Goal: Information Seeking & Learning: Learn about a topic

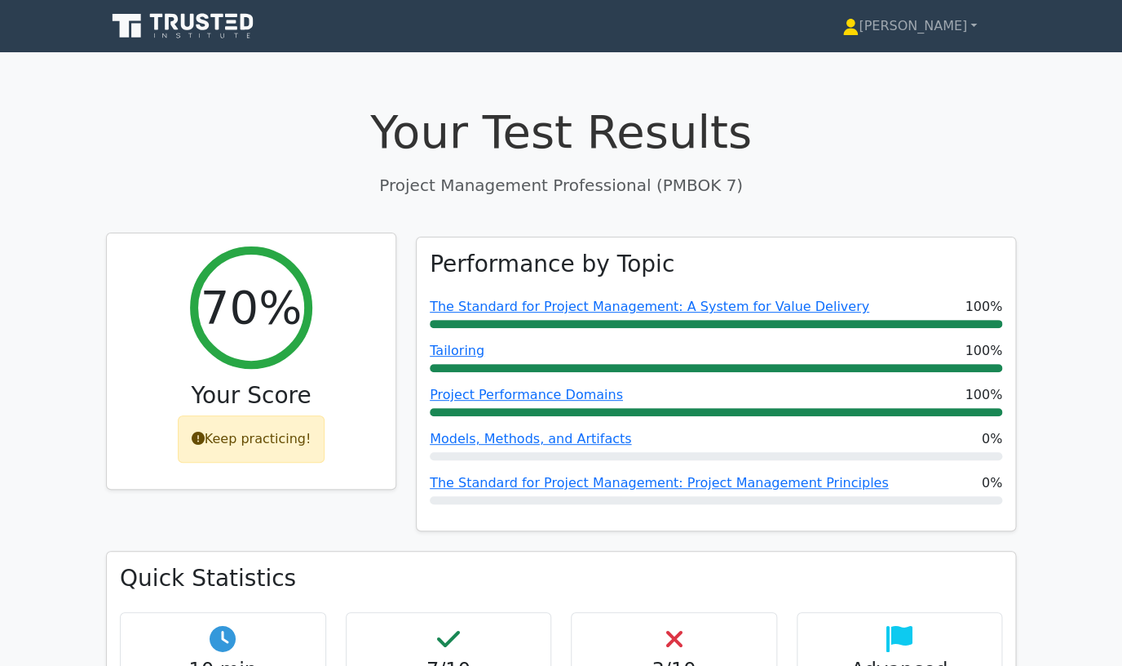
click at [255, 437] on div "Keep practicing!" at bounding box center [252, 438] width 148 height 47
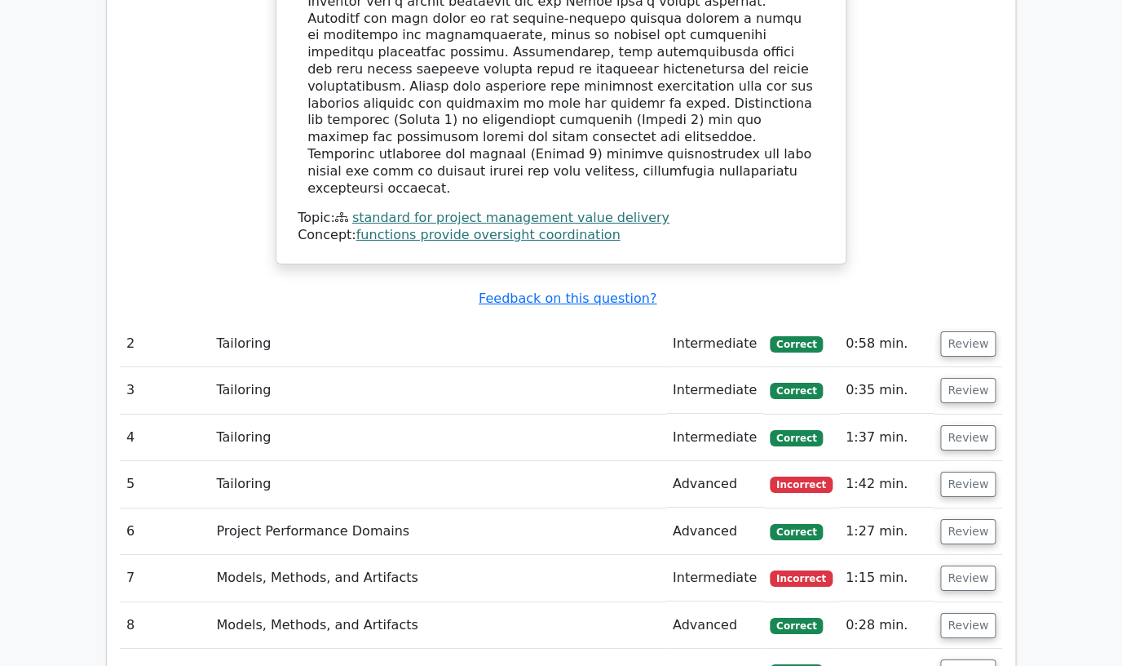
scroll to position [1769, 0]
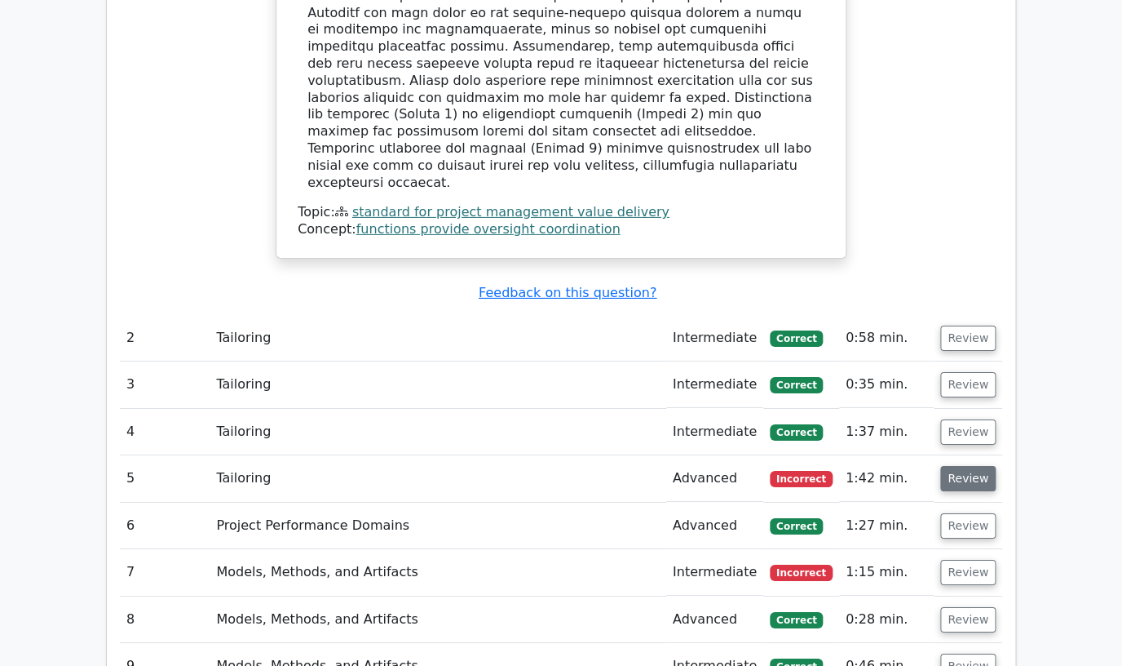
click at [961, 466] on button "Review" at bounding box center [968, 478] width 55 height 25
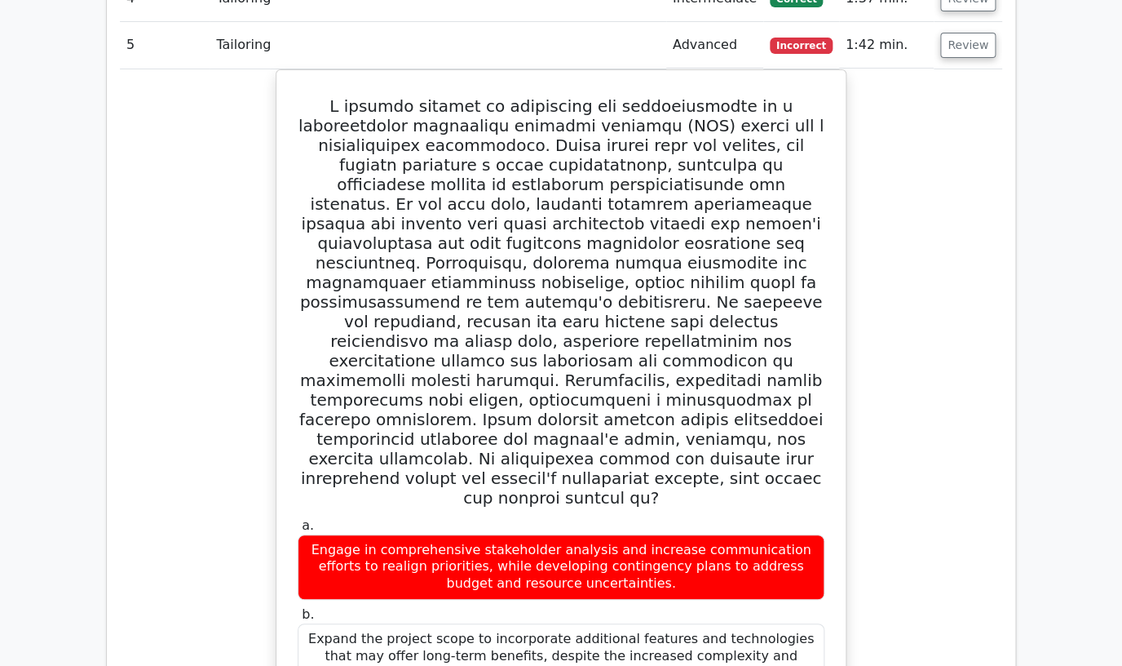
scroll to position [2846, 0]
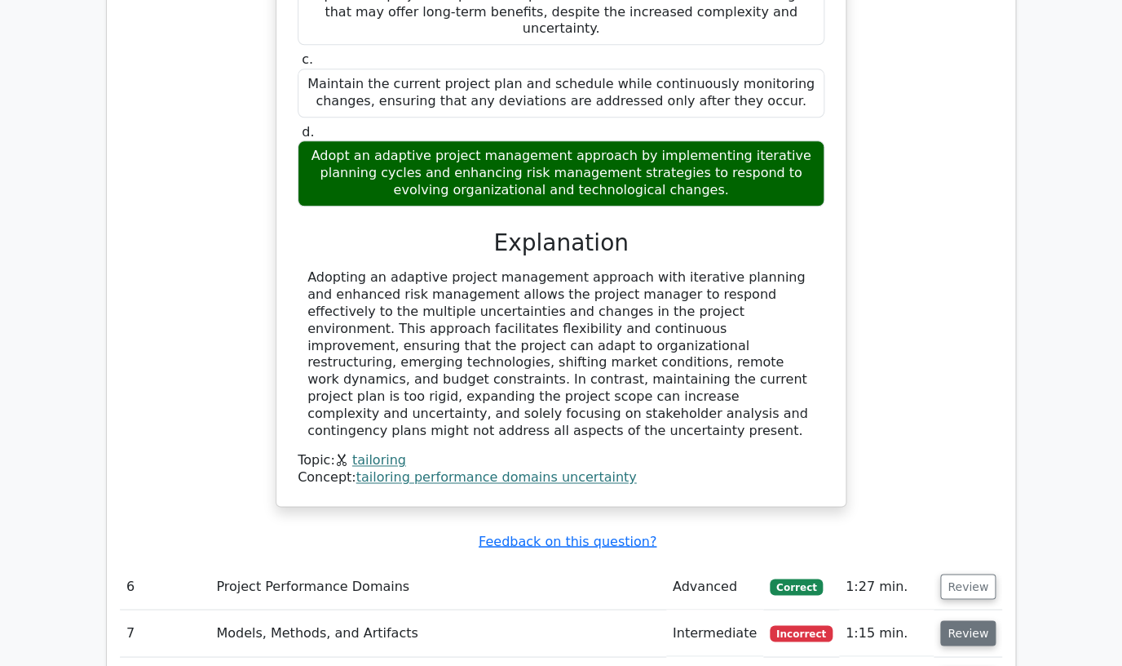
click at [958, 620] on button "Review" at bounding box center [968, 632] width 55 height 25
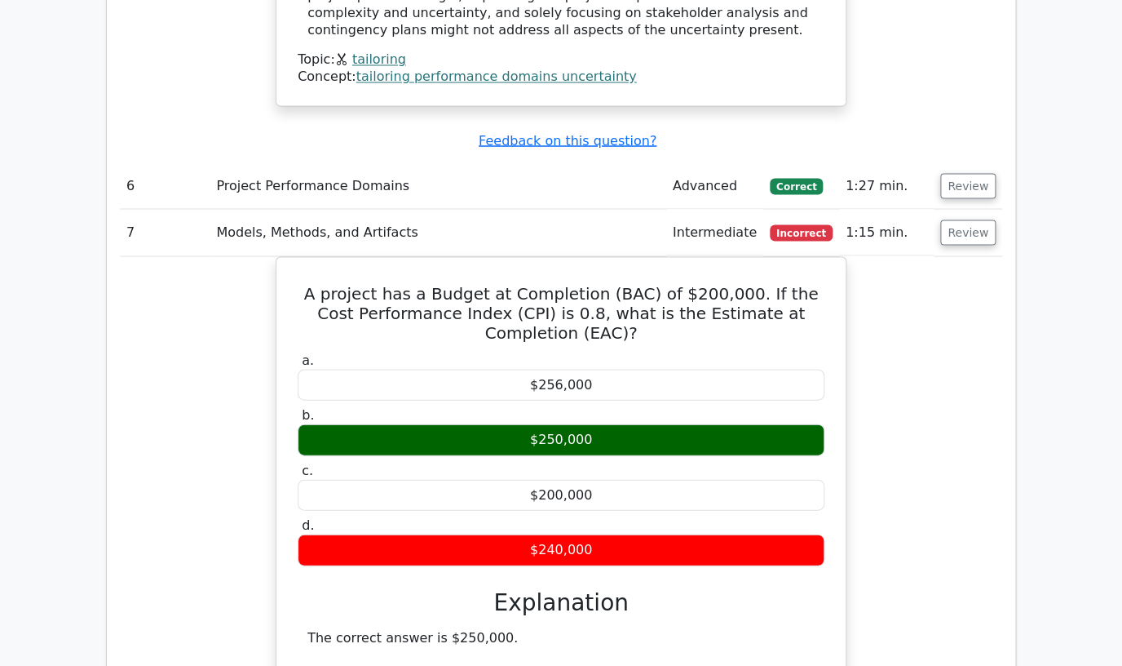
scroll to position [3756, 0]
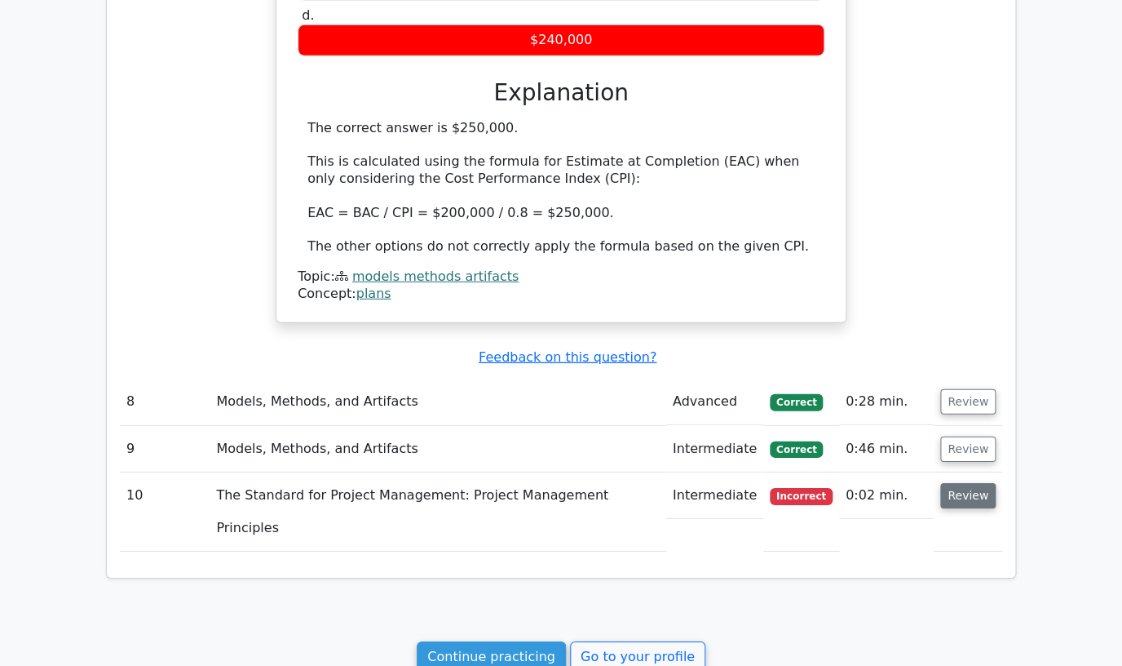
click at [970, 483] on button "Review" at bounding box center [968, 495] width 55 height 25
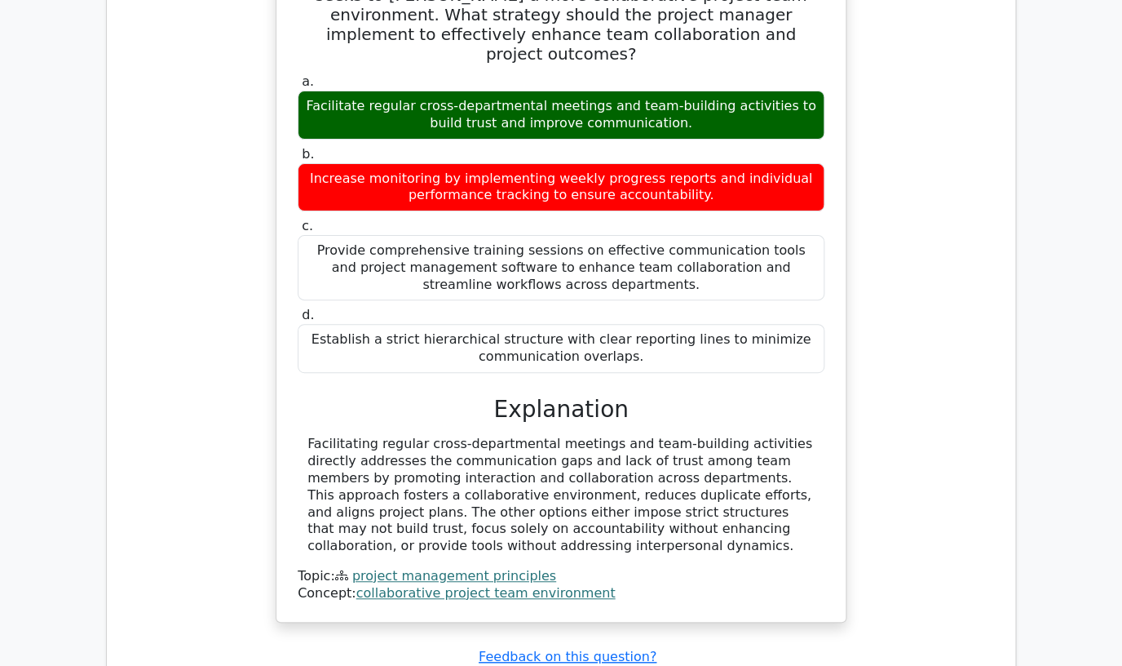
scroll to position [4548, 0]
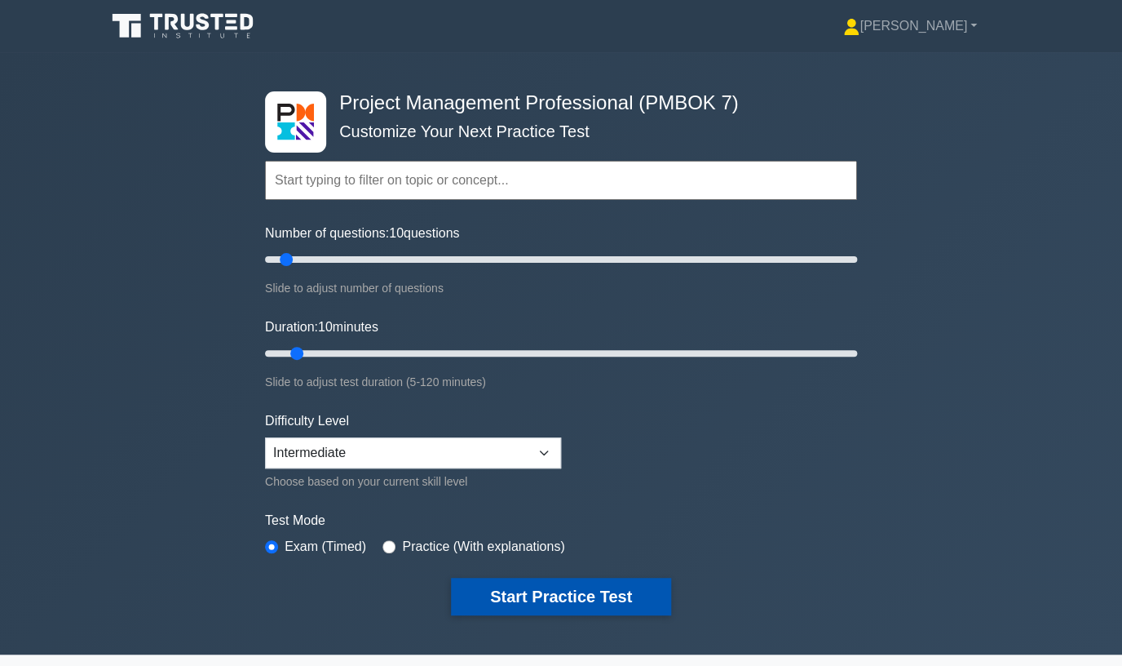
click at [589, 591] on button "Start Practice Test" at bounding box center [561, 597] width 220 height 38
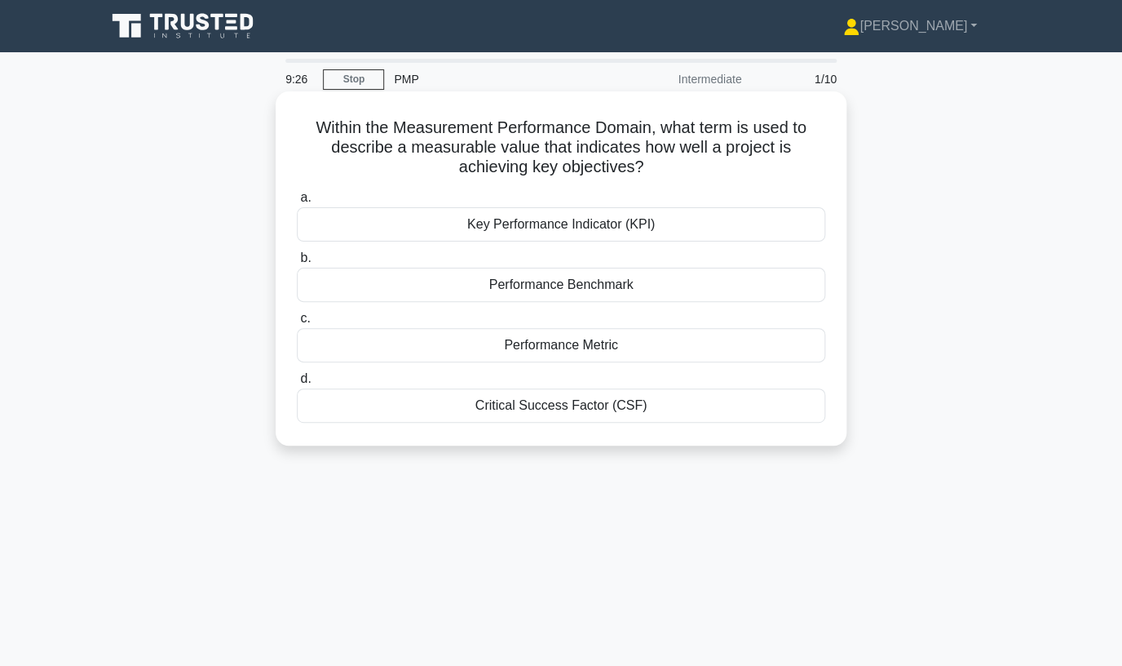
click at [575, 224] on div "Key Performance Indicator (KPI)" at bounding box center [561, 224] width 529 height 34
click at [297, 203] on input "a. Key Performance Indicator (KPI)" at bounding box center [297, 198] width 0 height 11
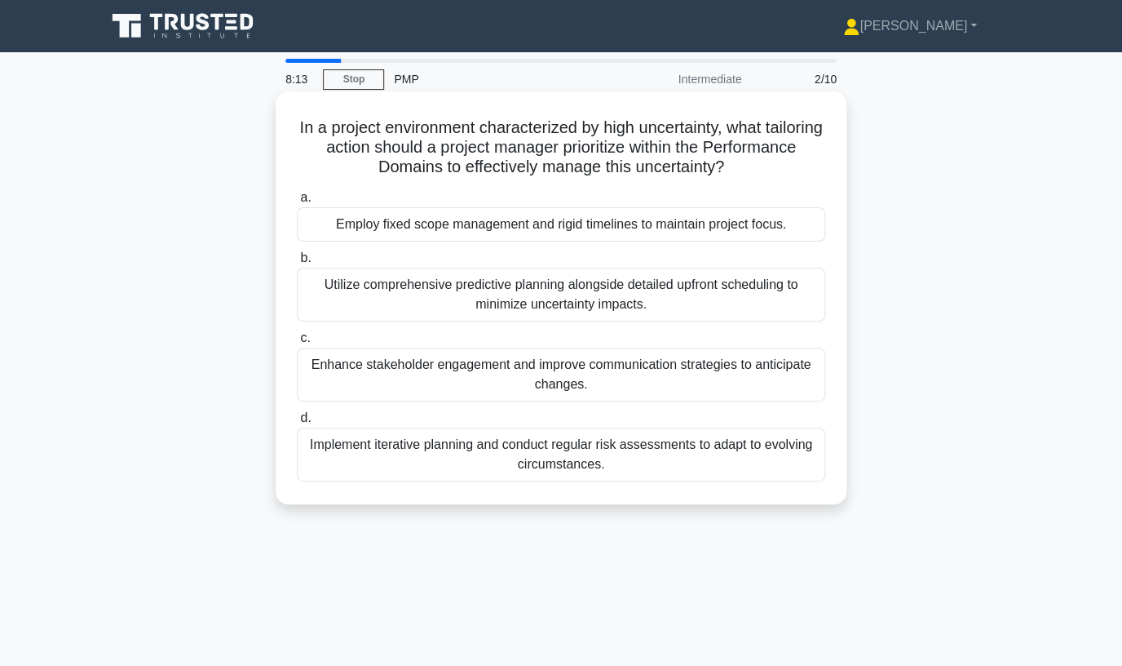
click at [738, 447] on div "Implement iterative planning and conduct regular risk assessments to adapt to e…" at bounding box center [561, 454] width 529 height 54
click at [297, 423] on input "d. Implement iterative planning and conduct regular risk assessments to adapt t…" at bounding box center [297, 418] width 0 height 11
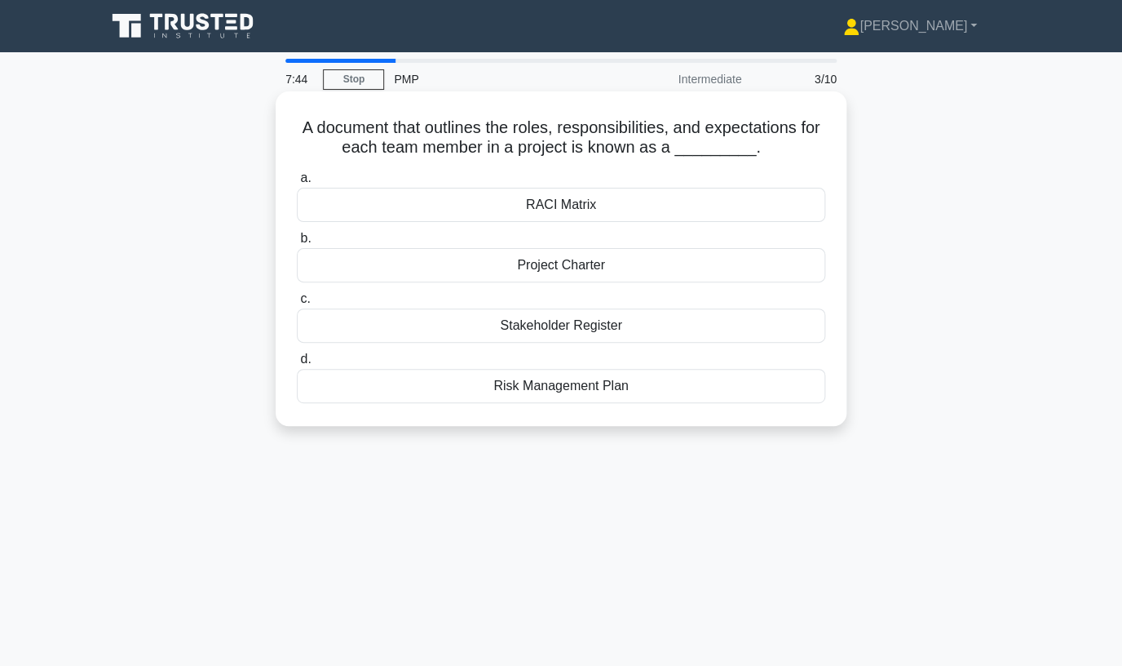
click at [573, 202] on div "RACI Matrix" at bounding box center [561, 205] width 529 height 34
click at [297, 184] on input "a. RACI Matrix" at bounding box center [297, 178] width 0 height 11
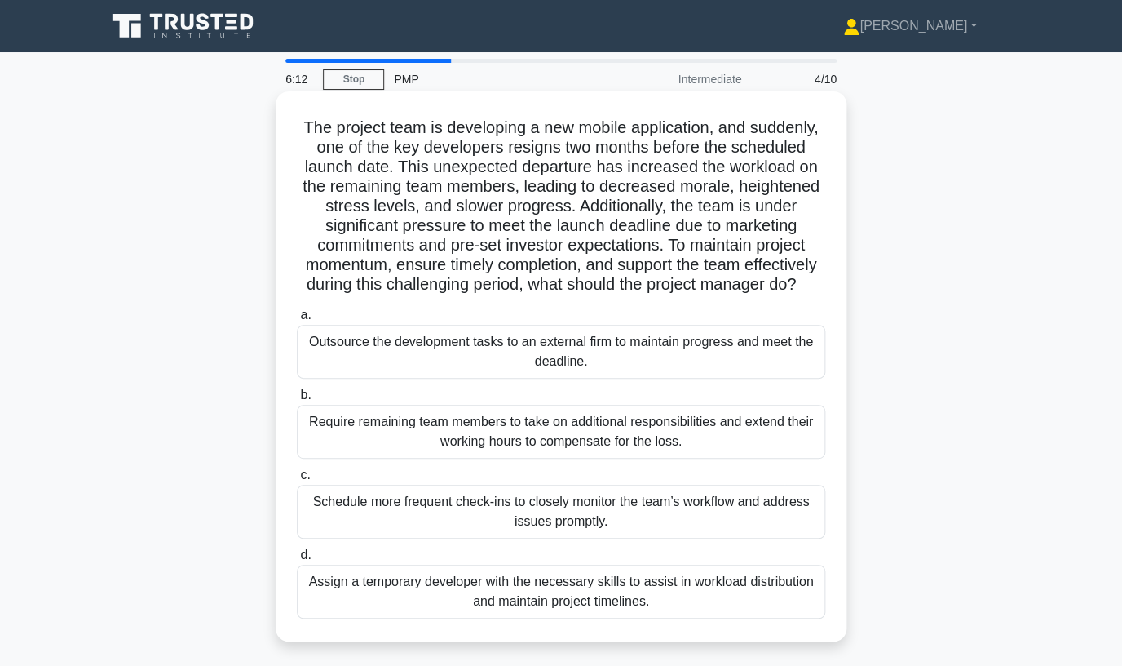
click at [568, 595] on div "Assign a temporary developer with the necessary skills to assist in workload di…" at bounding box center [561, 591] width 529 height 54
click at [297, 560] on input "d. Assign a temporary developer with the necessary skills to assist in workload…" at bounding box center [297, 555] width 0 height 11
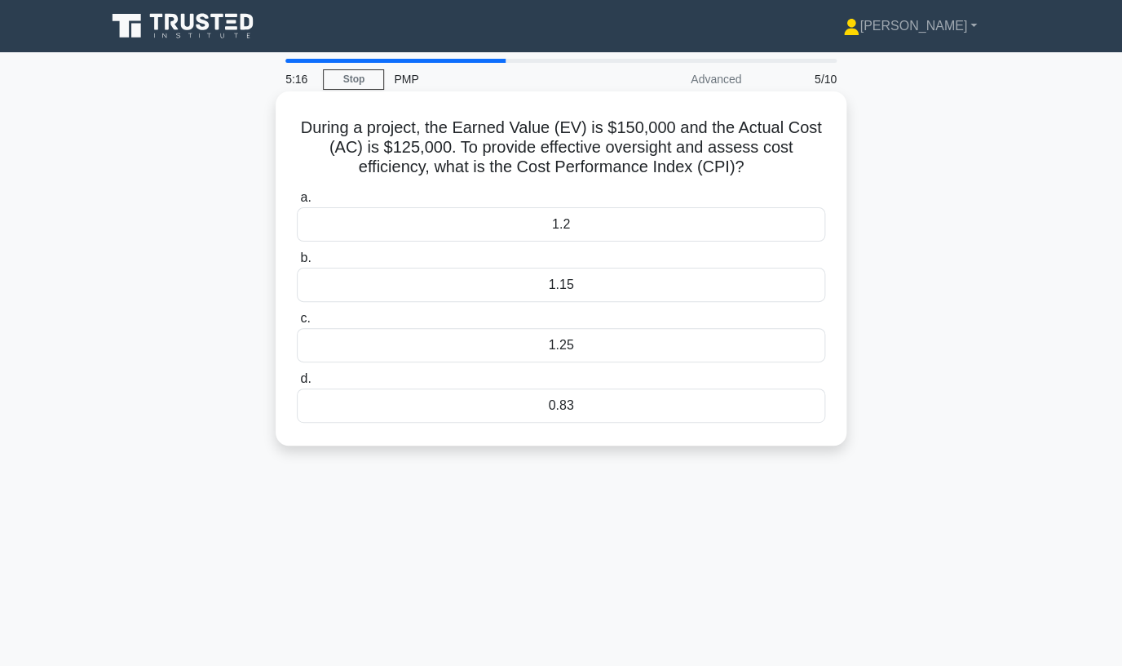
click at [571, 219] on div "1.2" at bounding box center [561, 224] width 529 height 34
click at [297, 203] on input "a. 1.2" at bounding box center [297, 198] width 0 height 11
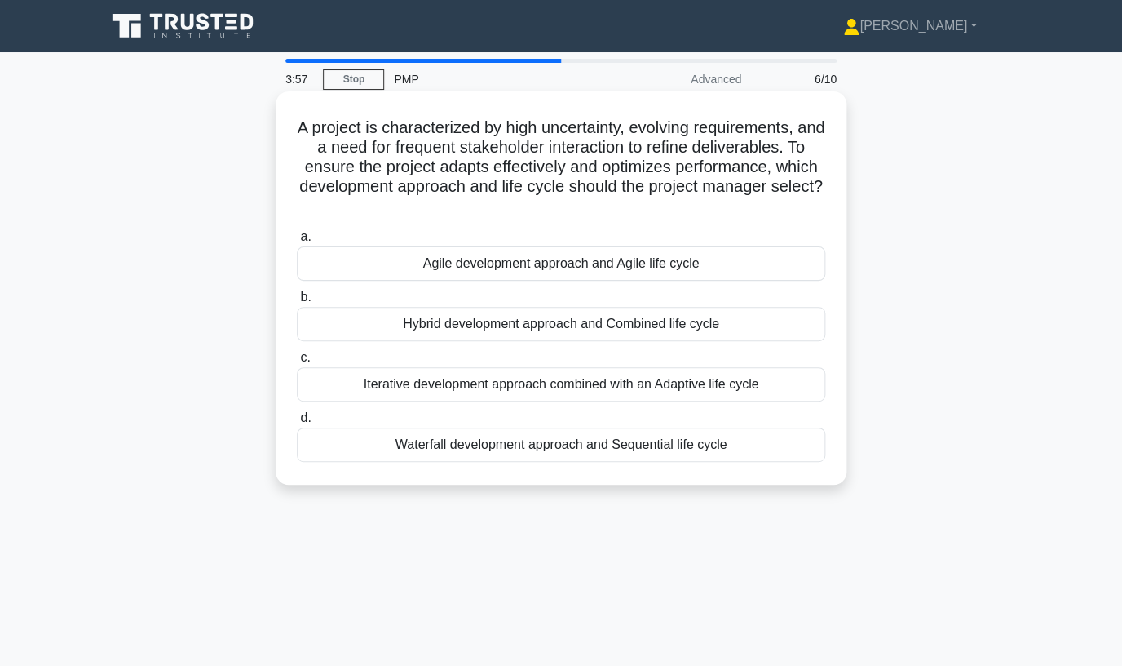
click at [571, 263] on div "Agile development approach and Agile life cycle" at bounding box center [561, 263] width 529 height 34
click at [297, 242] on input "a. Agile development approach and Agile life cycle" at bounding box center [297, 237] width 0 height 11
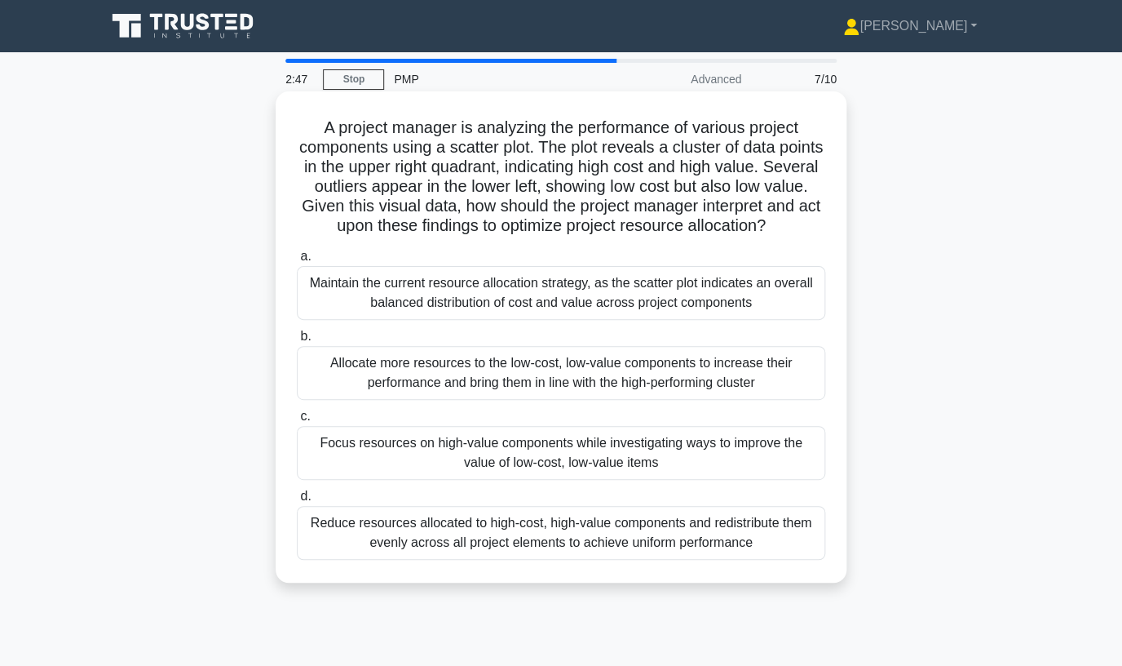
click at [745, 304] on div "Maintain the current resource allocation strategy, as the scatter plot indicate…" at bounding box center [561, 293] width 529 height 54
click at [297, 262] on input "a. Maintain the current resource allocation strategy, as the scatter plot indic…" at bounding box center [297, 256] width 0 height 11
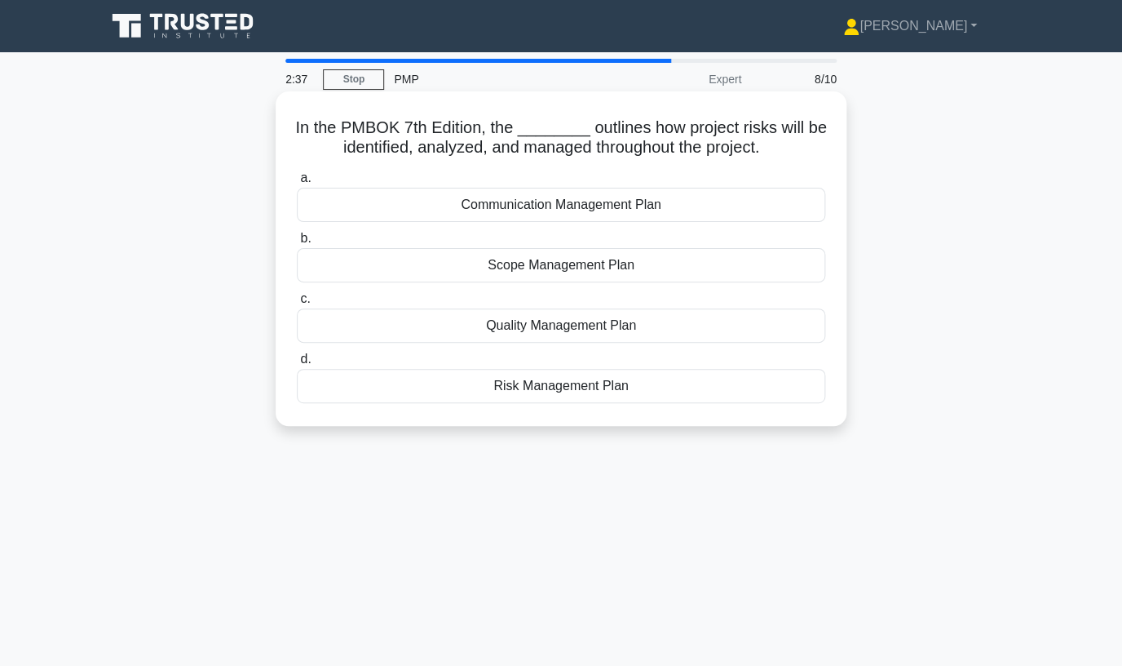
click at [560, 387] on div "Risk Management Plan" at bounding box center [561, 386] width 529 height 34
click at [297, 365] on input "d. Risk Management Plan" at bounding box center [297, 359] width 0 height 11
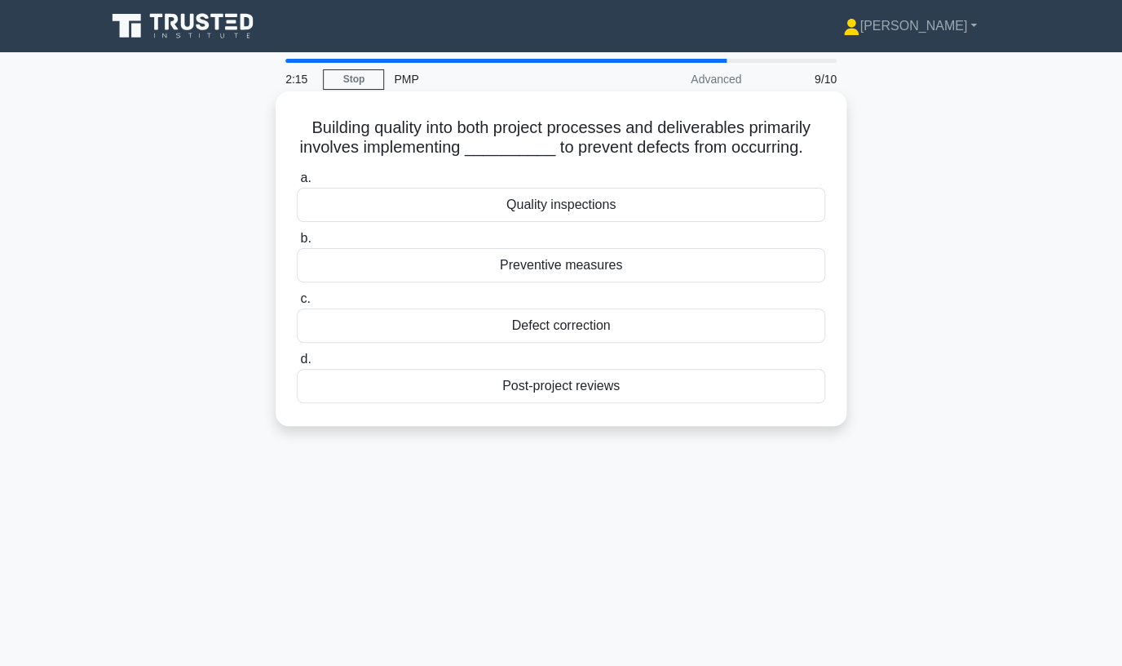
click at [580, 268] on div "Preventive measures" at bounding box center [561, 265] width 529 height 34
click at [297, 244] on input "b. Preventive measures" at bounding box center [297, 238] width 0 height 11
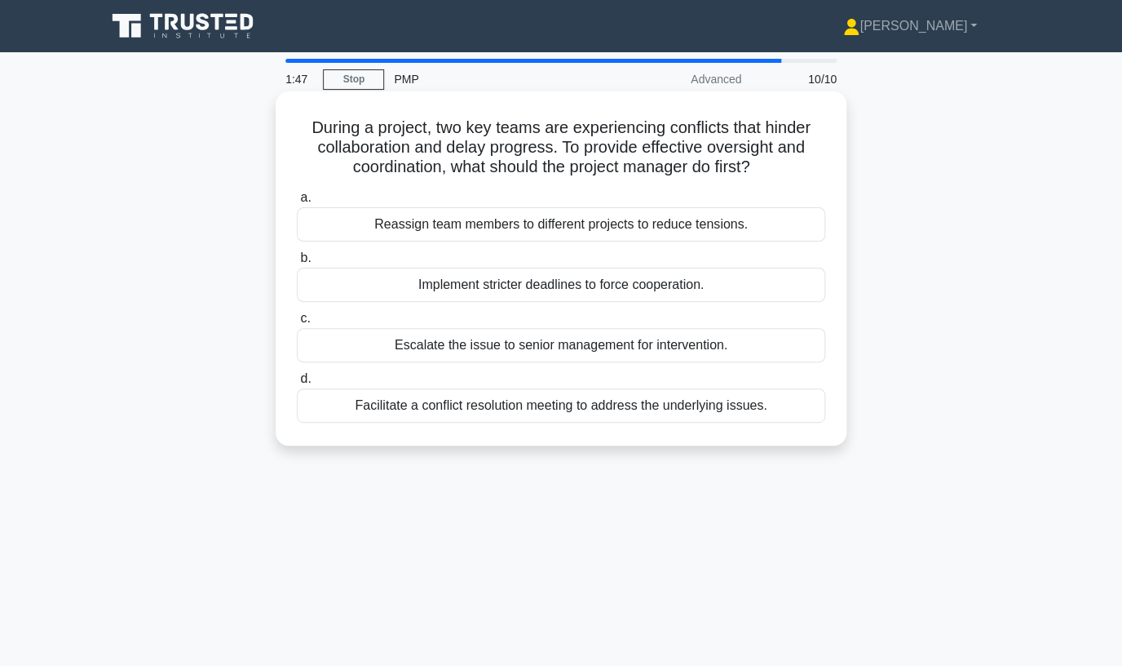
click at [626, 405] on div "Facilitate a conflict resolution meeting to address the underlying issues." at bounding box center [561, 405] width 529 height 34
click at [297, 384] on input "d. Facilitate a conflict resolution meeting to address the underlying issues." at bounding box center [297, 379] width 0 height 11
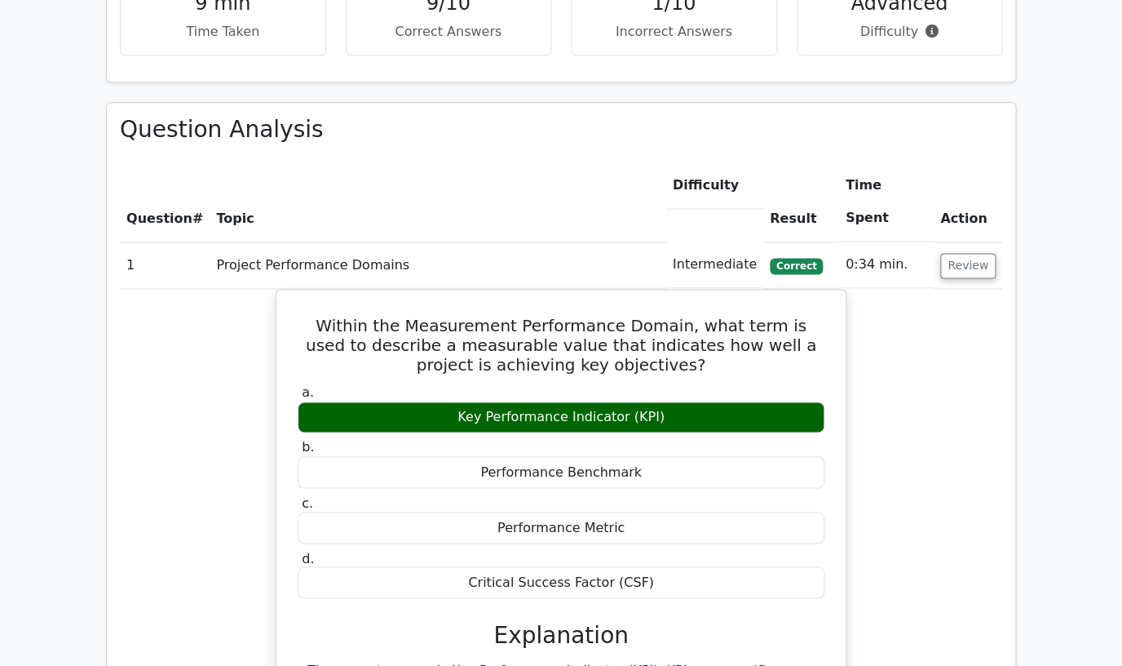
scroll to position [1278, 0]
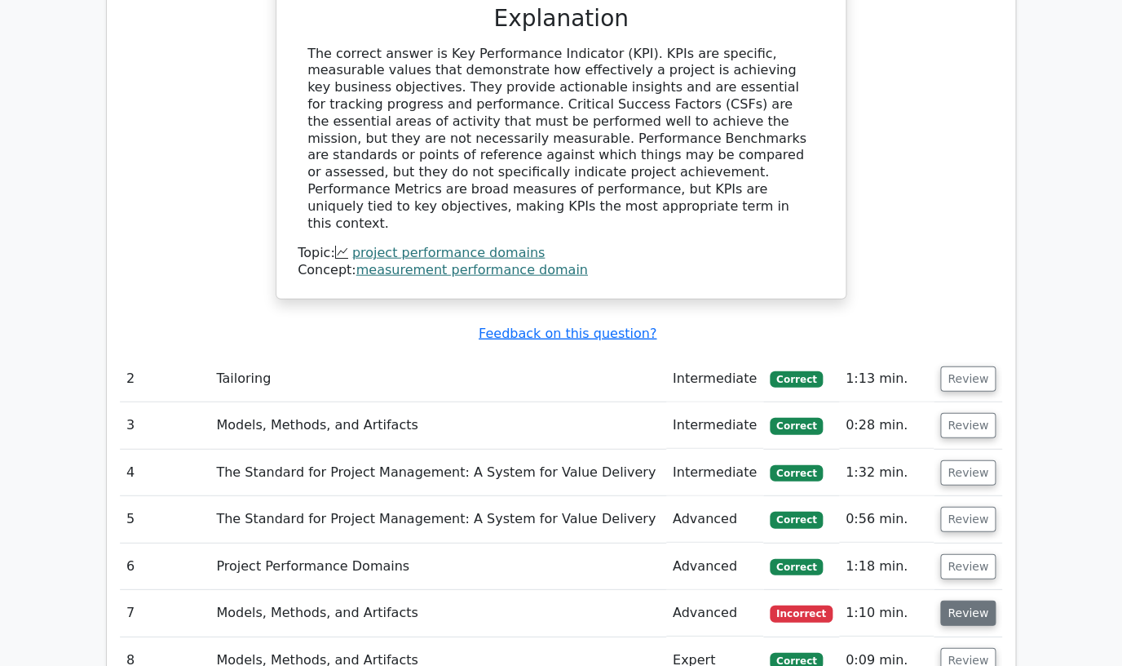
click at [964, 600] on button "Review" at bounding box center [968, 612] width 55 height 25
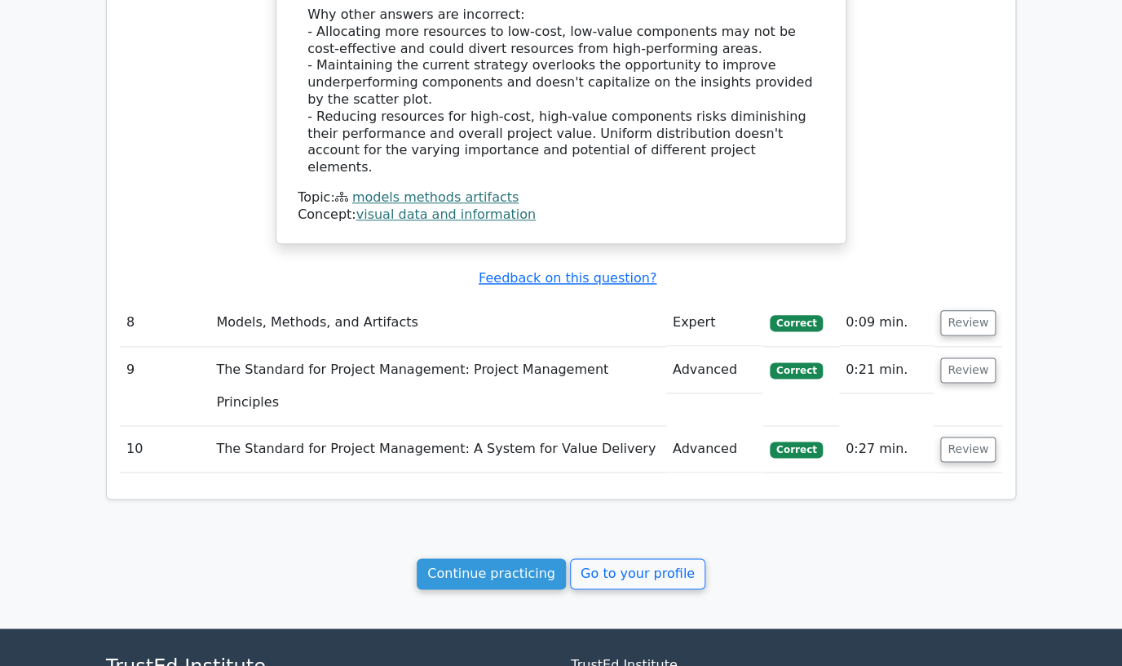
scroll to position [2783, 0]
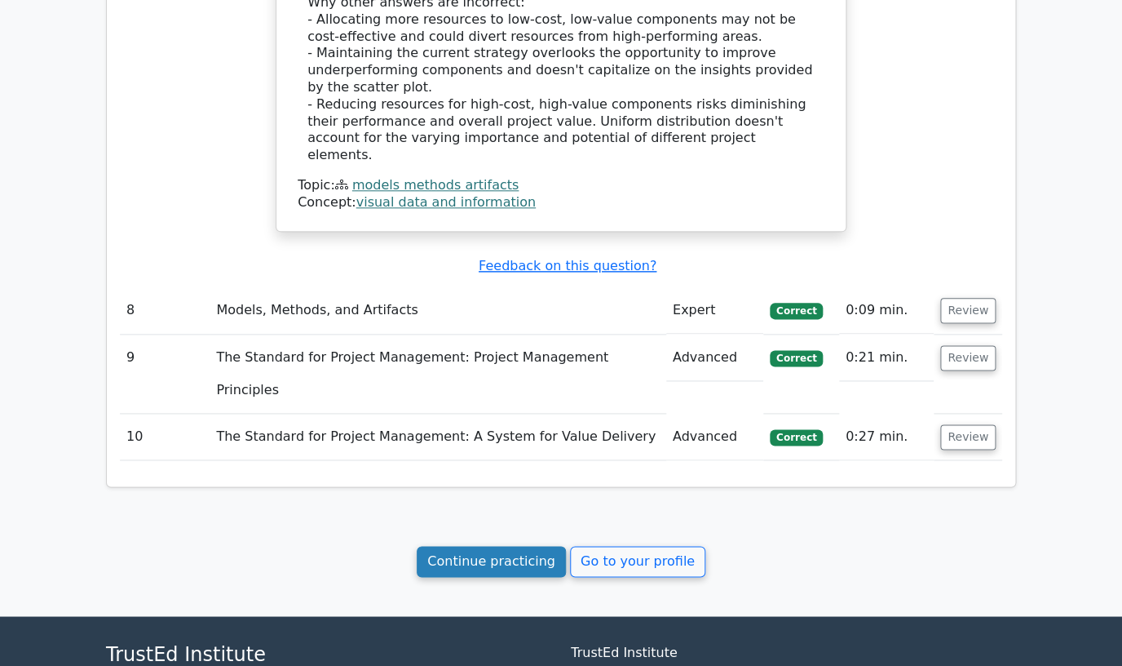
click at [525, 546] on link "Continue practicing" at bounding box center [491, 561] width 149 height 31
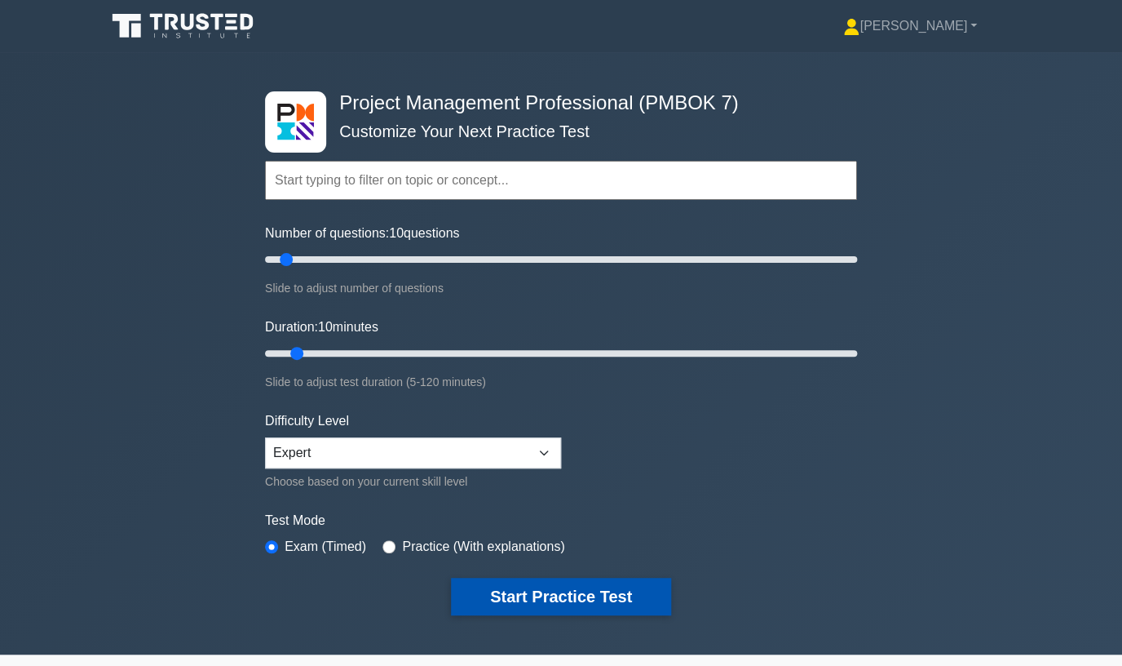
click at [558, 598] on button "Start Practice Test" at bounding box center [561, 597] width 220 height 38
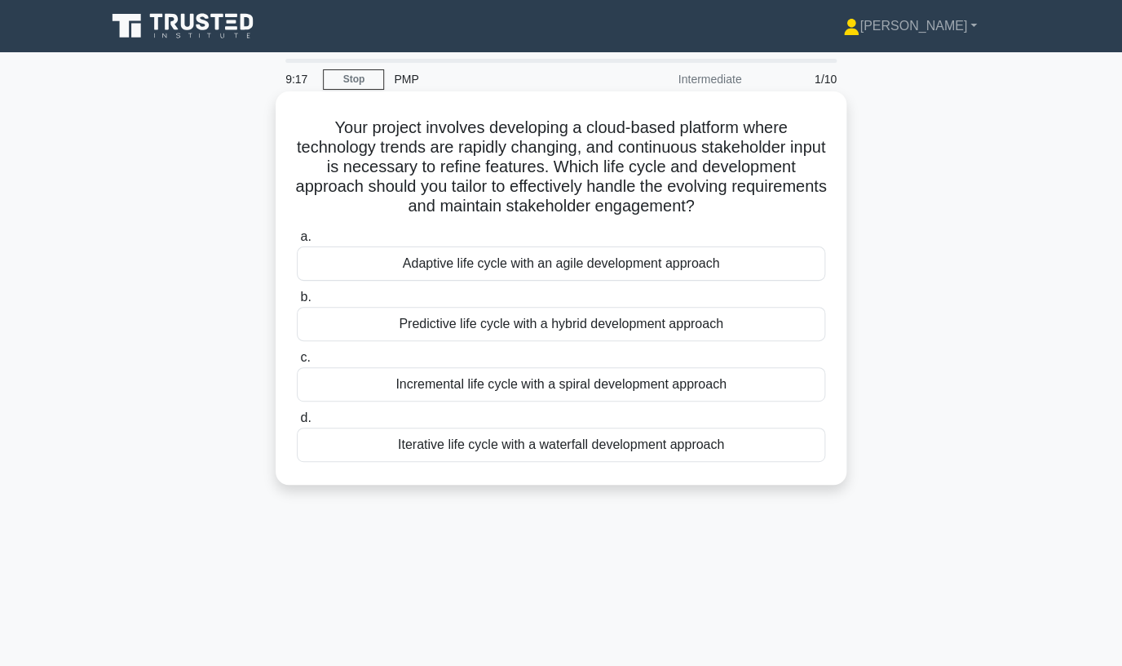
click at [634, 264] on div "Adaptive life cycle with an agile development approach" at bounding box center [561, 263] width 529 height 34
click at [297, 242] on input "a. Adaptive life cycle with an agile development approach" at bounding box center [297, 237] width 0 height 11
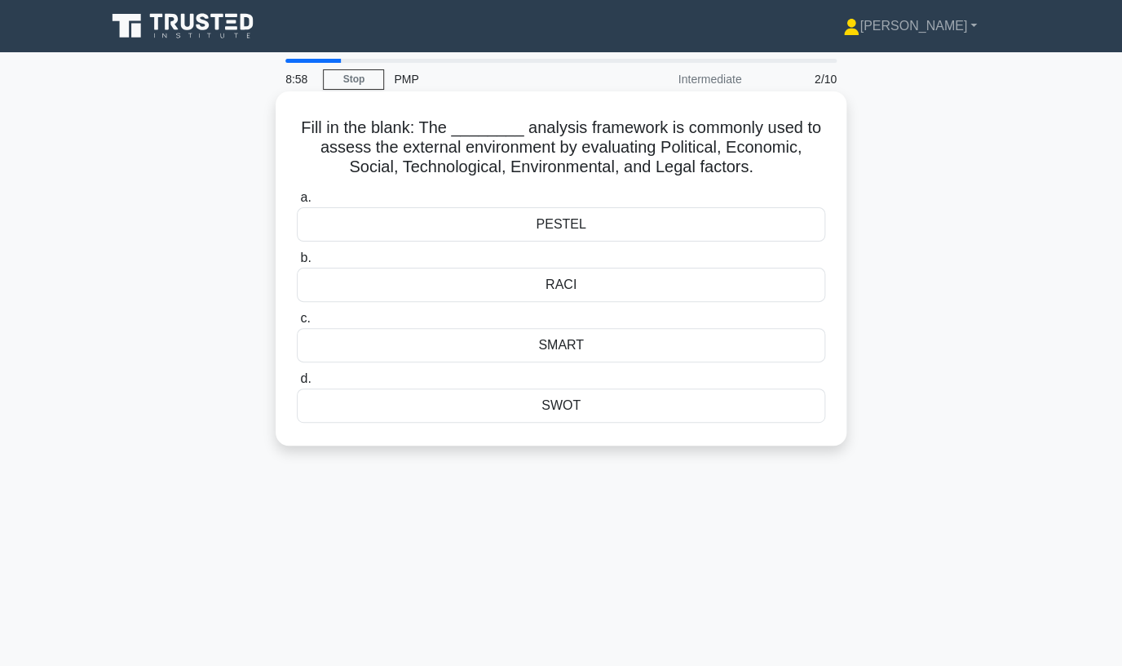
click at [582, 225] on div "PESTEL" at bounding box center [561, 224] width 529 height 34
click at [297, 203] on input "a. PESTEL" at bounding box center [297, 198] width 0 height 11
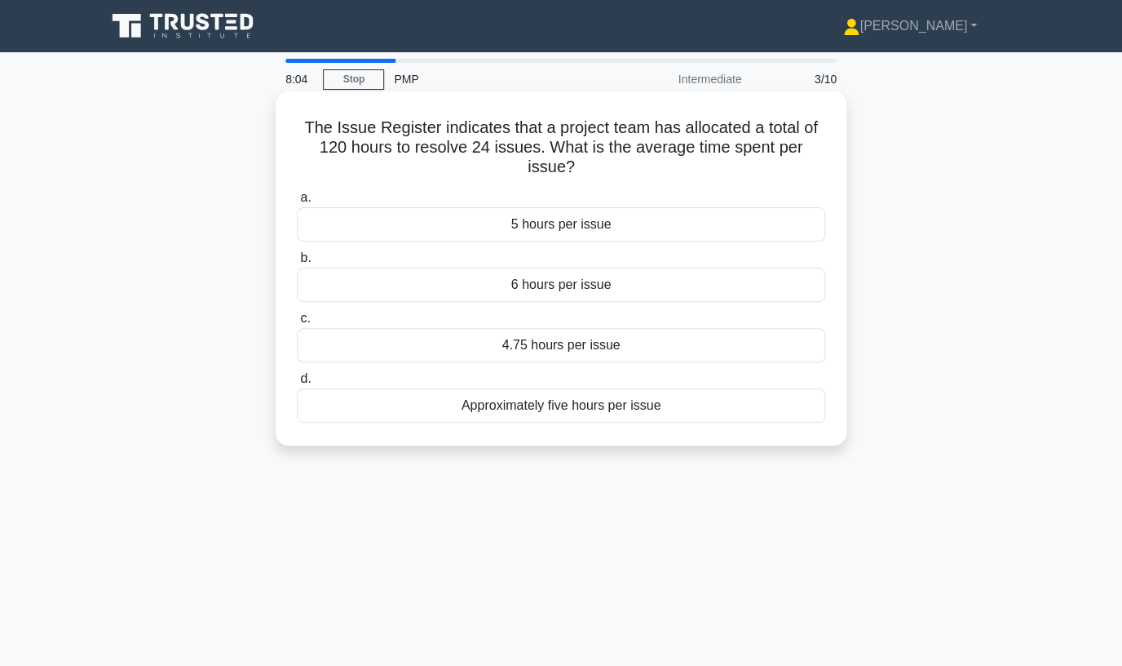
click at [646, 224] on div "5 hours per issue" at bounding box center [561, 224] width 529 height 34
click at [297, 203] on input "a. 5 hours per issue" at bounding box center [297, 198] width 0 height 11
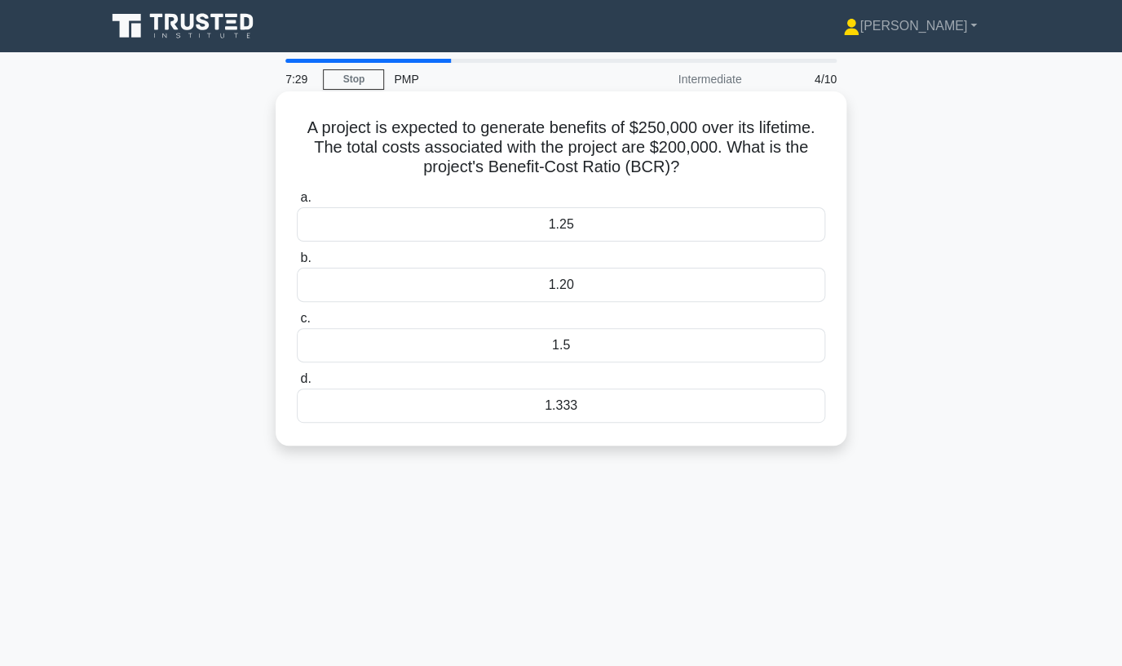
click at [597, 286] on div "1.20" at bounding box center [561, 285] width 529 height 34
click at [297, 263] on input "b. 1.20" at bounding box center [297, 258] width 0 height 11
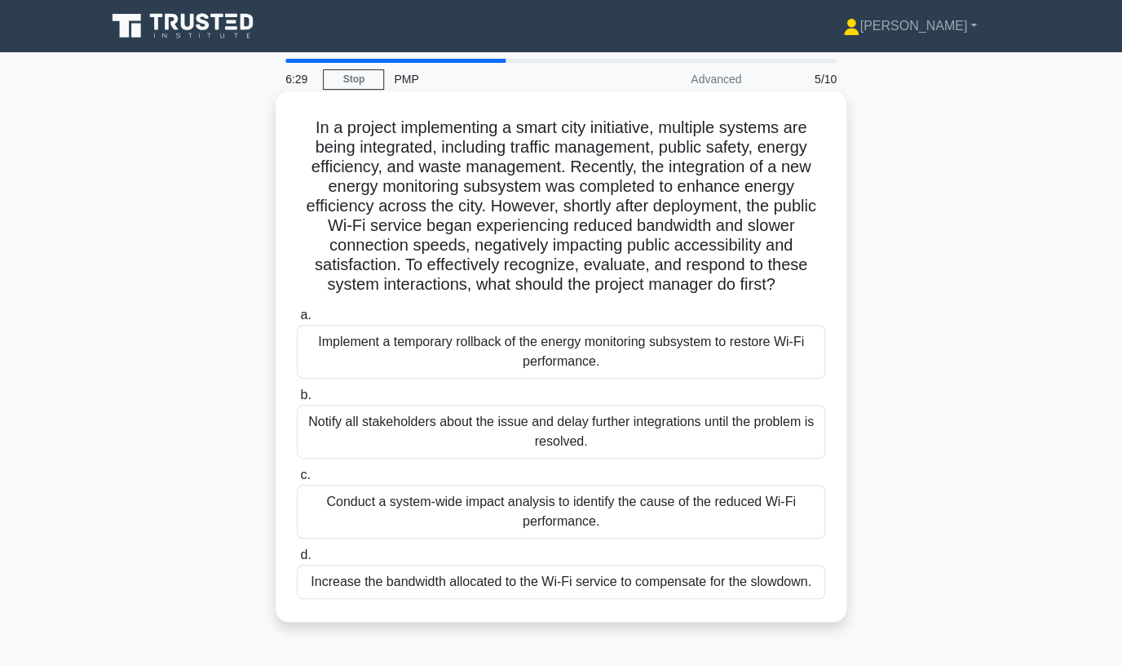
click at [665, 520] on div "Conduct a system-wide impact analysis to identify the cause of the reduced Wi-F…" at bounding box center [561, 512] width 529 height 54
click at [297, 480] on input "c. Conduct a system-wide impact analysis to identify the cause of the reduced W…" at bounding box center [297, 475] width 0 height 11
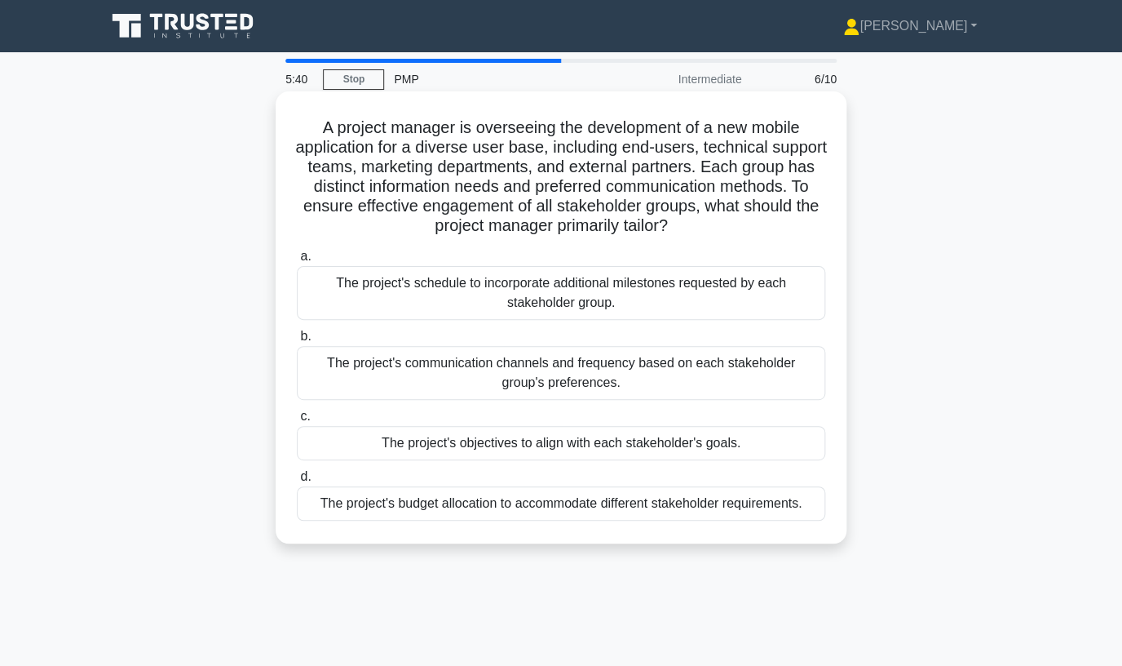
click at [644, 372] on div "The project's communication channels and frequency based on each stakeholder gr…" at bounding box center [561, 373] width 529 height 54
click at [297, 342] on input "b. The project's communication channels and frequency based on each stakeholder…" at bounding box center [297, 336] width 0 height 11
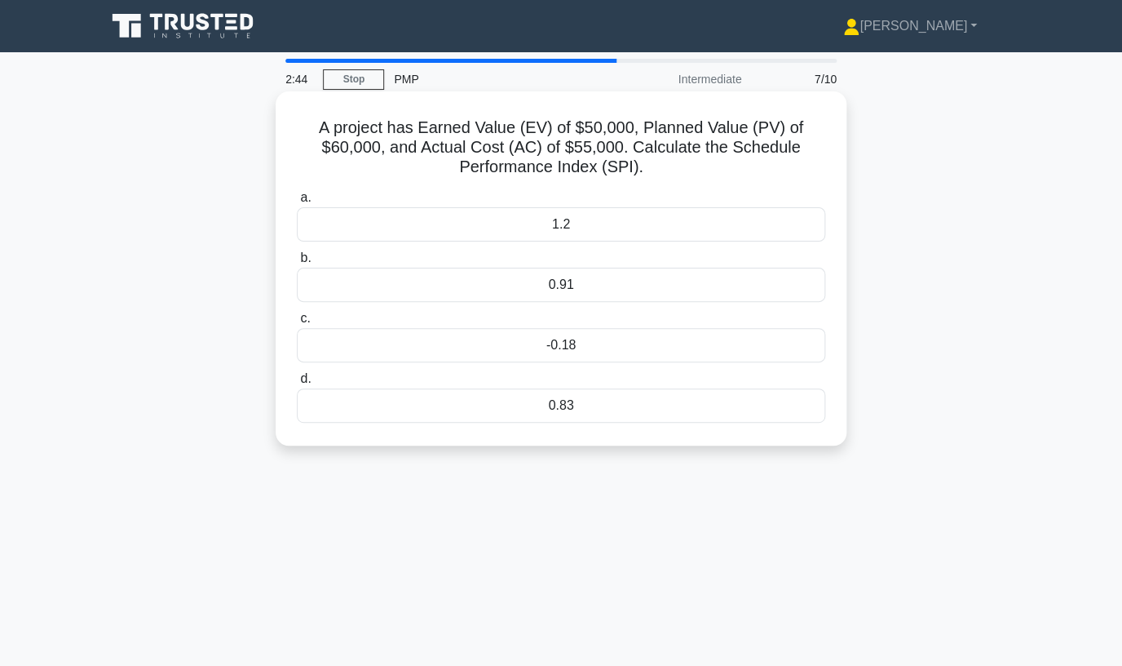
click at [578, 343] on div "-0.18" at bounding box center [561, 345] width 529 height 34
click at [297, 324] on input "c. -0.18" at bounding box center [297, 318] width 0 height 11
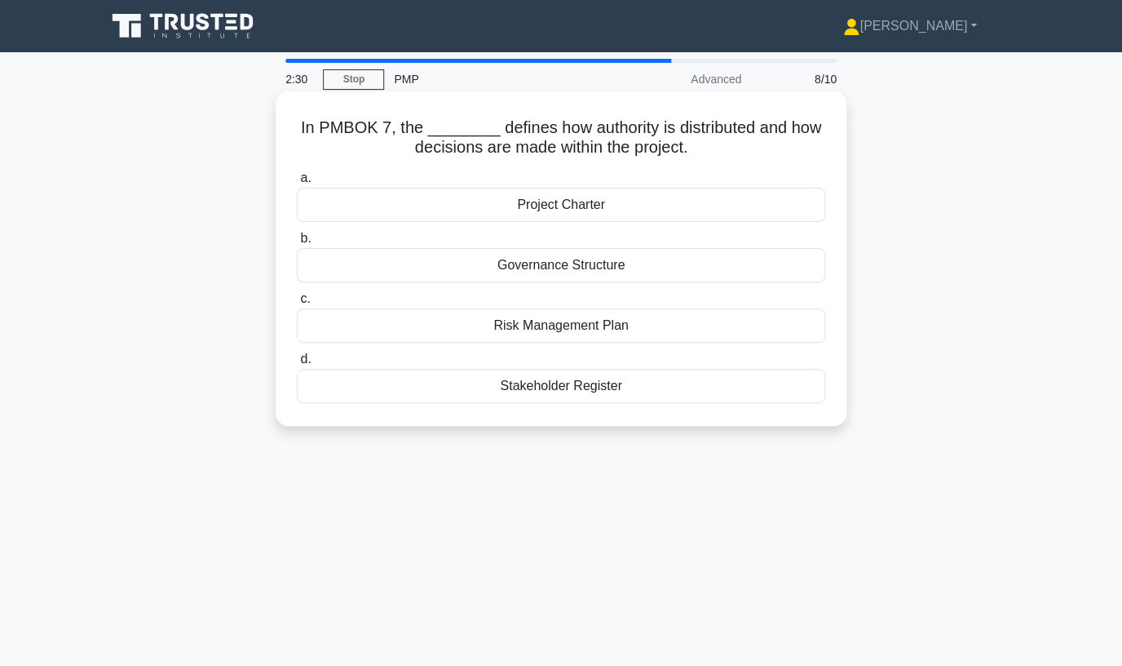
click at [586, 265] on div "Governance Structure" at bounding box center [561, 265] width 529 height 34
click at [297, 244] on input "b. Governance Structure" at bounding box center [297, 238] width 0 height 11
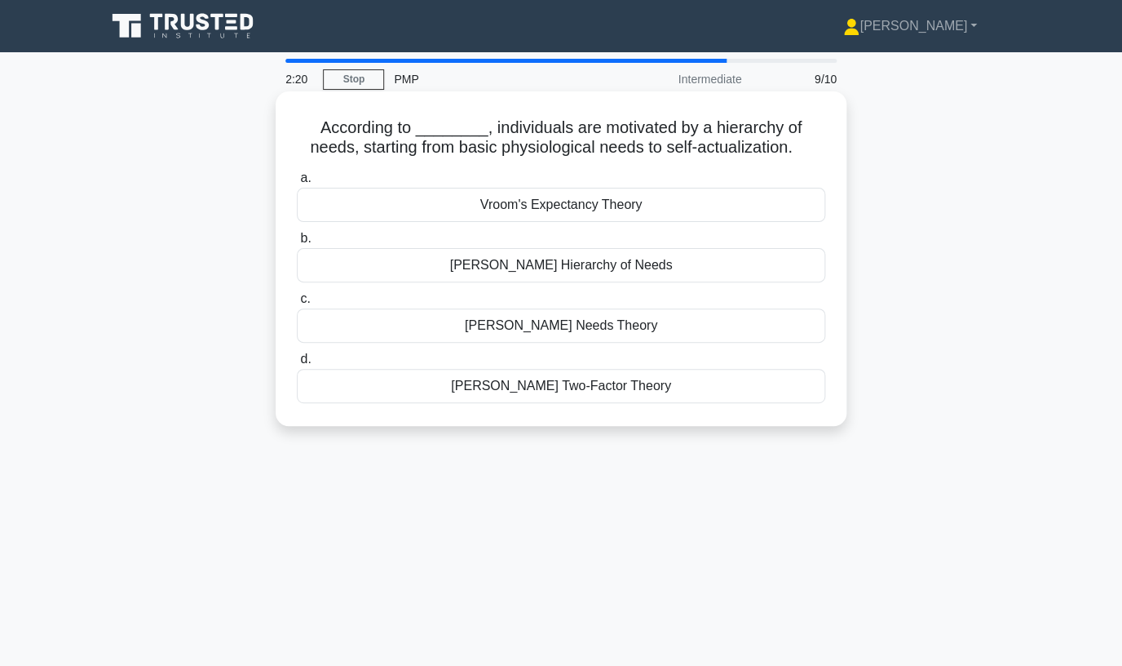
click at [538, 266] on div "Maslow's Hierarchy of Needs" at bounding box center [561, 265] width 529 height 34
click at [297, 244] on input "b. Maslow's Hierarchy of Needs" at bounding box center [297, 238] width 0 height 11
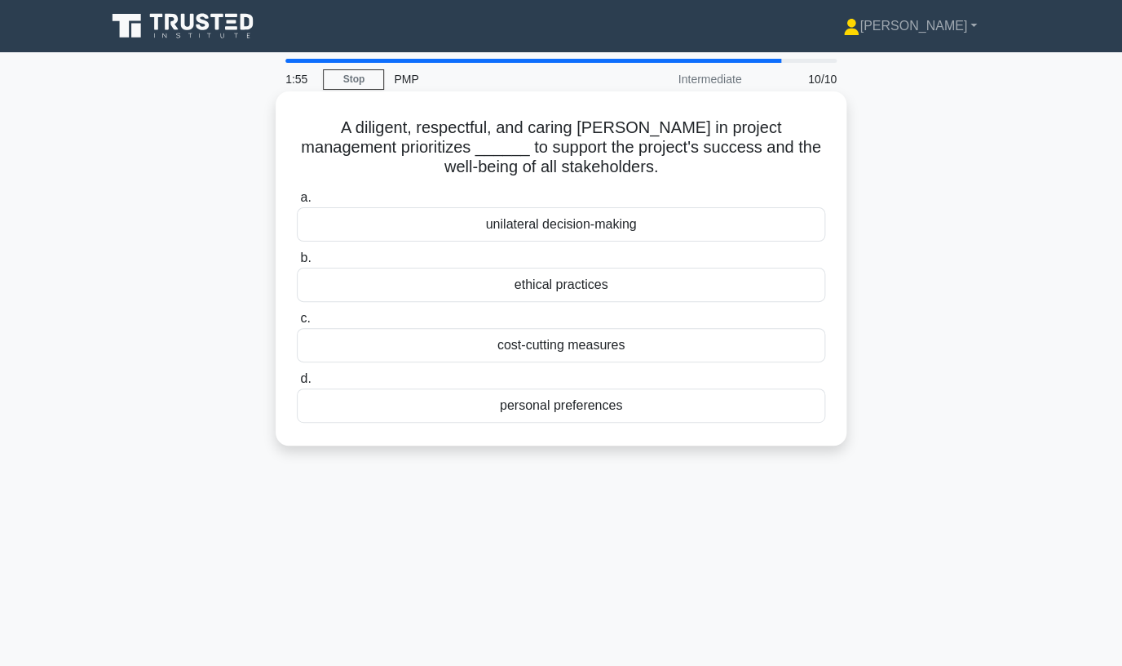
click at [587, 290] on div "ethical practices" at bounding box center [561, 285] width 529 height 34
click at [297, 263] on input "b. ethical practices" at bounding box center [297, 258] width 0 height 11
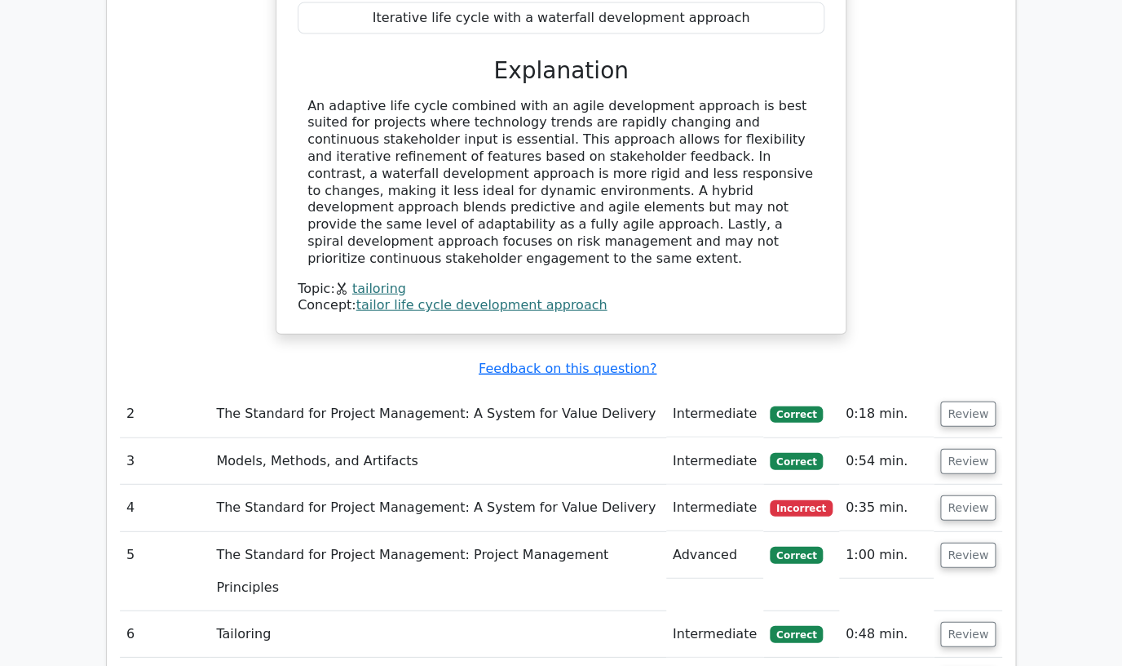
scroll to position [1261, 0]
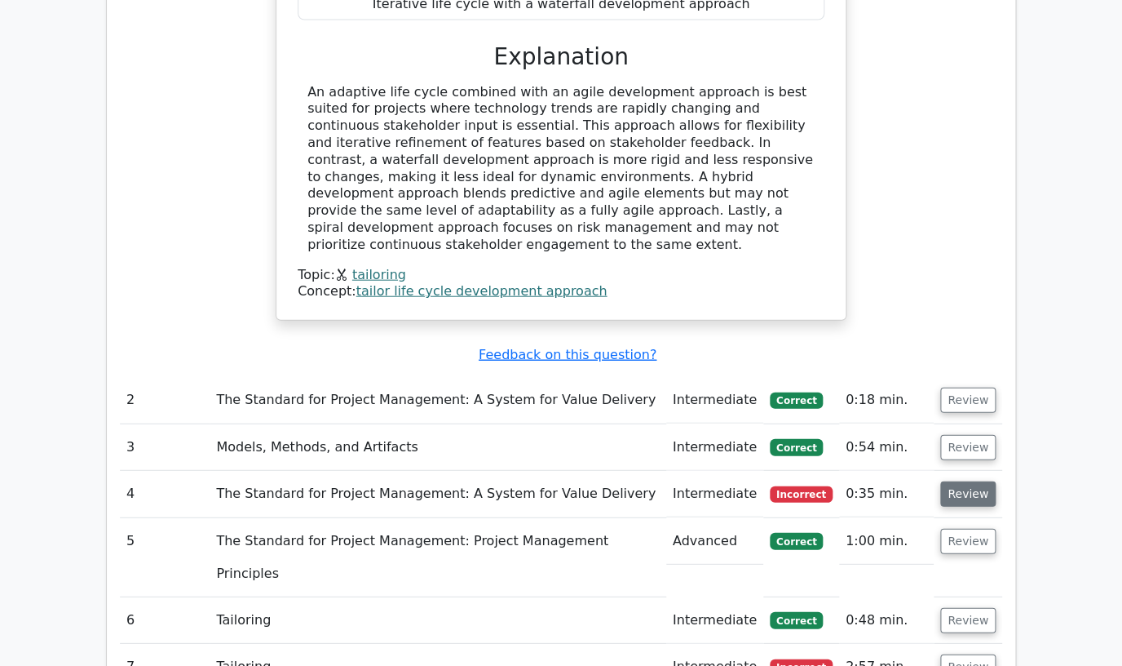
click at [955, 481] on button "Review" at bounding box center [968, 493] width 55 height 25
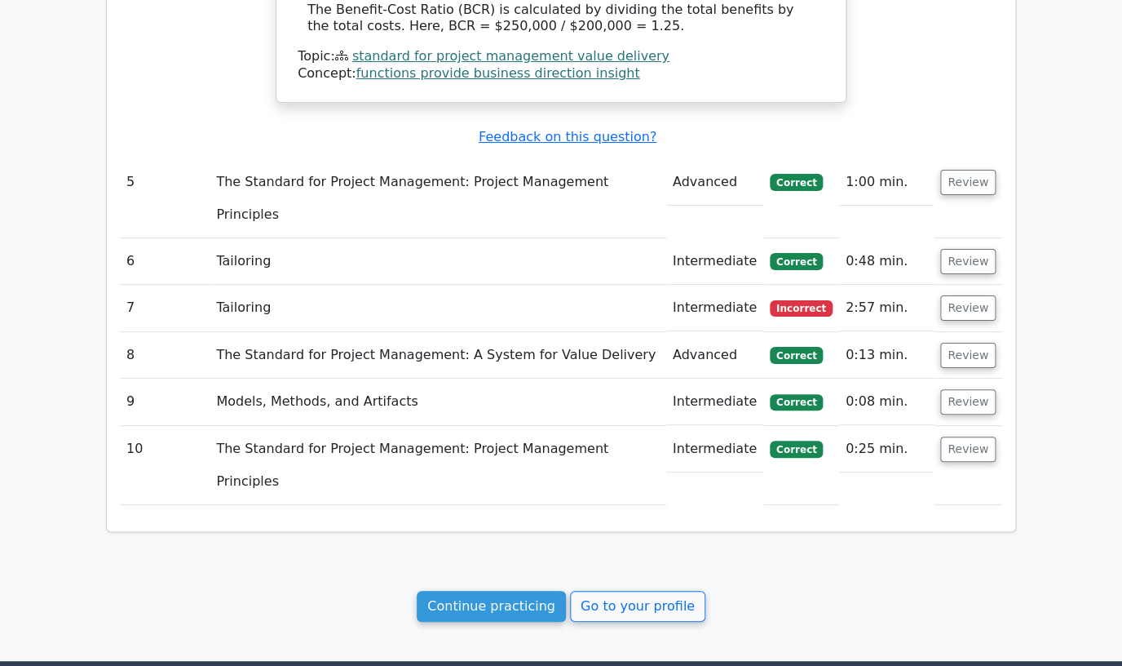
scroll to position [2217, 0]
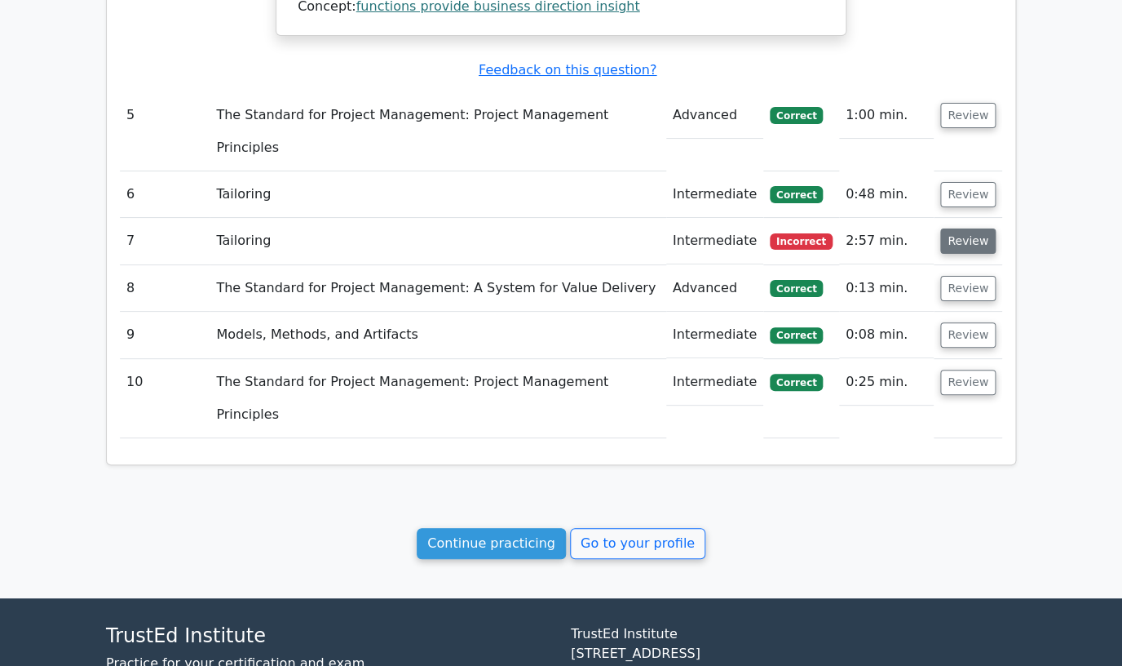
click at [977, 228] on button "Review" at bounding box center [968, 240] width 55 height 25
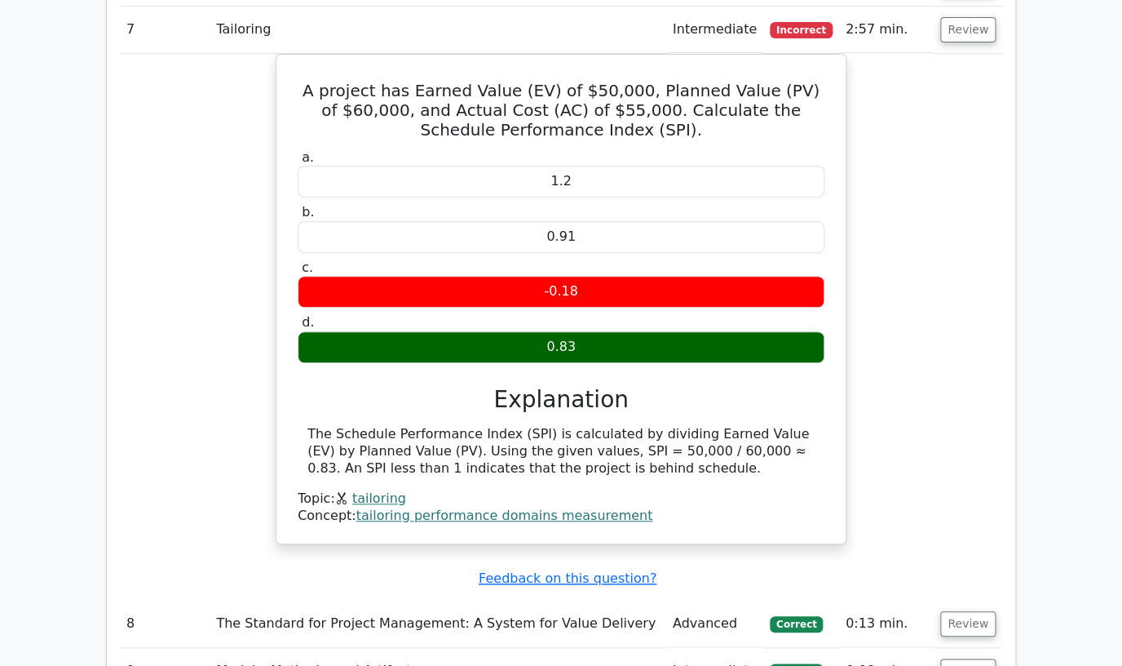
scroll to position [2764, 0]
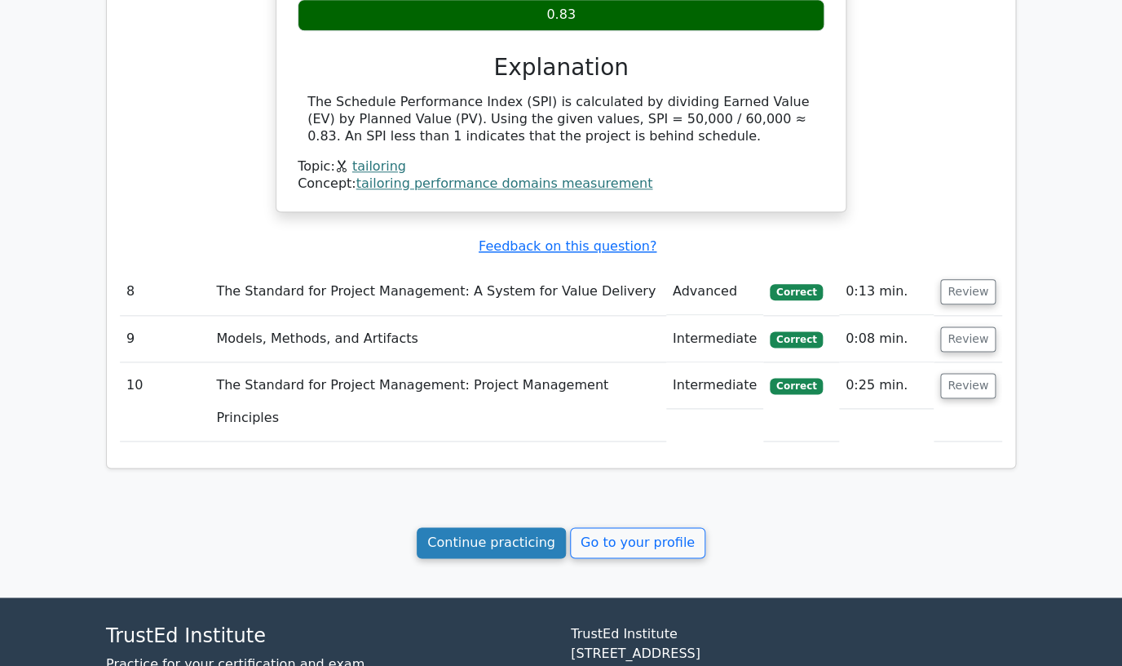
click at [511, 527] on link "Continue practicing" at bounding box center [491, 542] width 149 height 31
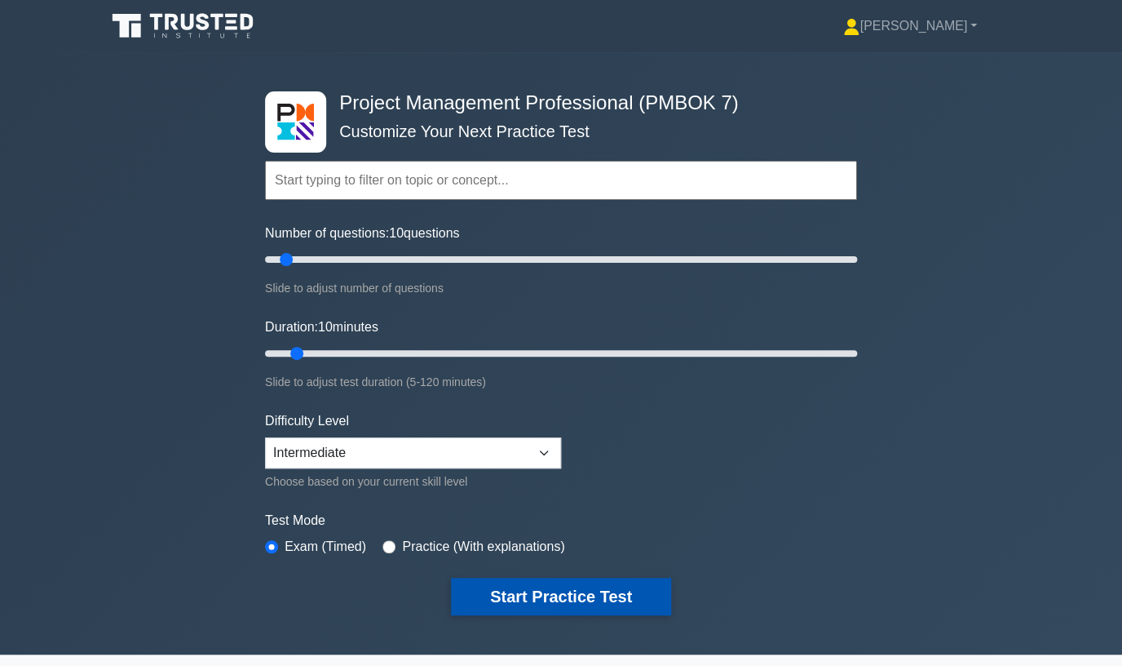
click at [556, 595] on button "Start Practice Test" at bounding box center [561, 597] width 220 height 38
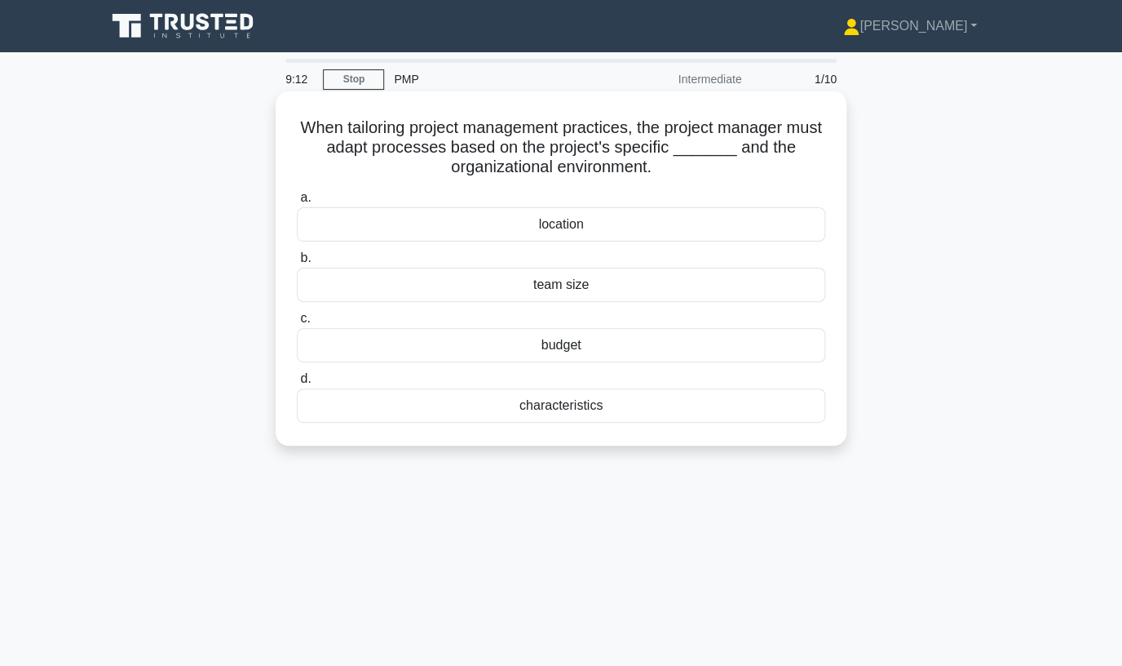
click at [592, 338] on div "budget" at bounding box center [561, 345] width 529 height 34
click at [297, 324] on input "c. budget" at bounding box center [297, 318] width 0 height 11
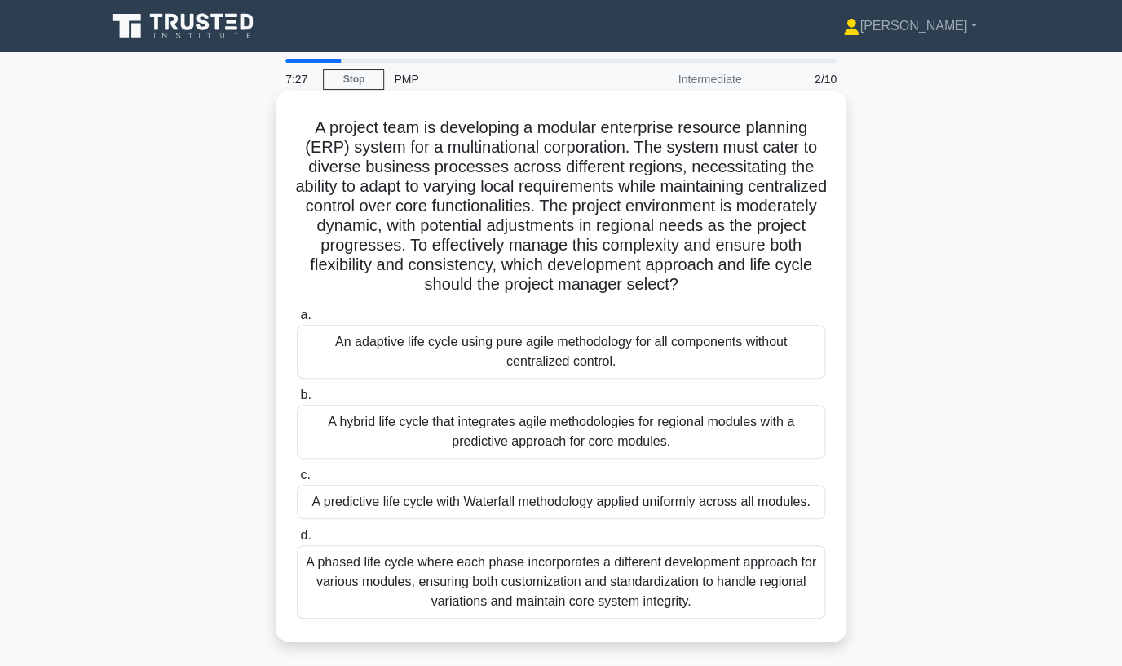
click at [624, 592] on div "A phased life cycle where each phase incorporates a different development appro…" at bounding box center [561, 581] width 529 height 73
click at [297, 541] on input "d. A phased life cycle where each phase incorporates a different development ap…" at bounding box center [297, 535] width 0 height 11
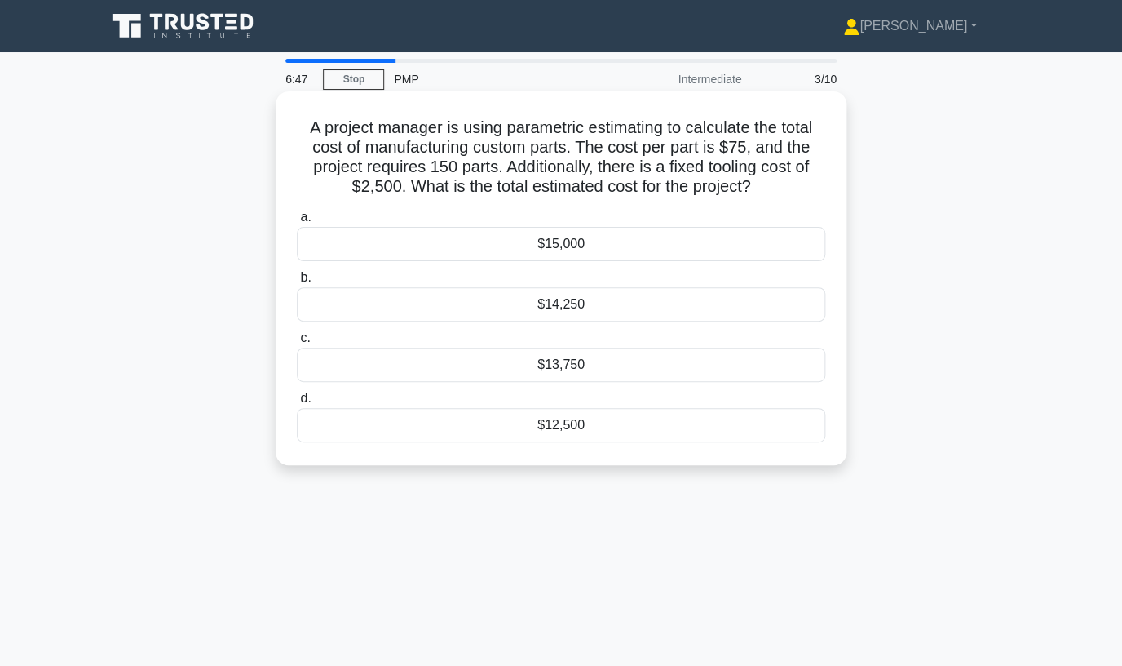
click at [631, 372] on div "$13,750" at bounding box center [561, 364] width 529 height 34
click at [297, 343] on input "c. $13,750" at bounding box center [297, 338] width 0 height 11
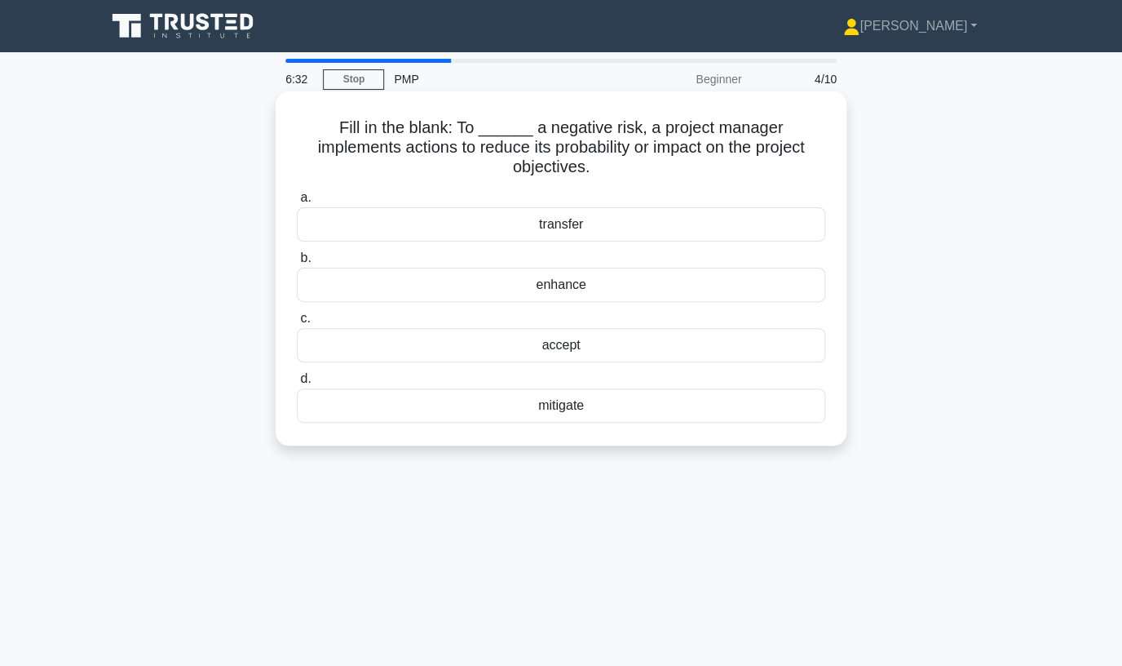
click at [586, 407] on div "mitigate" at bounding box center [561, 405] width 529 height 34
click at [297, 384] on input "d. [GEOGRAPHIC_DATA]" at bounding box center [297, 379] width 0 height 11
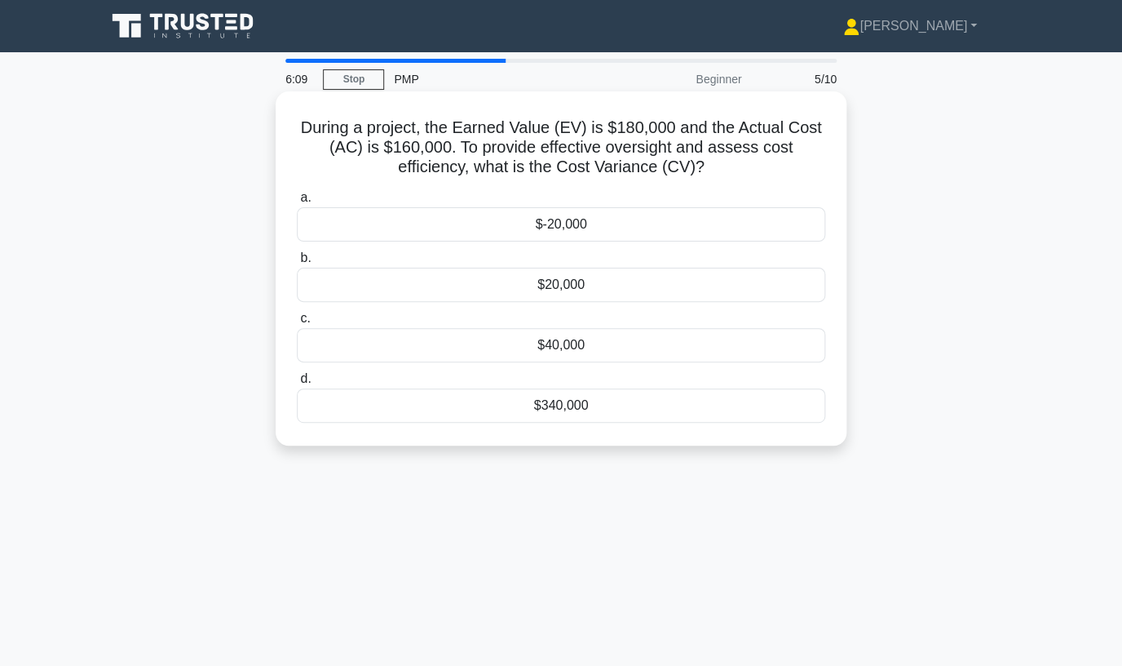
click at [574, 281] on div "$20,000" at bounding box center [561, 285] width 529 height 34
click at [297, 263] on input "b. $20,000" at bounding box center [297, 258] width 0 height 11
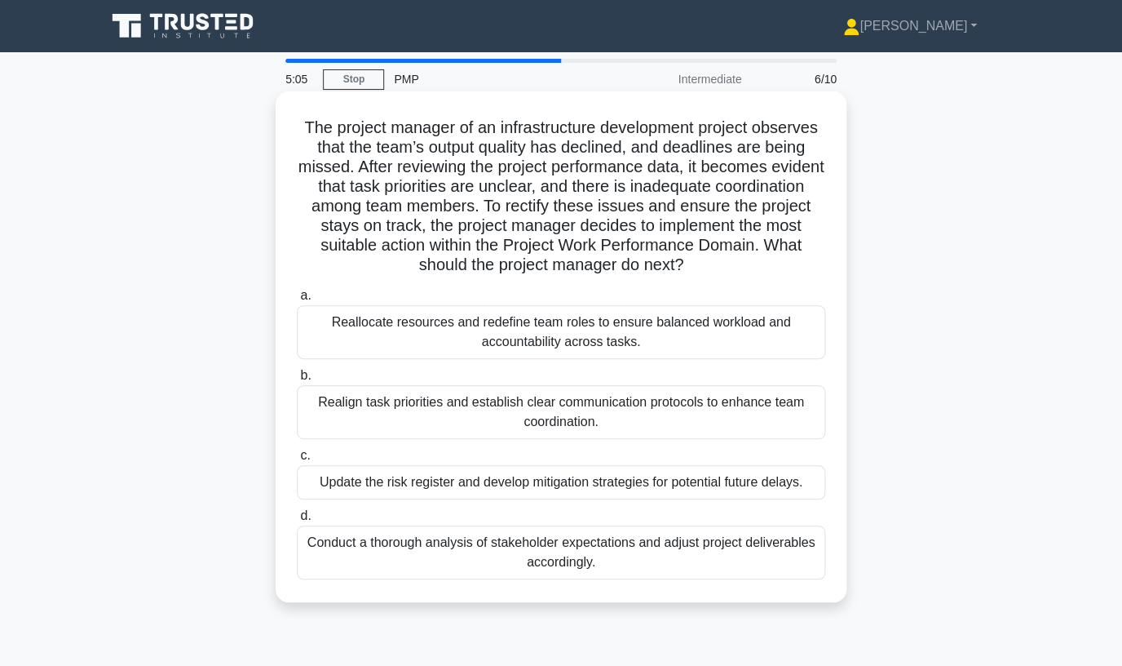
click at [622, 409] on div "Realign task priorities and establish clear communication protocols to enhance …" at bounding box center [561, 412] width 529 height 54
click at [297, 381] on input "b. Realign task priorities and establish clear communication protocols to enhan…" at bounding box center [297, 375] width 0 height 11
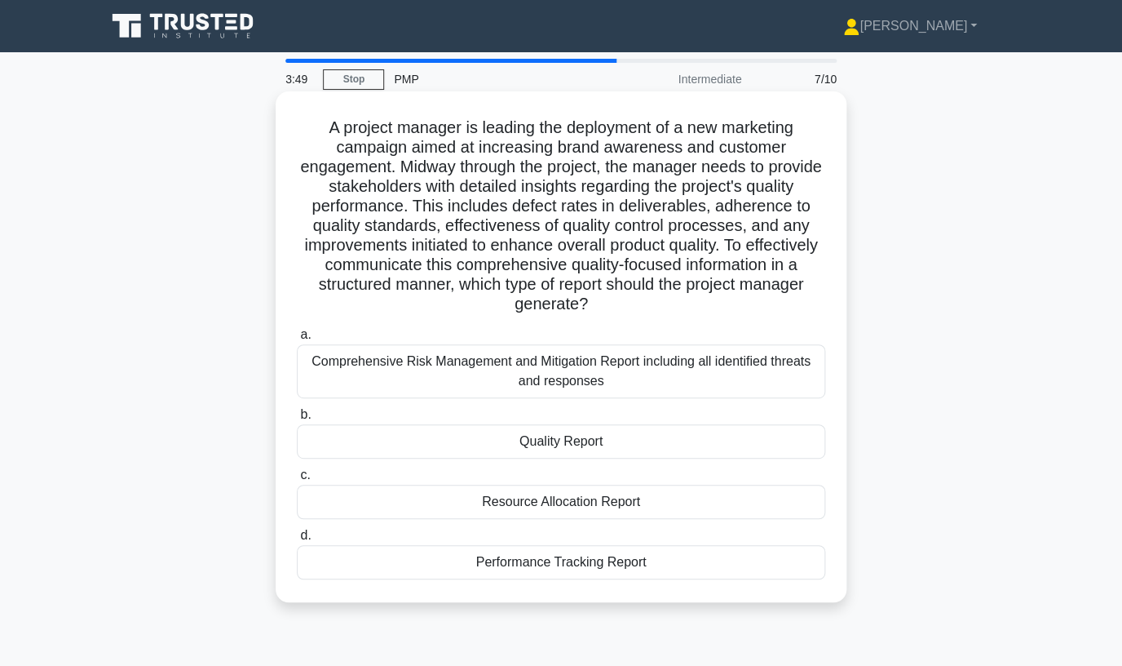
click at [616, 442] on div "Quality Report" at bounding box center [561, 441] width 529 height 34
click at [297, 420] on input "b. Quality Report" at bounding box center [297, 414] width 0 height 11
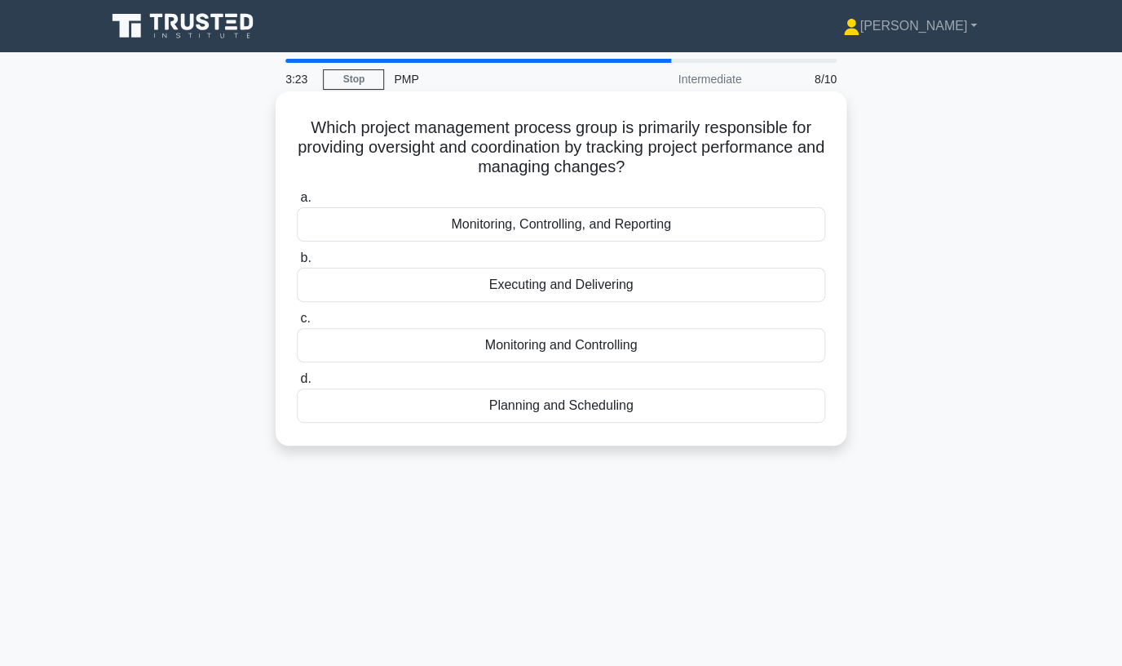
click at [554, 343] on div "Monitoring and Controlling" at bounding box center [561, 345] width 529 height 34
click at [297, 324] on input "c. Monitoring and Controlling" at bounding box center [297, 318] width 0 height 11
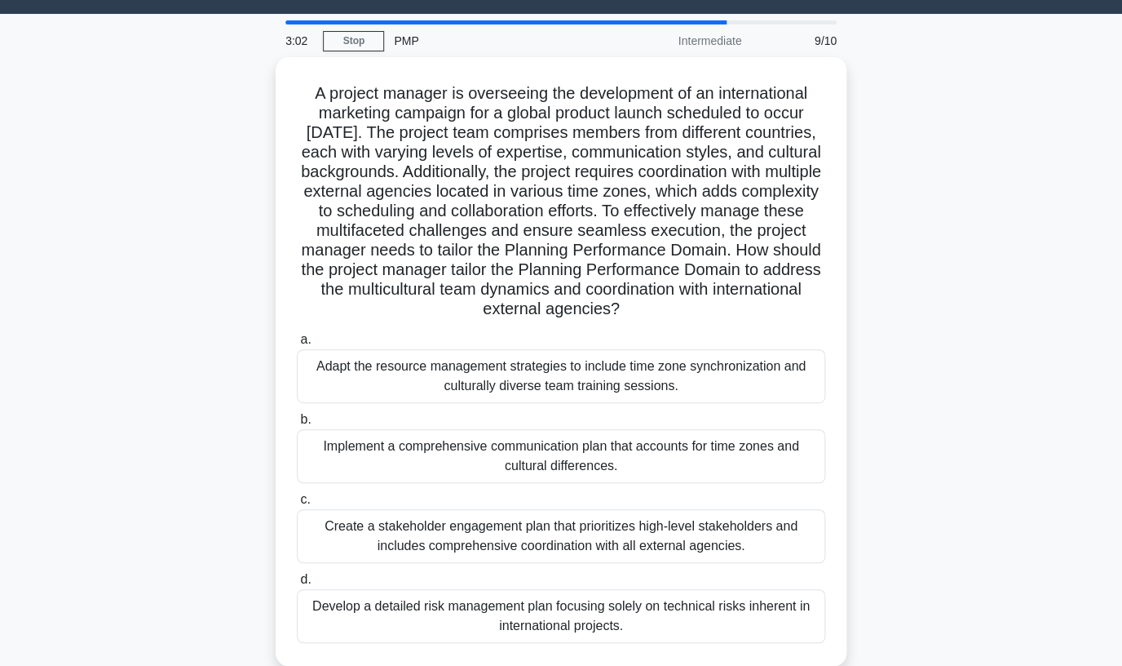
scroll to position [41, 0]
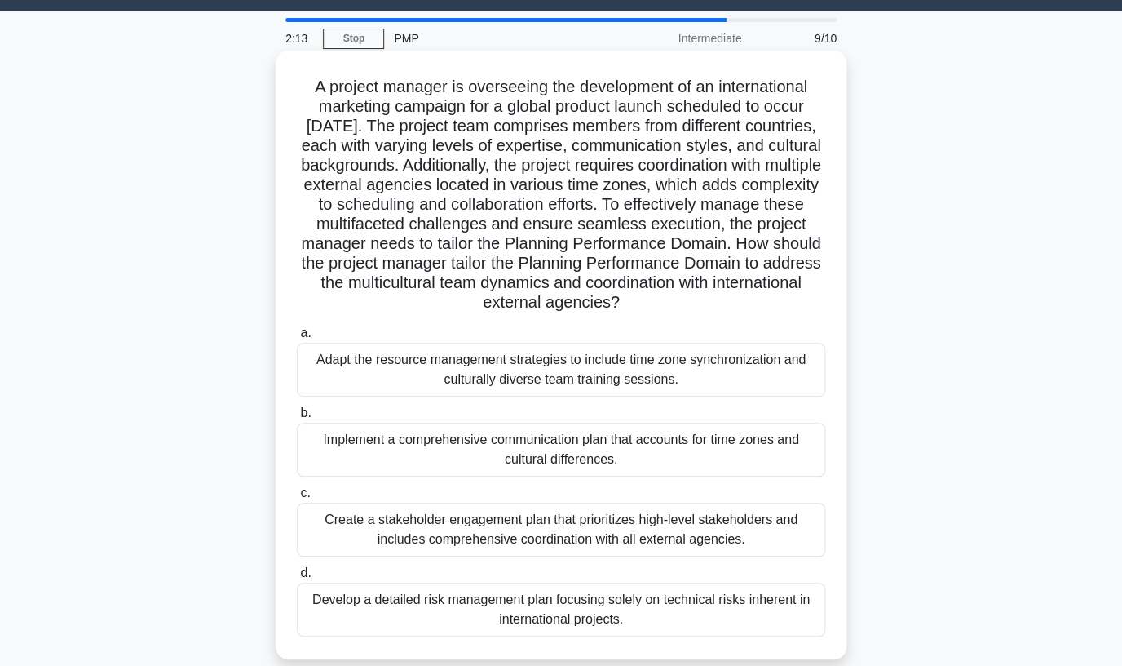
click at [463, 444] on div "Implement a comprehensive communication plan that accounts for time zones and c…" at bounding box center [561, 450] width 529 height 54
click at [297, 418] on input "b. Implement a comprehensive communication plan that accounts for time zones an…" at bounding box center [297, 413] width 0 height 11
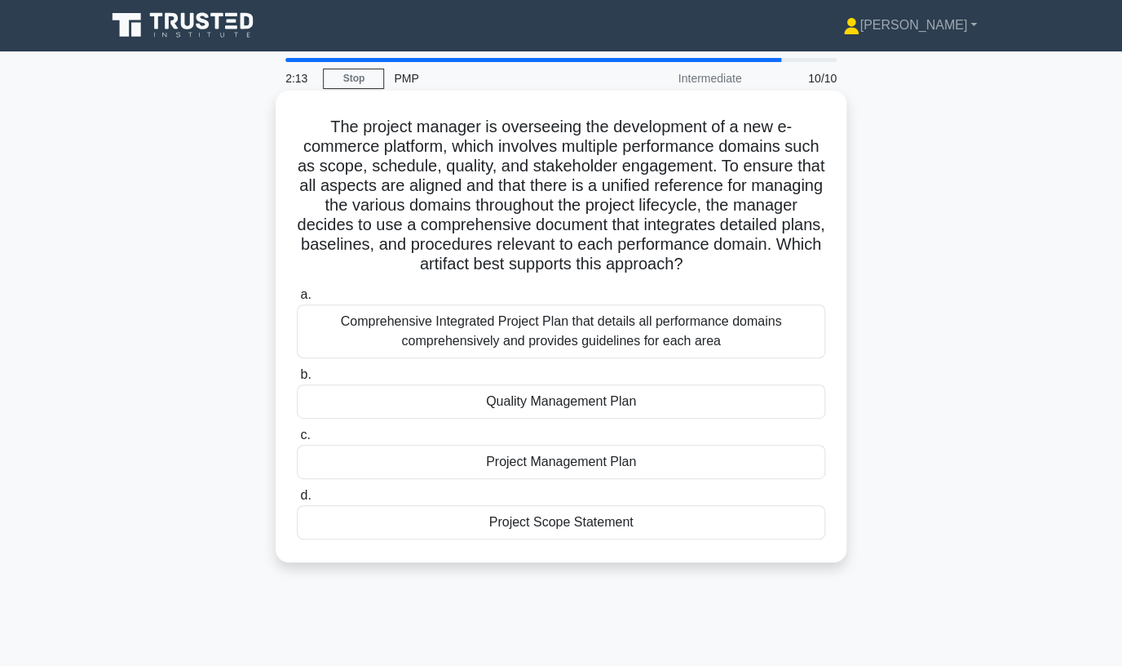
scroll to position [0, 0]
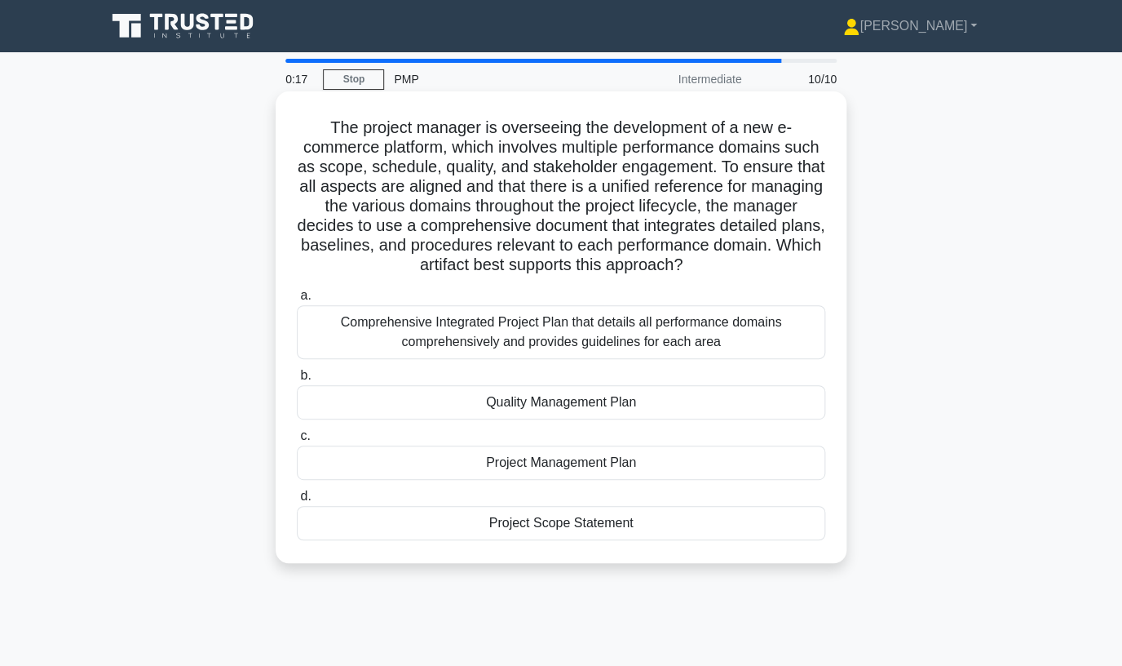
click at [533, 462] on div "Project Management Plan" at bounding box center [561, 462] width 529 height 34
click at [297, 441] on input "c. Project Management Plan" at bounding box center [297, 436] width 0 height 11
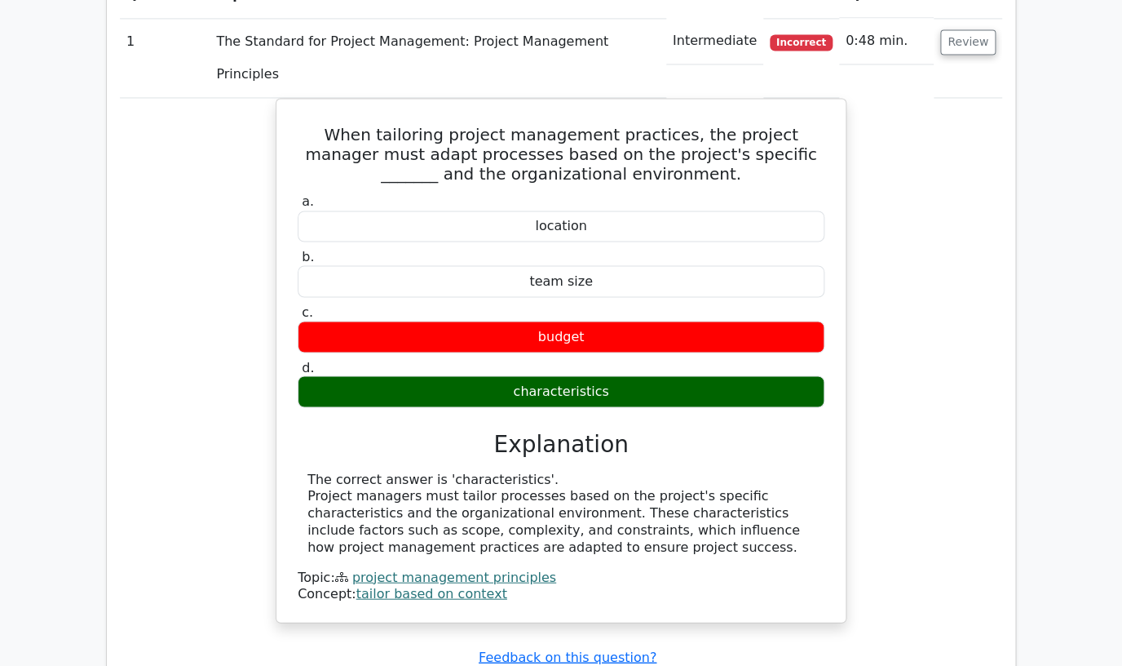
scroll to position [891, 0]
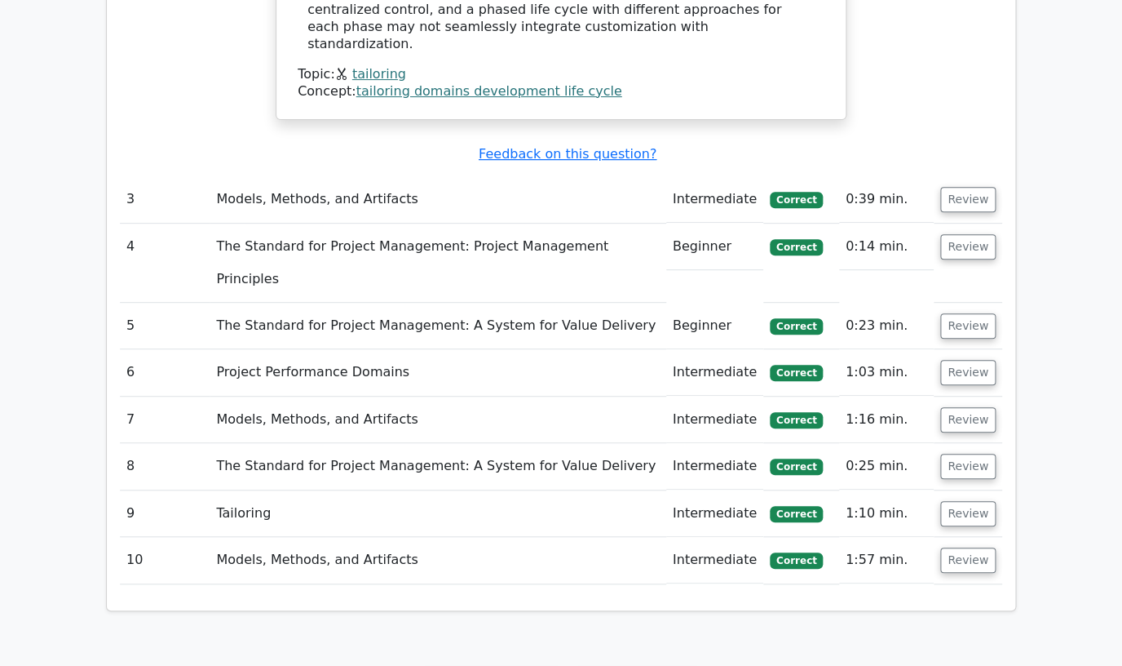
scroll to position [2446, 0]
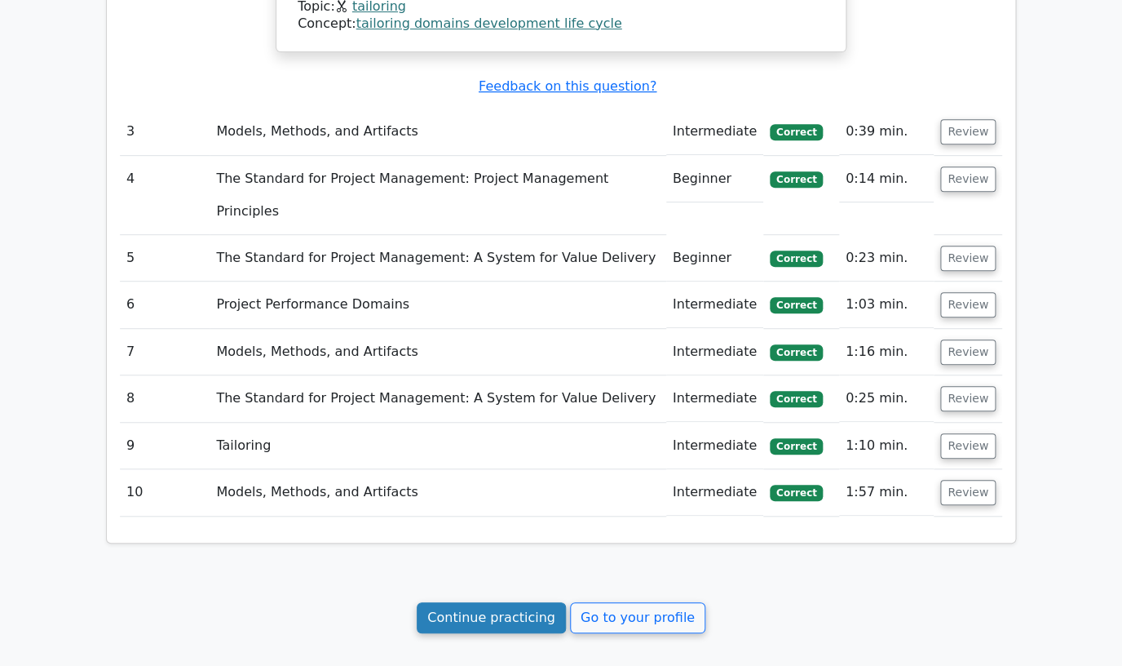
click at [466, 602] on link "Continue practicing" at bounding box center [491, 617] width 149 height 31
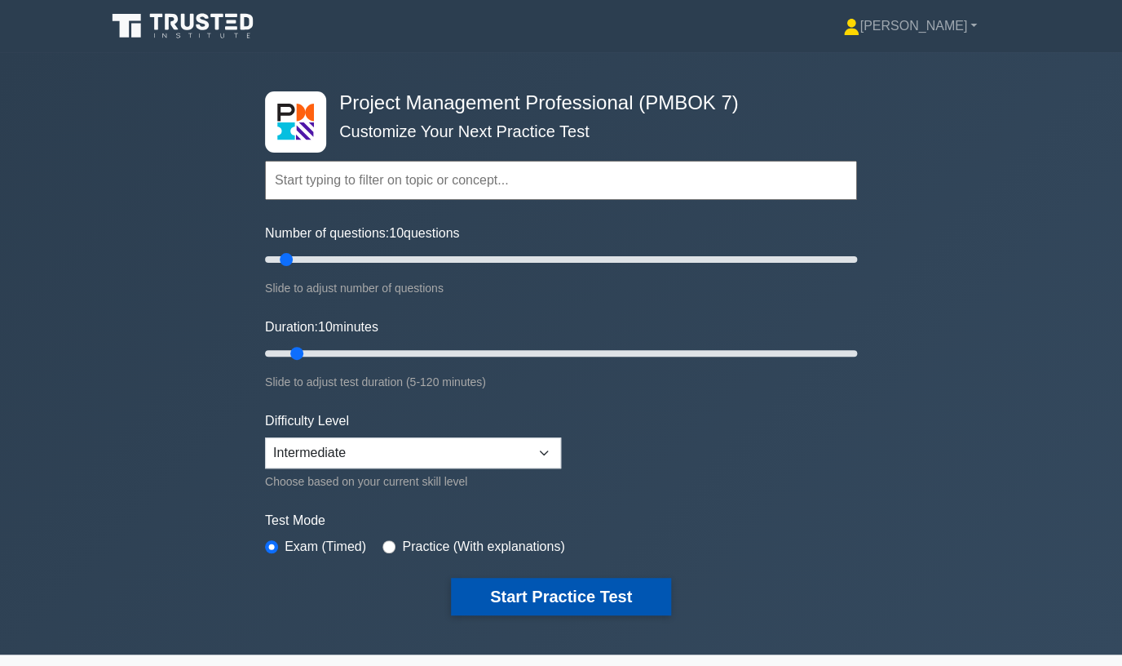
click at [572, 593] on button "Start Practice Test" at bounding box center [561, 597] width 220 height 38
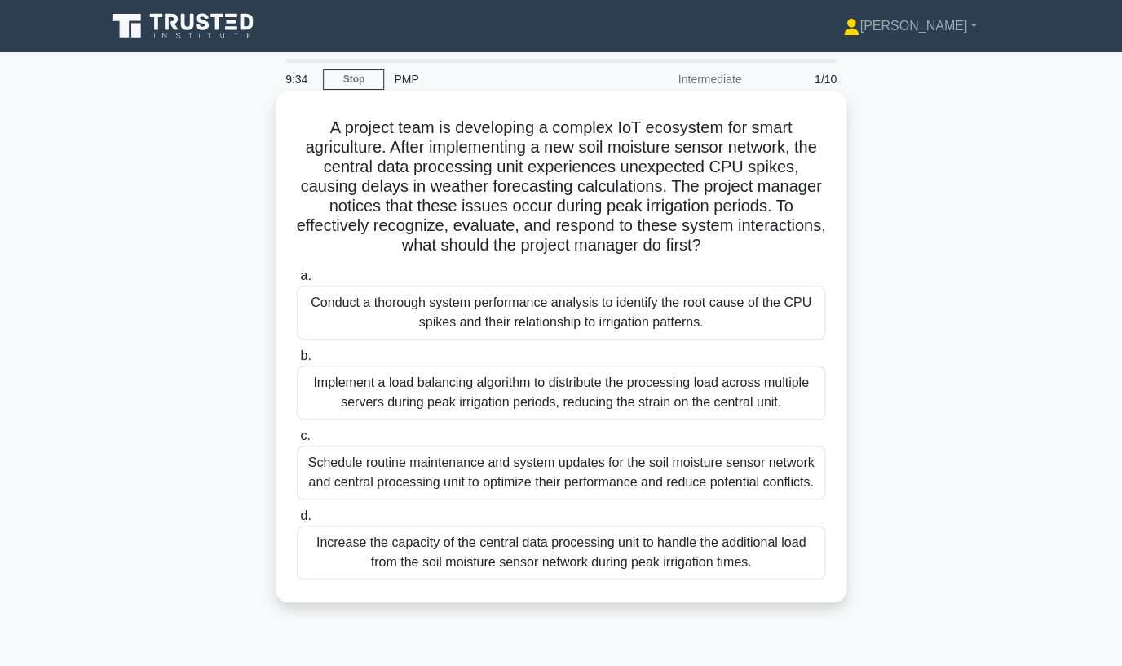
click at [628, 206] on h5 "A project team is developing a complex IoT ecosystem for smart agriculture. Aft…" at bounding box center [561, 186] width 532 height 139
click at [580, 303] on div "Conduct a thorough system performance analysis to identify the root cause of th…" at bounding box center [561, 313] width 529 height 54
click at [297, 281] on input "a. Conduct a thorough system performance analysis to identify the root cause of…" at bounding box center [297, 276] width 0 height 11
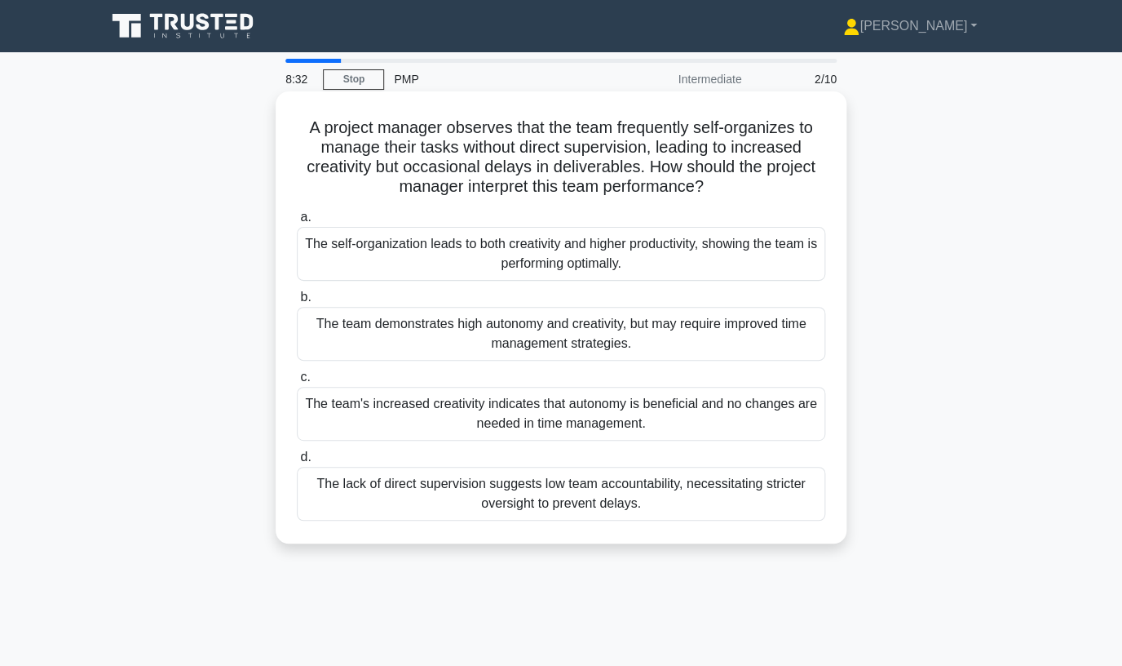
click at [723, 333] on div "The team demonstrates high autonomy and creativity, but may require improved ti…" at bounding box center [561, 334] width 529 height 54
click at [297, 303] on input "b. The team demonstrates high autonomy and creativity, but may require improved…" at bounding box center [297, 297] width 0 height 11
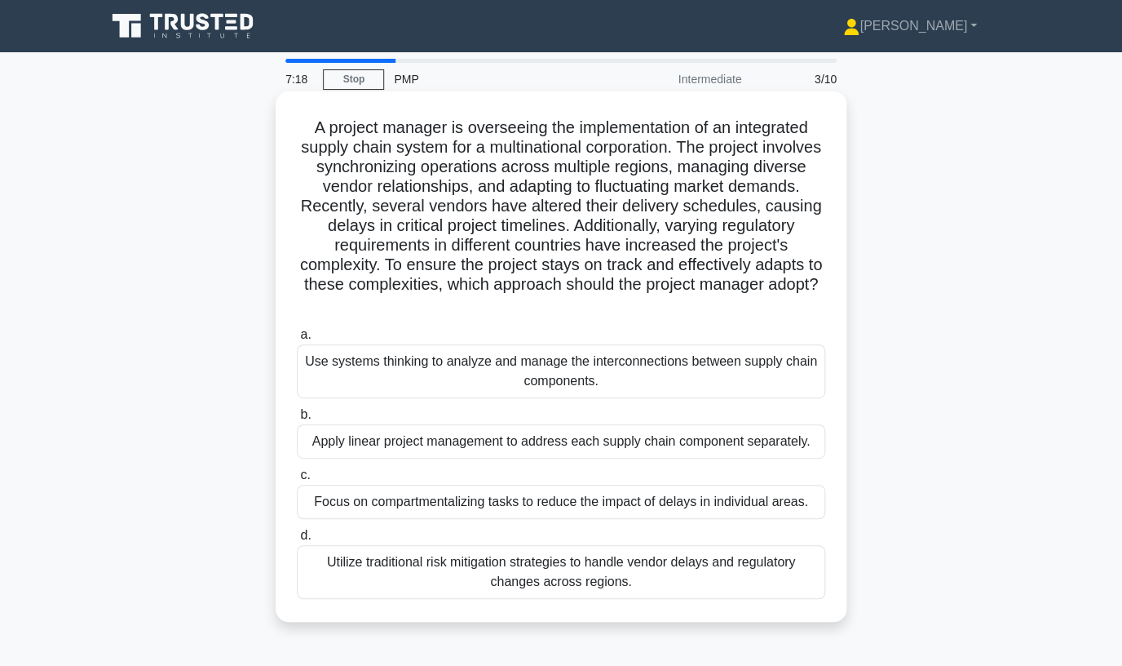
click at [670, 370] on div "Use systems thinking to analyze and manage the interconnections between supply …" at bounding box center [561, 371] width 529 height 54
click at [297, 340] on input "a. Use systems thinking to analyze and manage the interconnections between supp…" at bounding box center [297, 335] width 0 height 11
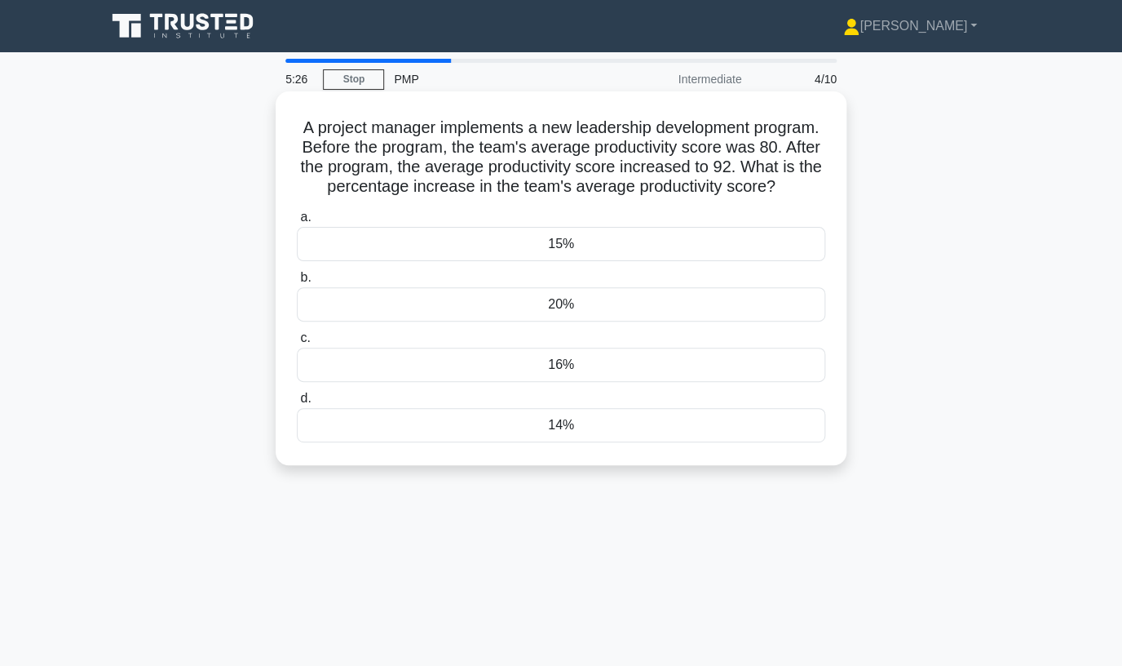
click at [642, 241] on div "15%" at bounding box center [561, 244] width 529 height 34
click at [297, 223] on input "a. 15%" at bounding box center [297, 217] width 0 height 11
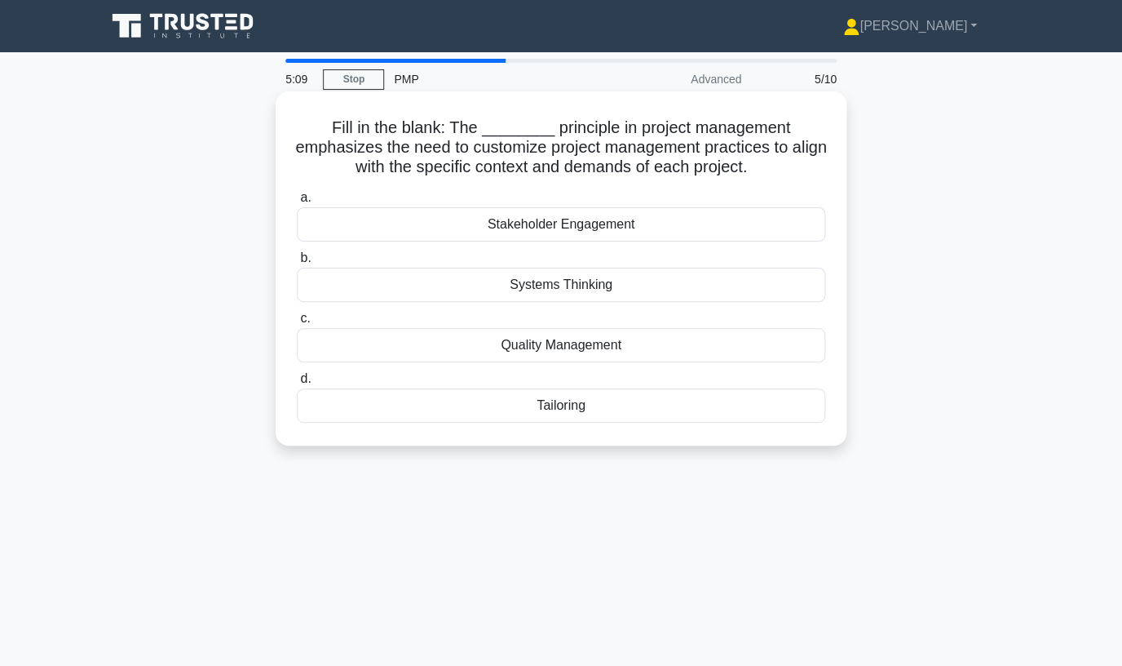
click at [580, 405] on div "Tailoring" at bounding box center [561, 405] width 529 height 34
click at [297, 384] on input "d. Tailoring" at bounding box center [297, 379] width 0 height 11
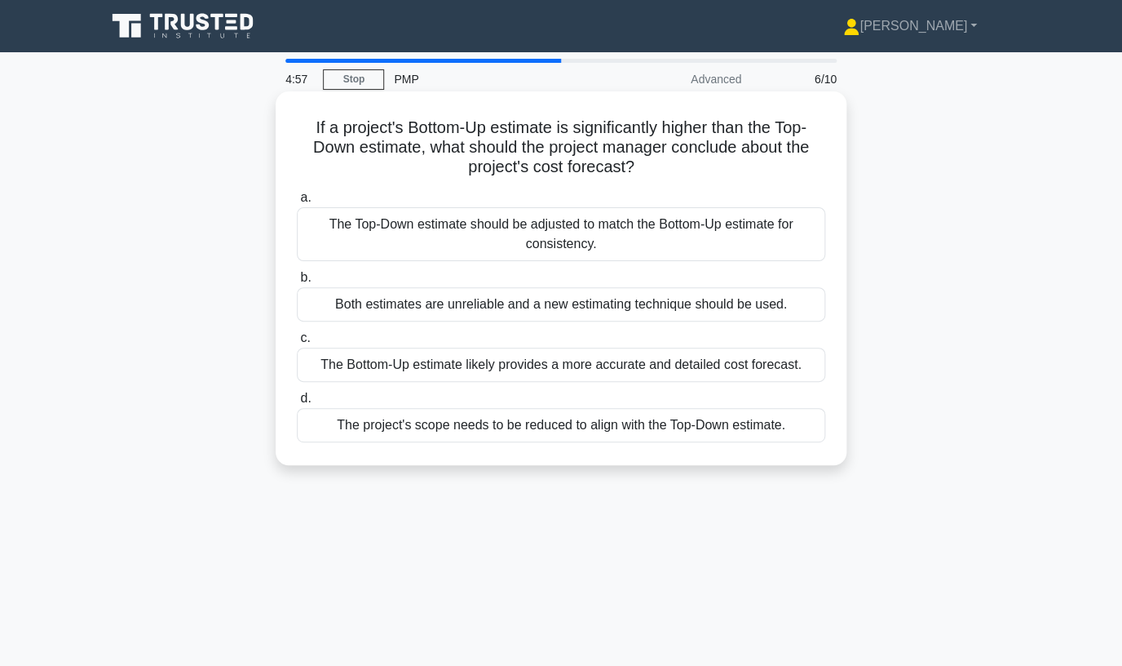
click at [560, 177] on h5 "If a project's Bottom-Up estimate is significantly higher than the Top-Down est…" at bounding box center [561, 147] width 532 height 60
click at [772, 363] on div "The Bottom-Up estimate likely provides a more accurate and detailed cost foreca…" at bounding box center [561, 364] width 529 height 34
click at [297, 343] on input "c. The Bottom-Up estimate likely provides a more accurate and detailed cost for…" at bounding box center [297, 338] width 0 height 11
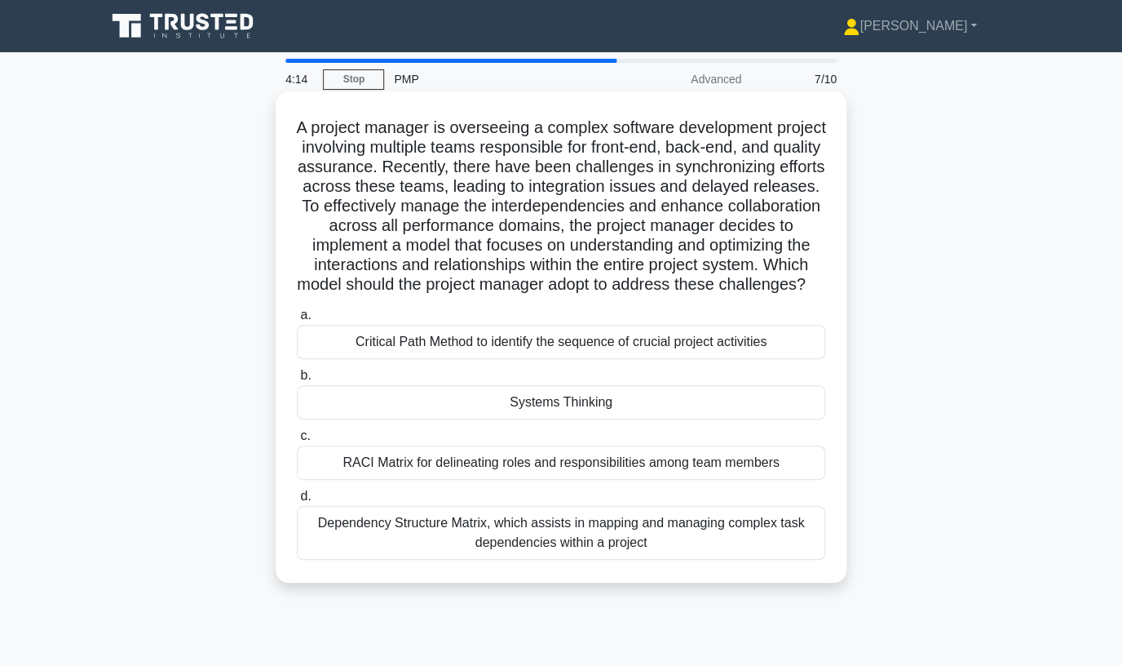
click at [484, 401] on div "Systems Thinking" at bounding box center [561, 402] width 529 height 34
click at [297, 381] on input "b. Systems Thinking" at bounding box center [297, 375] width 0 height 11
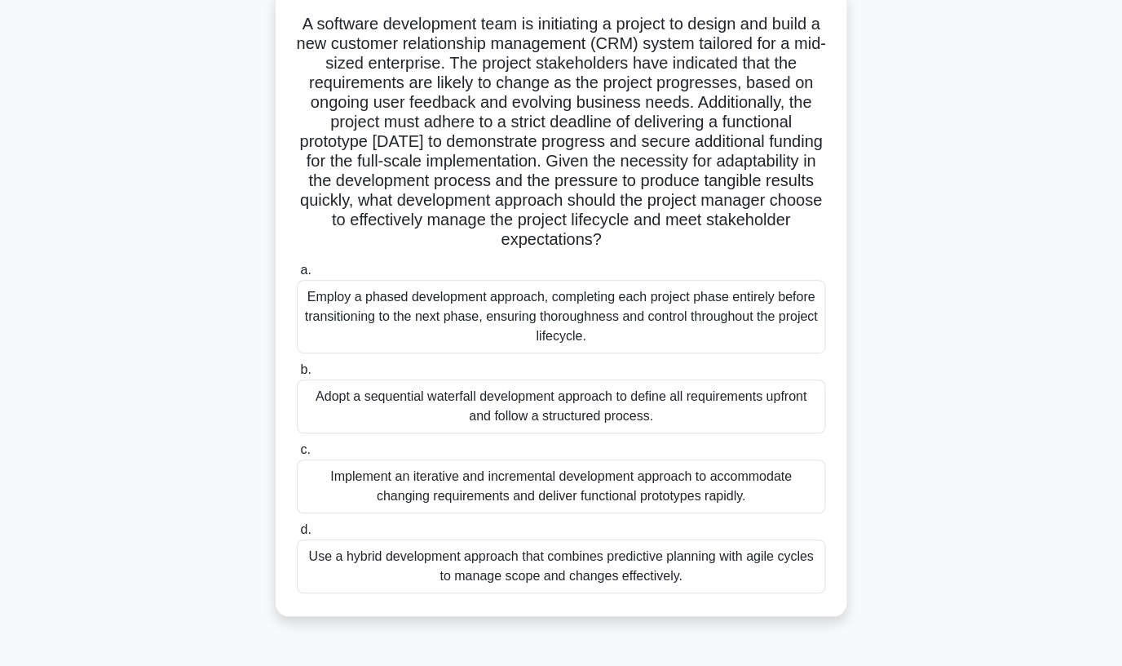
scroll to position [113, 0]
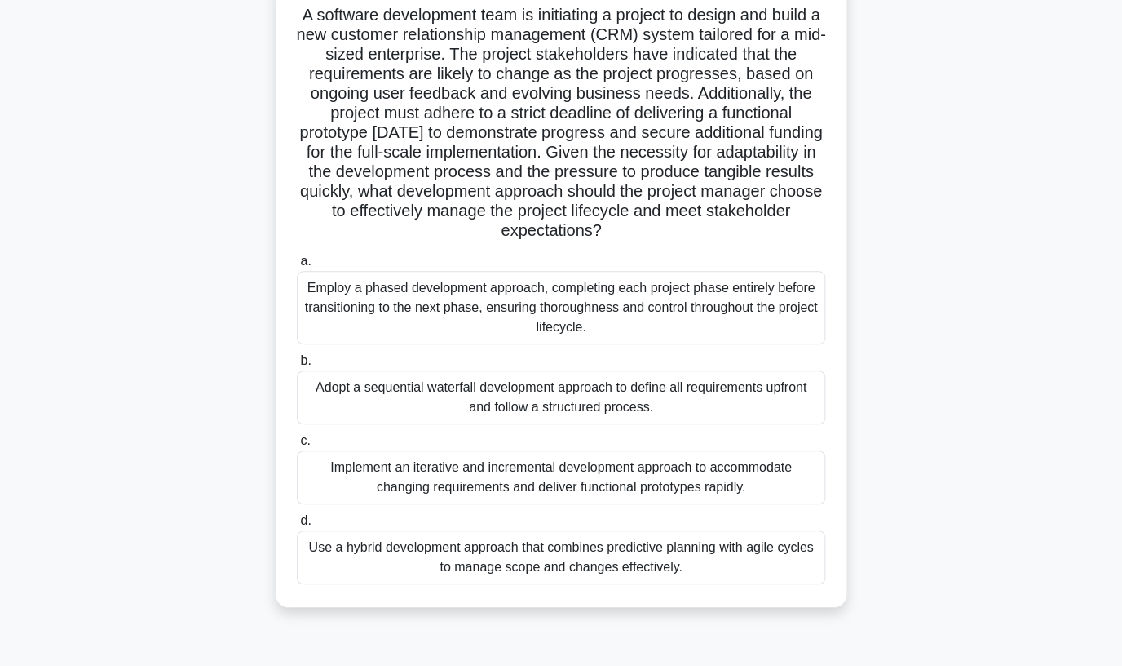
click at [638, 471] on div "Implement an iterative and incremental development approach to accommodate chan…" at bounding box center [561, 477] width 529 height 54
click at [297, 446] on input "c. Implement an iterative and incremental development approach to accommodate c…" at bounding box center [297, 441] width 0 height 11
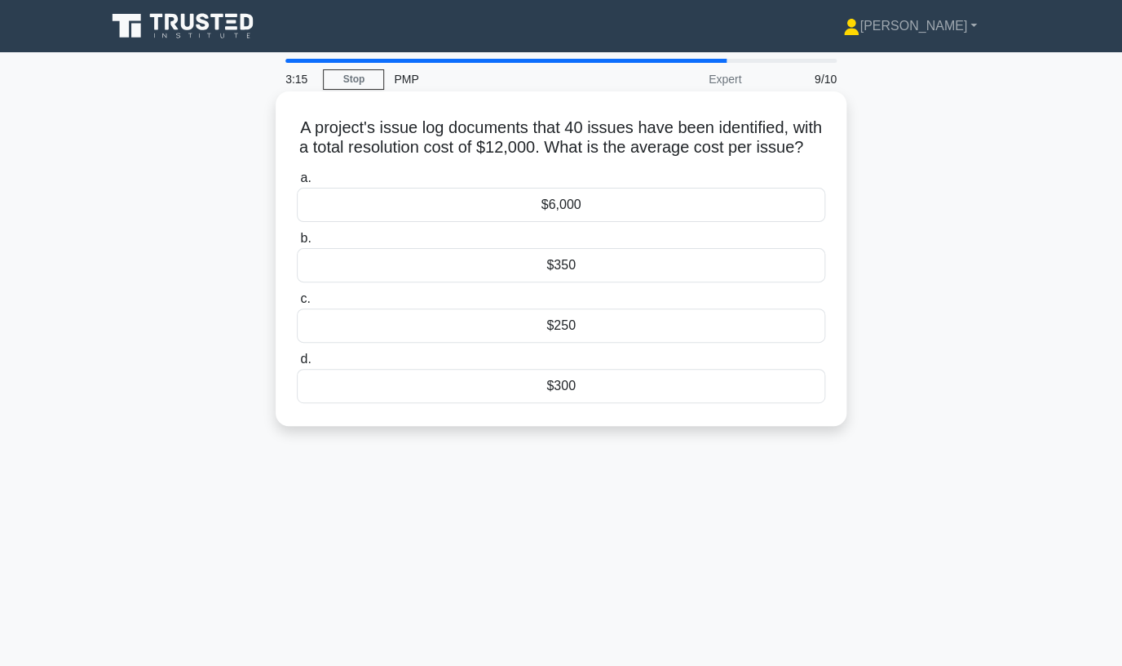
scroll to position [0, 0]
click at [589, 383] on div "$300" at bounding box center [561, 386] width 529 height 34
click at [297, 365] on input "d. $300" at bounding box center [297, 359] width 0 height 11
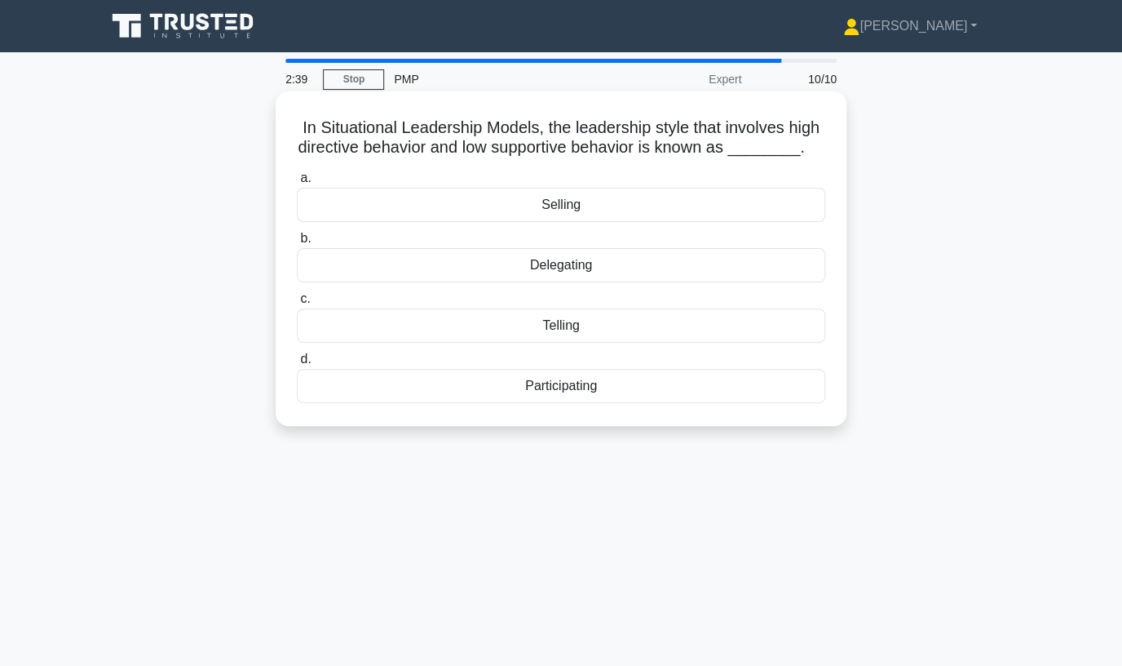
click at [573, 266] on div "Delegating" at bounding box center [561, 265] width 529 height 34
click at [297, 244] on input "b. Delegating" at bounding box center [297, 238] width 0 height 11
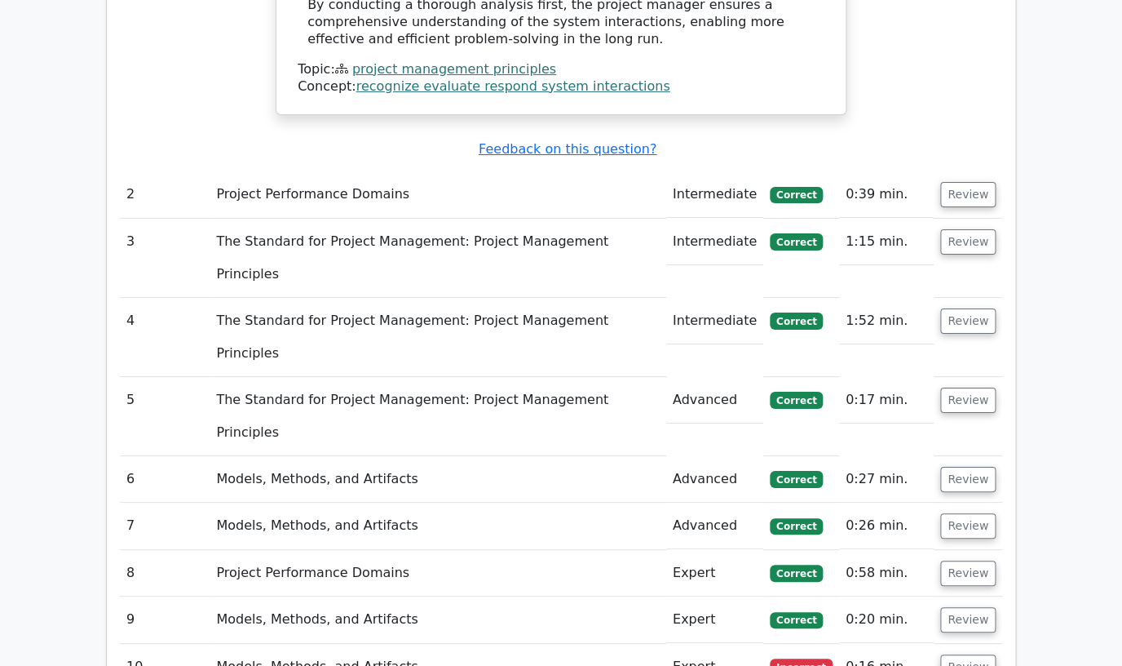
scroll to position [2007, 0]
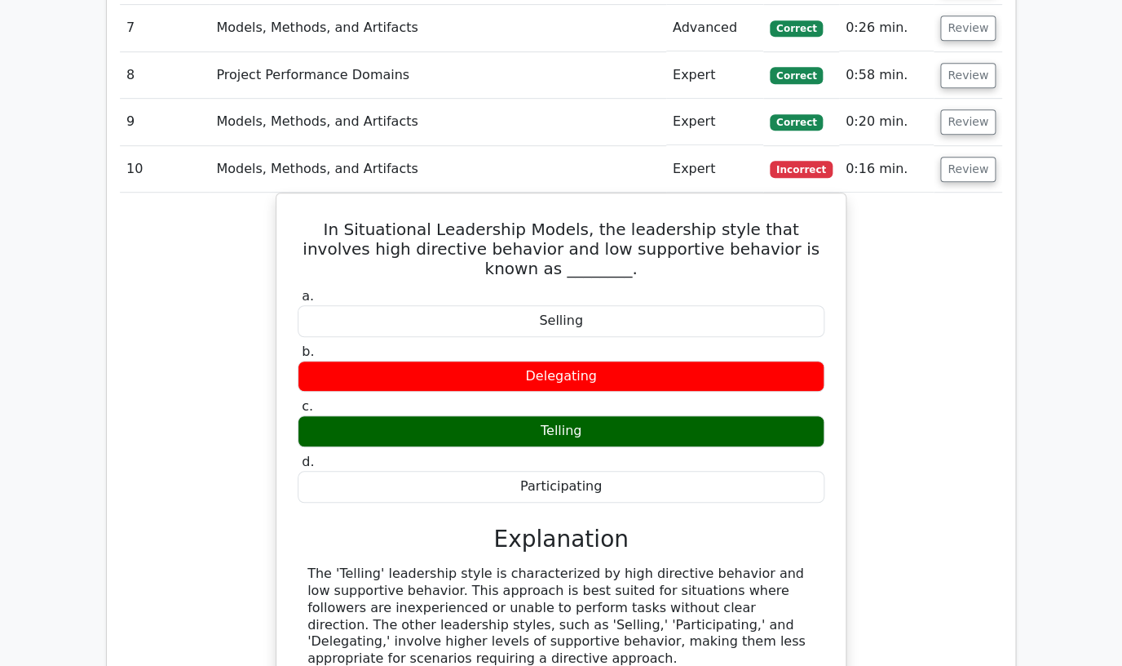
scroll to position [2590, 0]
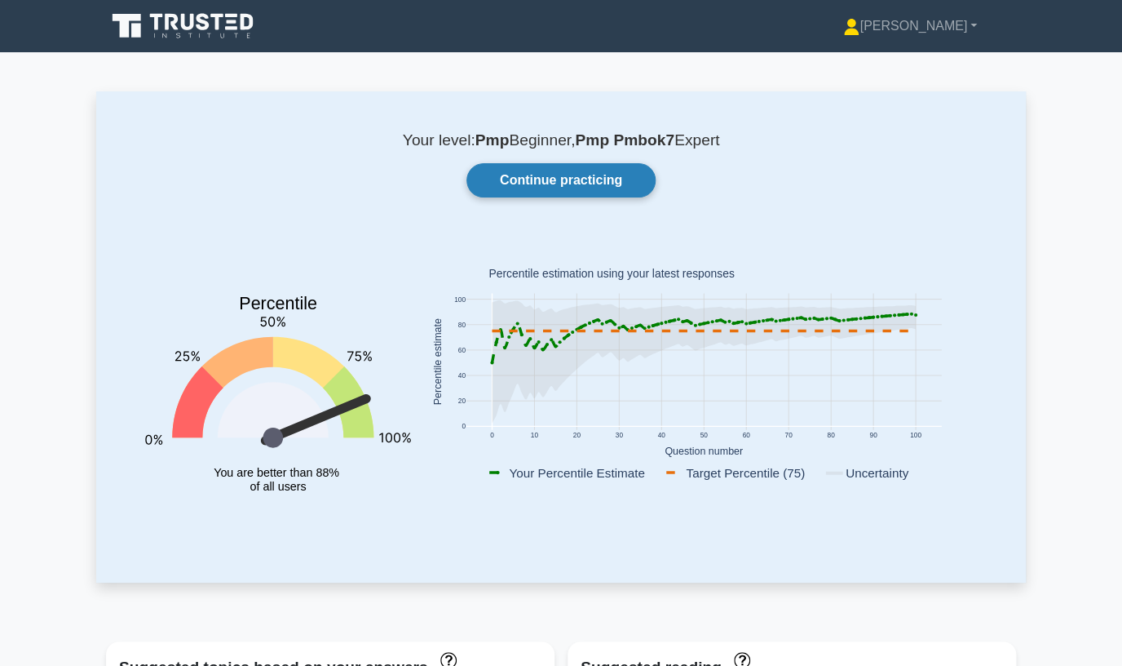
click at [587, 184] on link "Continue practicing" at bounding box center [561, 180] width 189 height 34
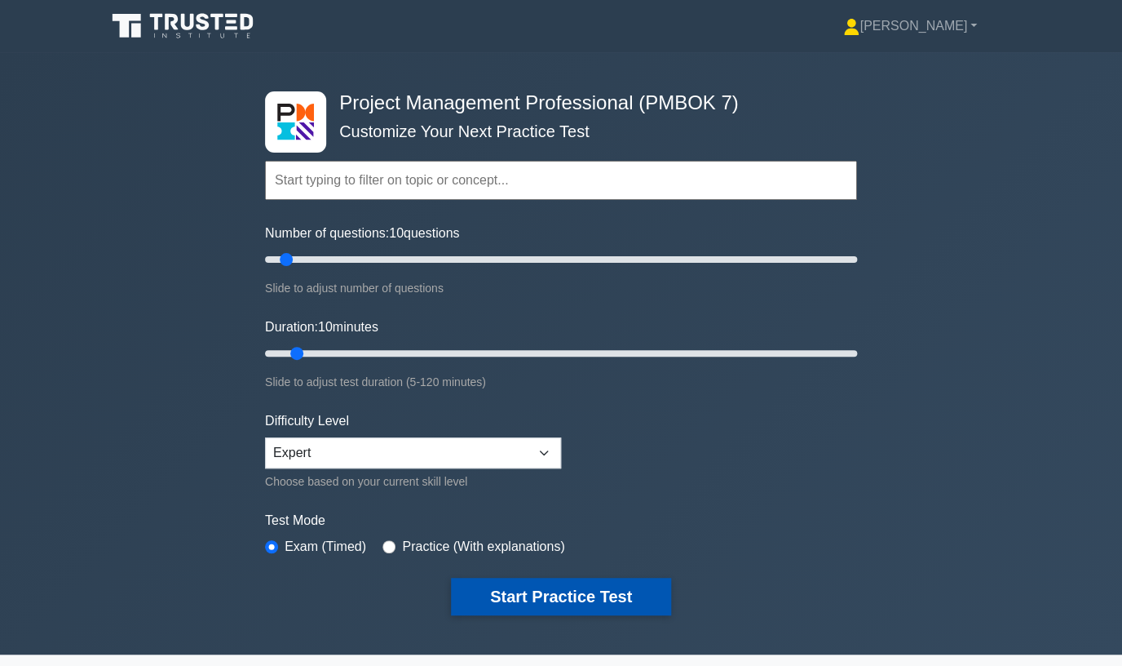
click at [564, 599] on button "Start Practice Test" at bounding box center [561, 597] width 220 height 38
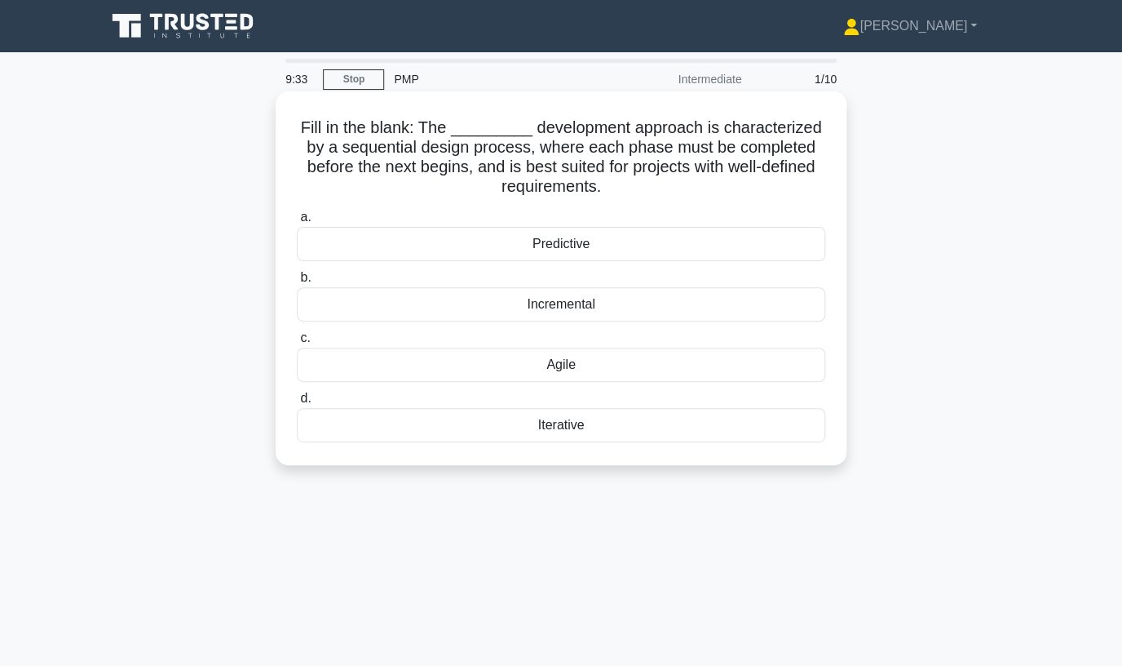
click at [613, 306] on div "Incremental" at bounding box center [561, 304] width 529 height 34
click at [297, 283] on input "b. Incremental" at bounding box center [297, 277] width 0 height 11
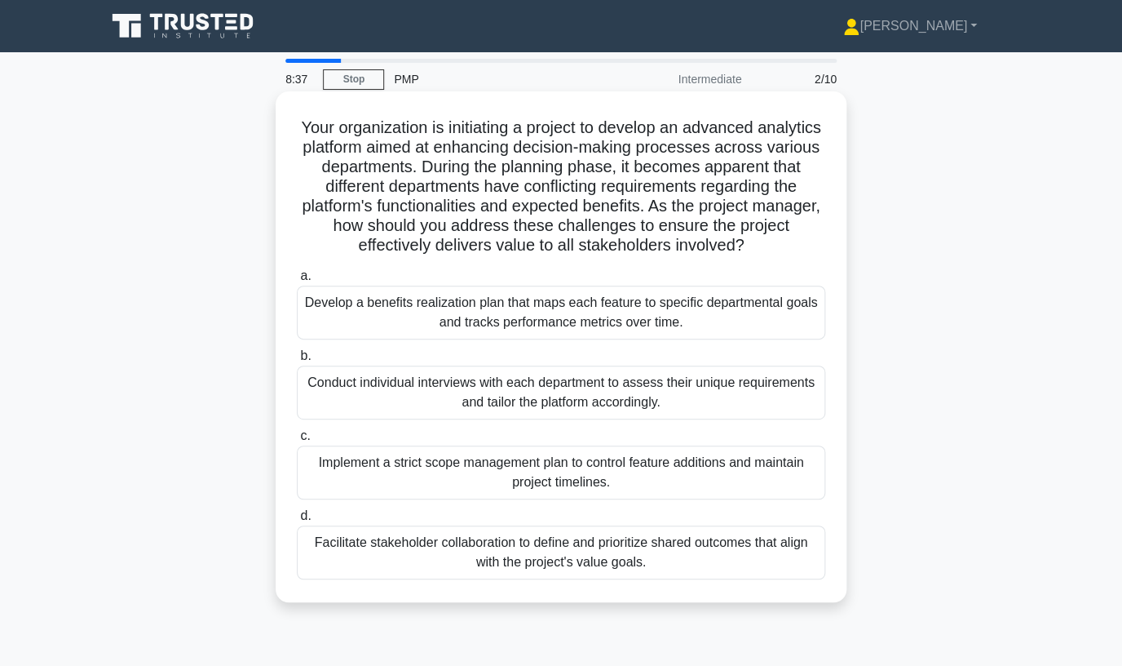
click at [644, 553] on div "Facilitate stakeholder collaboration to define and prioritize shared outcomes t…" at bounding box center [561, 552] width 529 height 54
click at [297, 521] on input "d. Facilitate stakeholder collaboration to define and prioritize shared outcome…" at bounding box center [297, 516] width 0 height 11
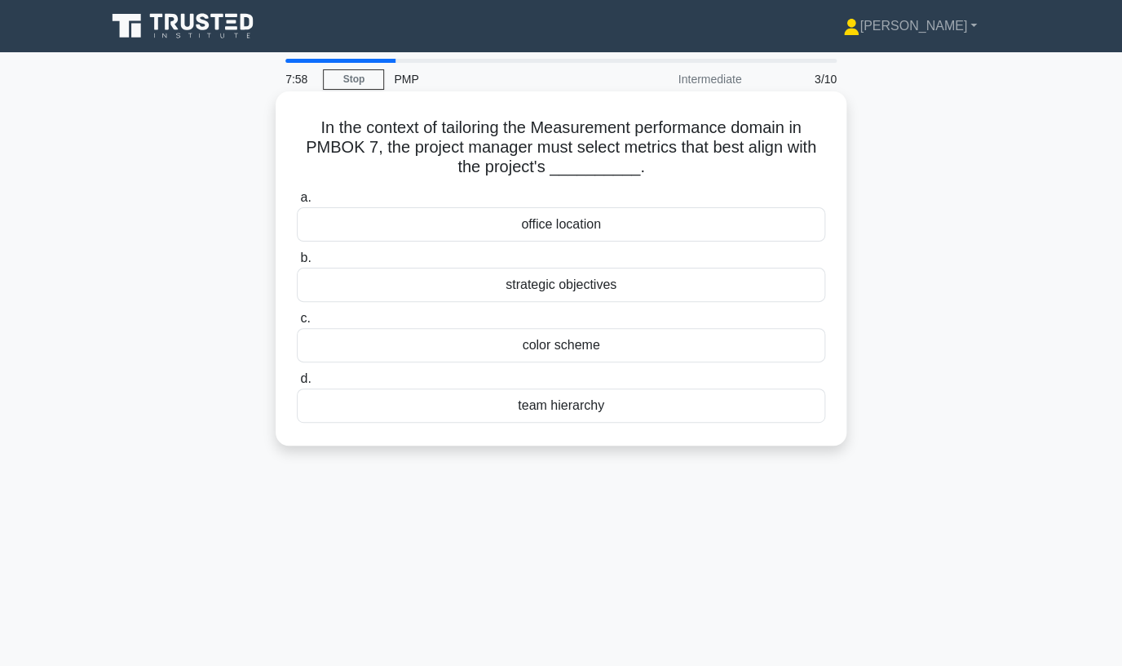
click at [585, 285] on div "strategic objectives" at bounding box center [561, 285] width 529 height 34
click at [297, 263] on input "b. strategic objectives" at bounding box center [297, 258] width 0 height 11
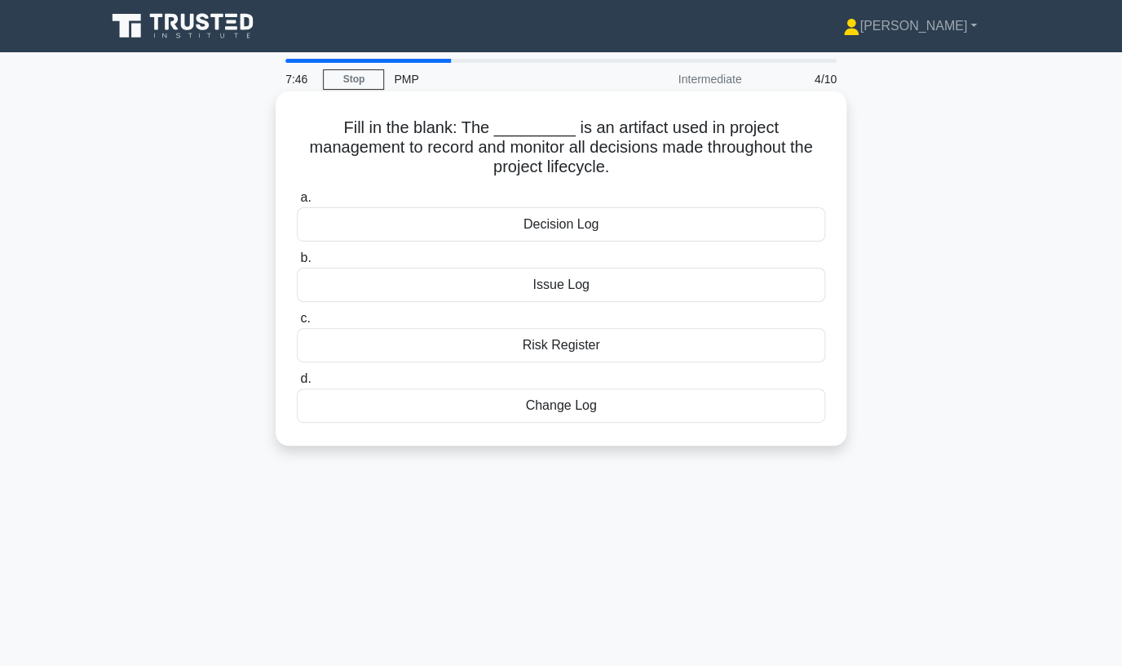
click at [575, 224] on div "Decision Log" at bounding box center [561, 224] width 529 height 34
click at [297, 203] on input "a. Decision Log" at bounding box center [297, 198] width 0 height 11
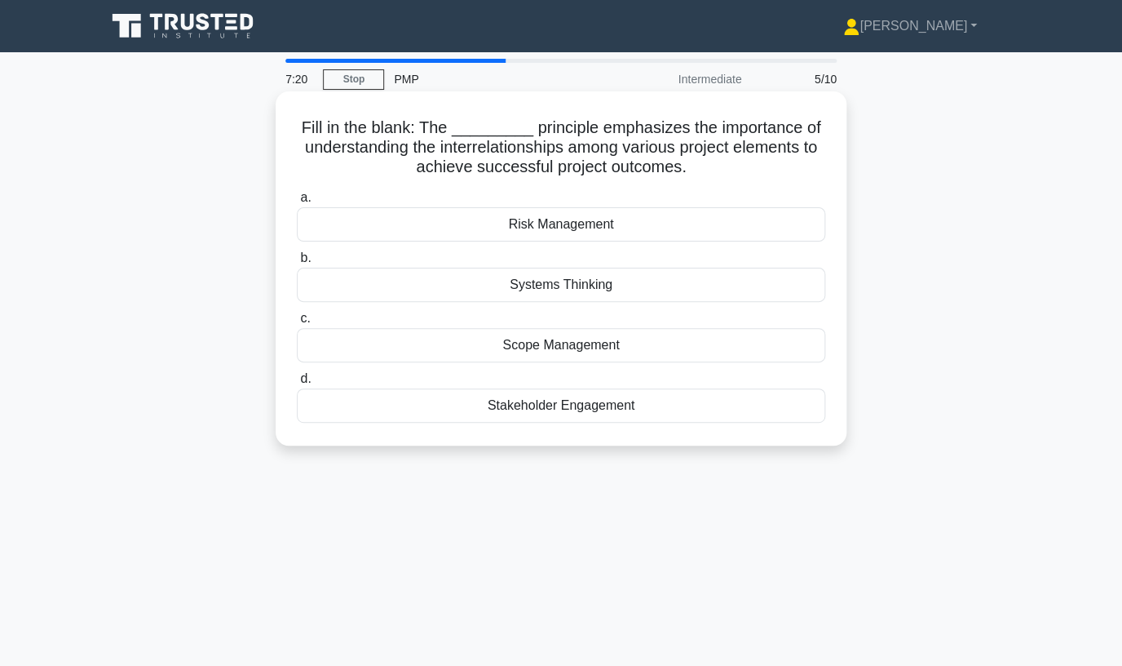
click at [593, 283] on div "Systems Thinking" at bounding box center [561, 285] width 529 height 34
click at [297, 263] on input "b. Systems Thinking" at bounding box center [297, 258] width 0 height 11
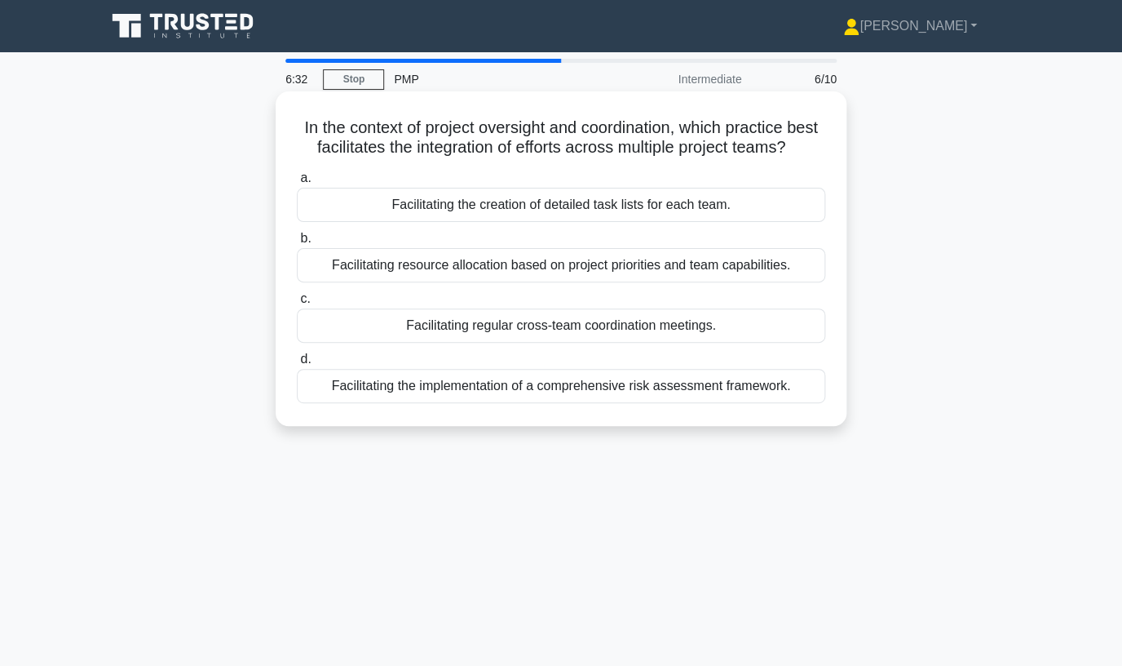
click at [713, 324] on div "Facilitating regular cross-team coordination meetings." at bounding box center [561, 325] width 529 height 34
click at [297, 304] on input "c. Facilitating regular cross-team coordination meetings." at bounding box center [297, 299] width 0 height 11
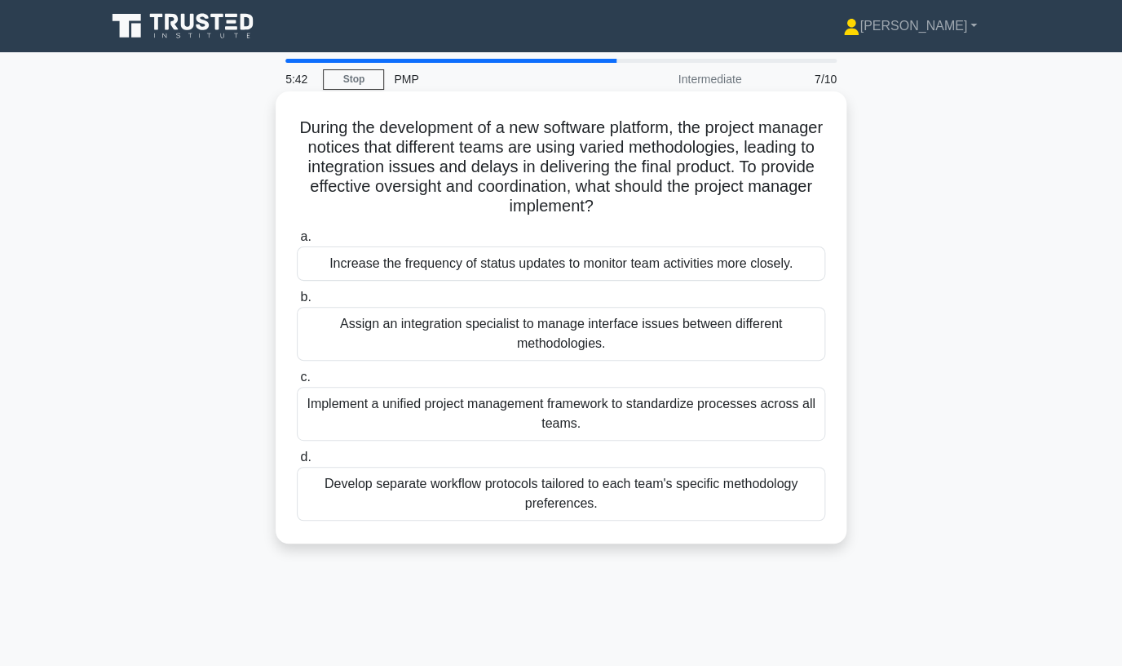
click at [641, 412] on div "Implement a unified project management framework to standardize processes acros…" at bounding box center [561, 414] width 529 height 54
click at [297, 383] on input "c. Implement a unified project management framework to standardize processes ac…" at bounding box center [297, 377] width 0 height 11
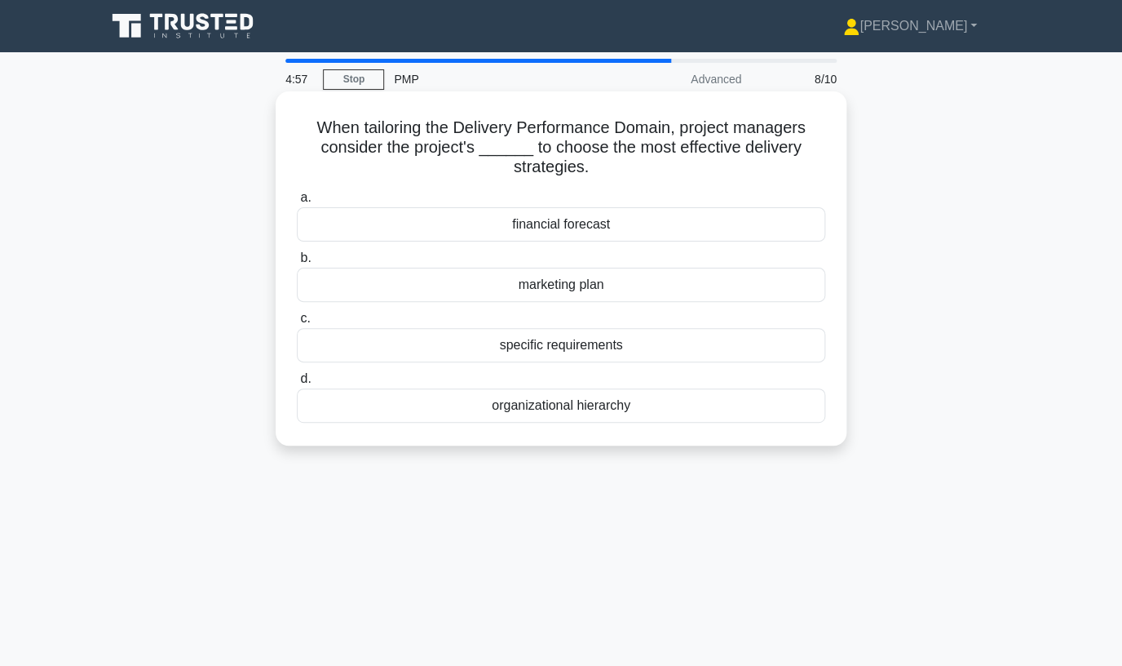
click at [610, 284] on div "marketing plan" at bounding box center [561, 285] width 529 height 34
click at [297, 263] on input "b. marketing plan" at bounding box center [297, 258] width 0 height 11
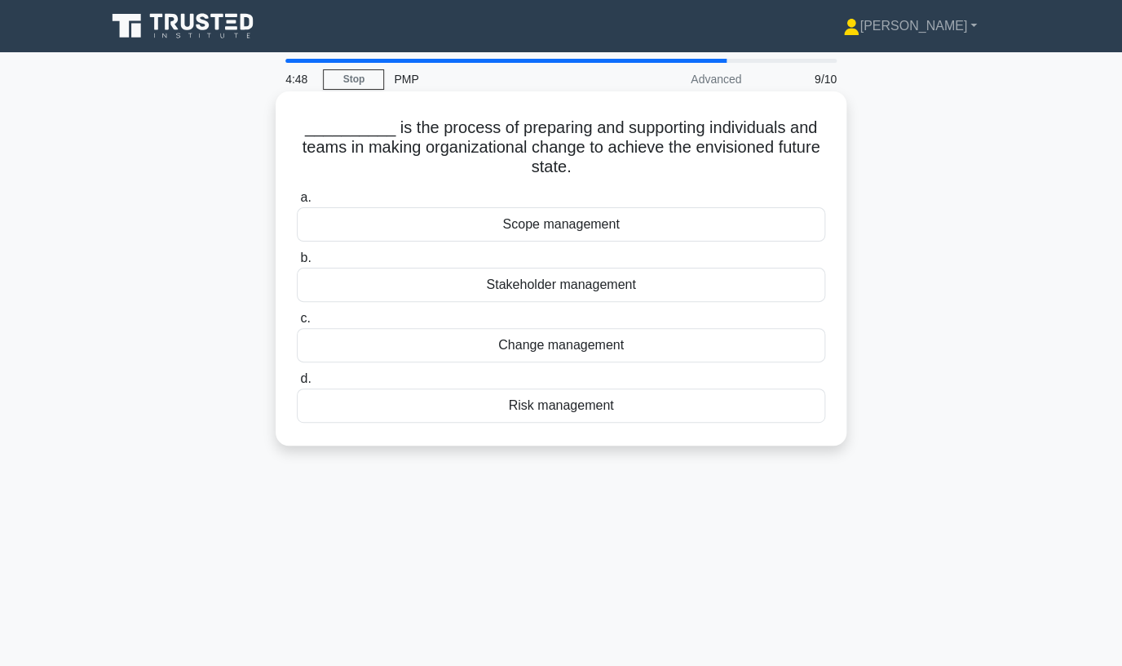
click at [583, 351] on div "Change management" at bounding box center [561, 345] width 529 height 34
click at [297, 324] on input "c. Change management" at bounding box center [297, 318] width 0 height 11
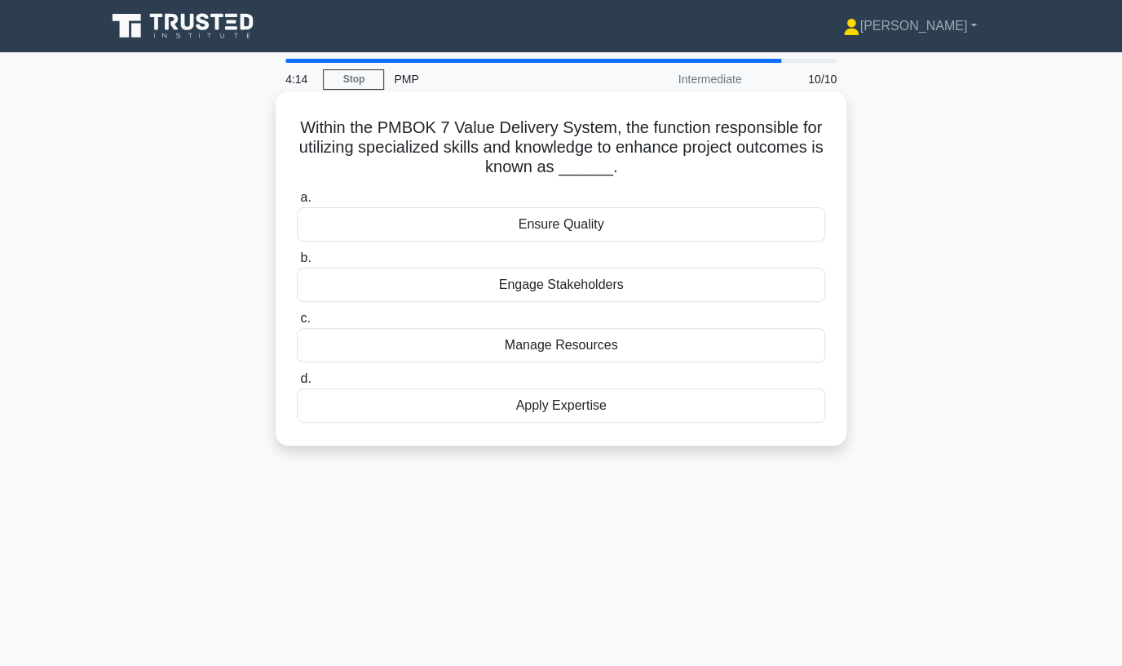
click at [588, 405] on div "Apply Expertise" at bounding box center [561, 405] width 529 height 34
click at [297, 384] on input "d. Apply Expertise" at bounding box center [297, 379] width 0 height 11
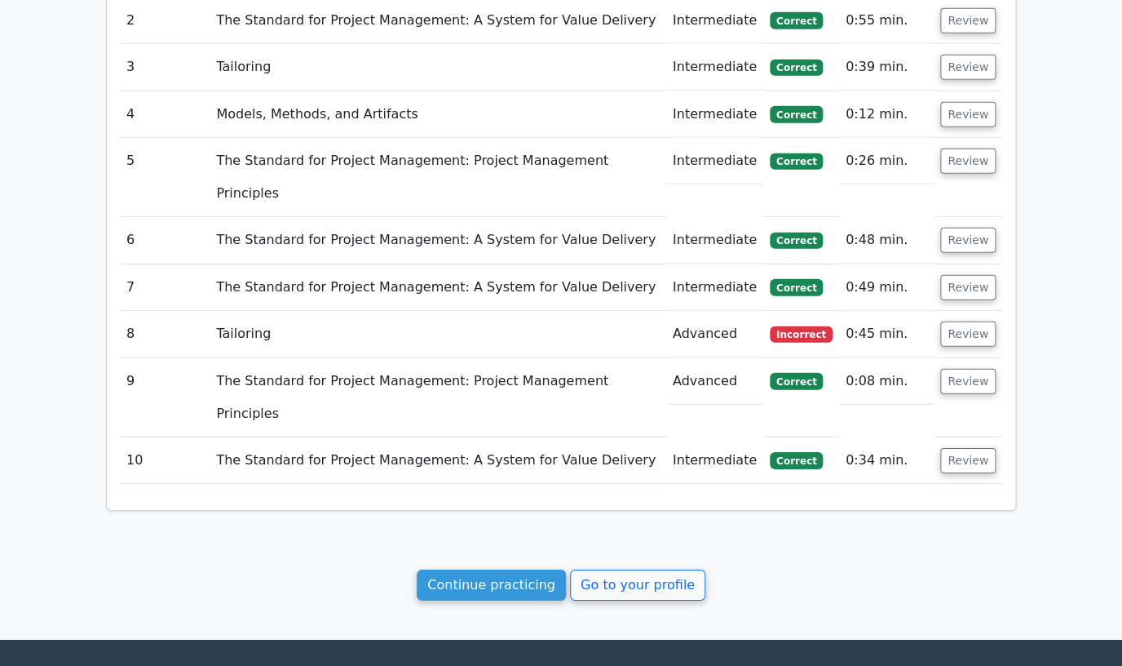
scroll to position [1617, 0]
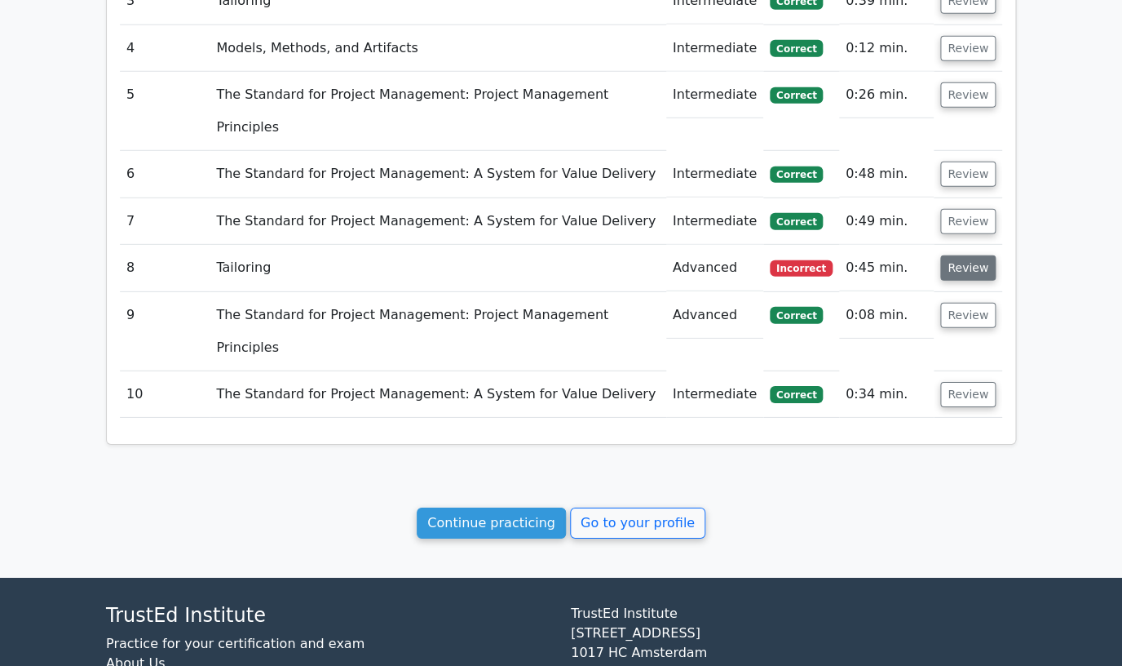
click at [957, 255] on button "Review" at bounding box center [968, 267] width 55 height 25
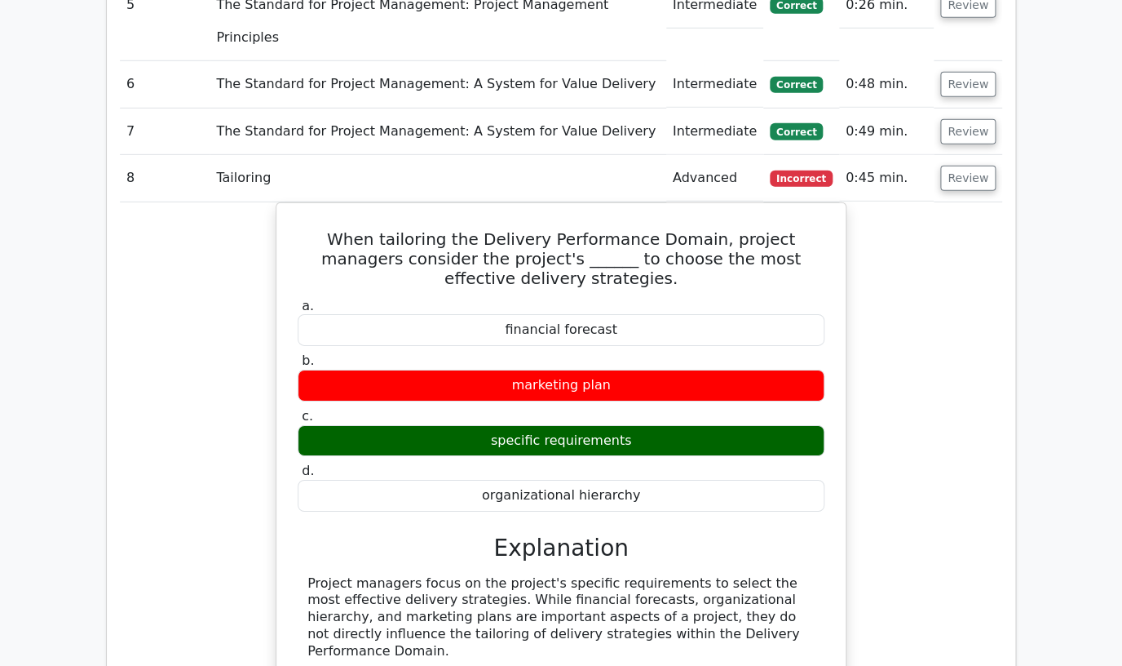
scroll to position [2180, 0]
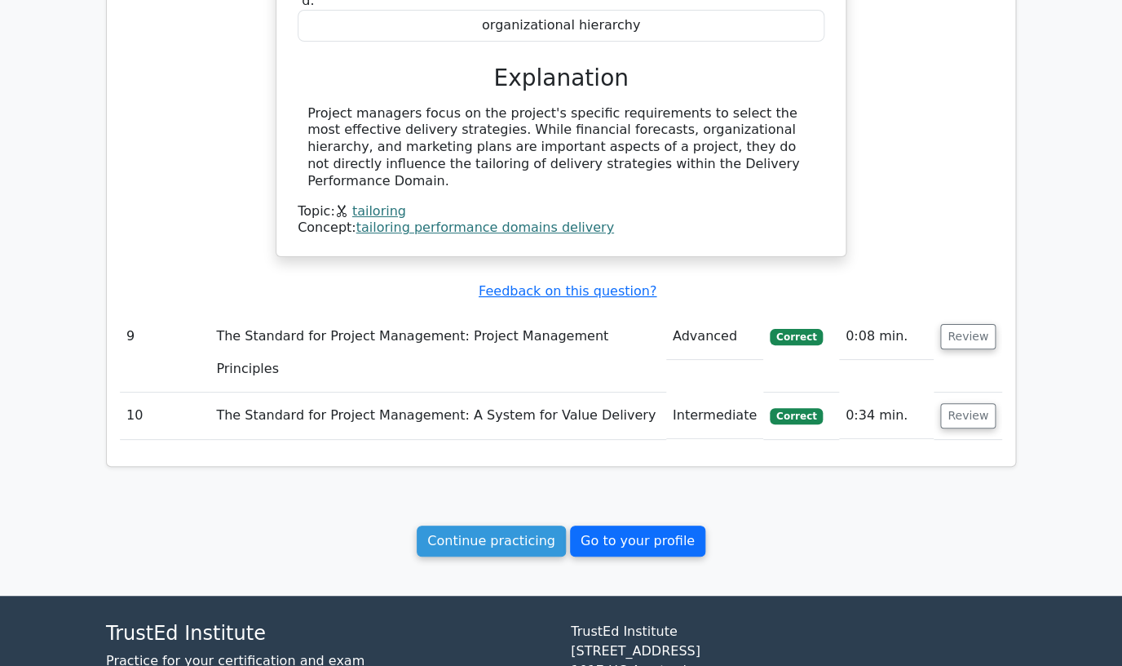
click at [616, 525] on link "Go to your profile" at bounding box center [637, 540] width 135 height 31
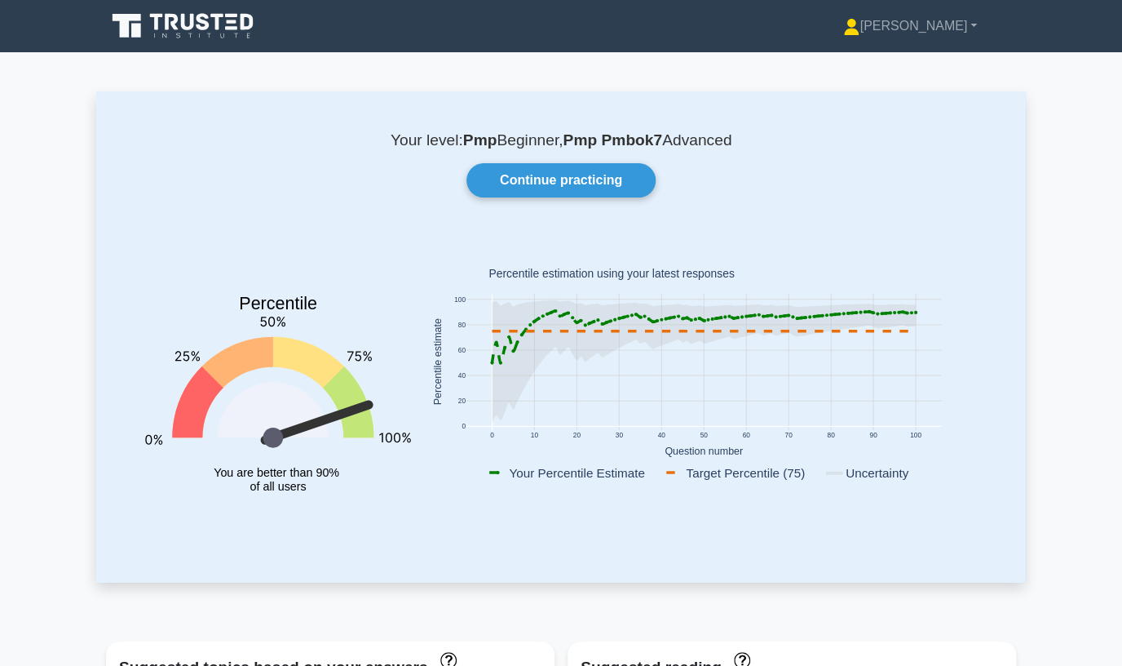
click at [485, 148] on b "Pmp" at bounding box center [480, 139] width 34 height 17
click at [458, 143] on p "Your level: Pmp Beginner, Pmp Pmbok7 Advanced" at bounding box center [561, 141] width 852 height 20
click at [599, 186] on link "Continue practicing" at bounding box center [561, 180] width 189 height 34
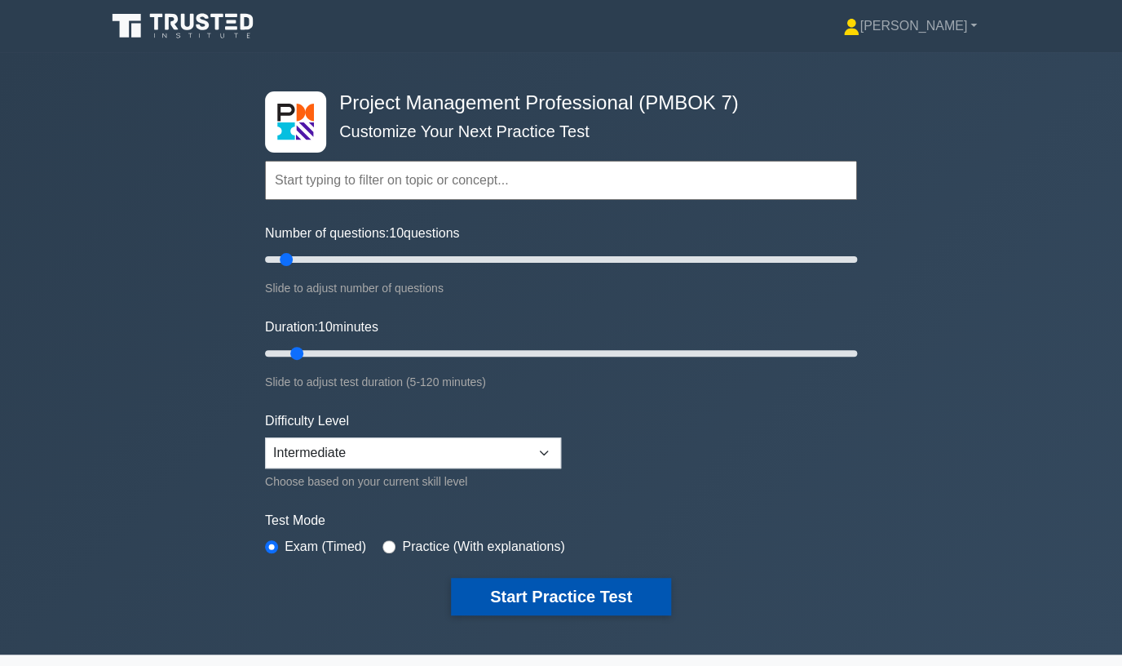
click at [551, 595] on button "Start Practice Test" at bounding box center [561, 597] width 220 height 38
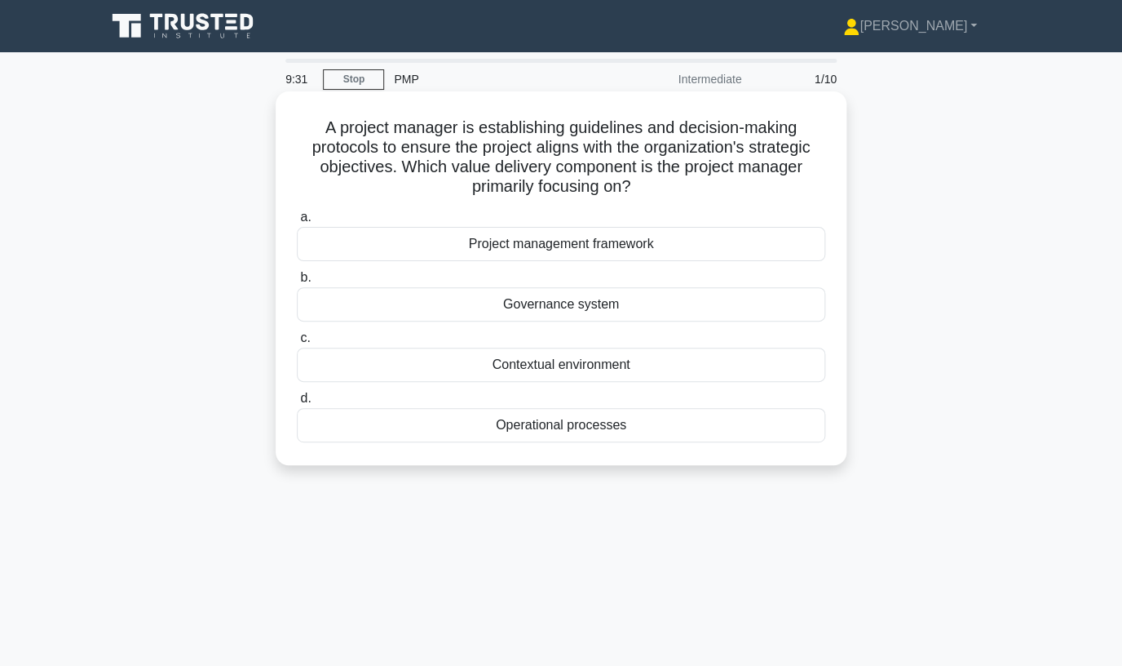
click at [557, 310] on div "Governance system" at bounding box center [561, 304] width 529 height 34
click at [297, 283] on input "b. Governance system" at bounding box center [297, 277] width 0 height 11
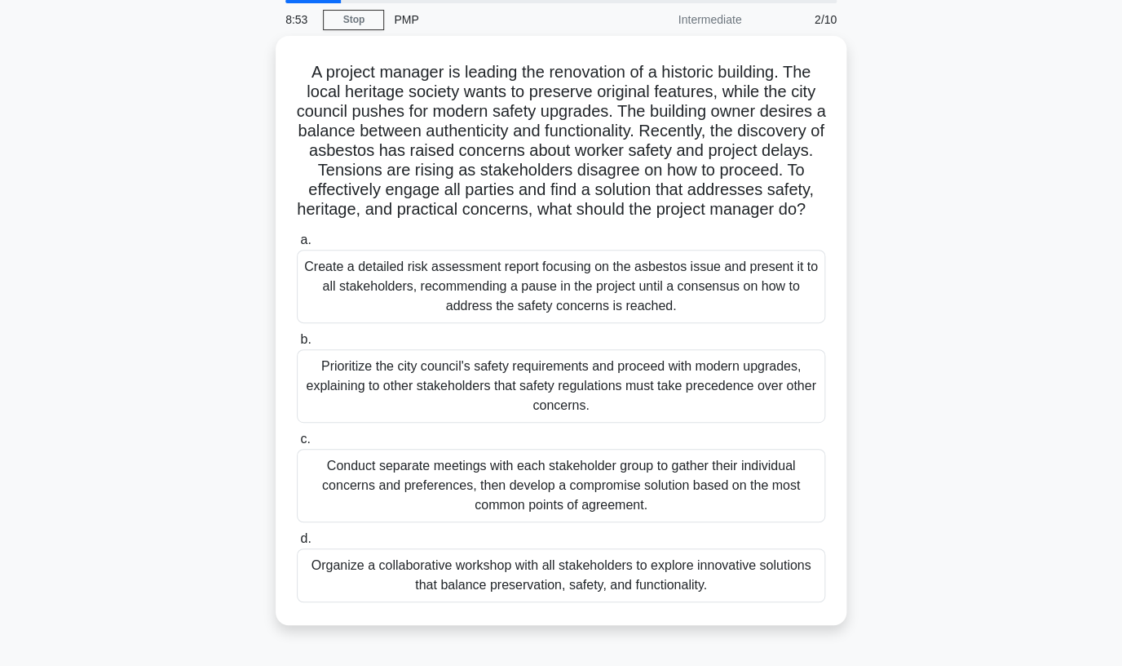
scroll to position [60, 0]
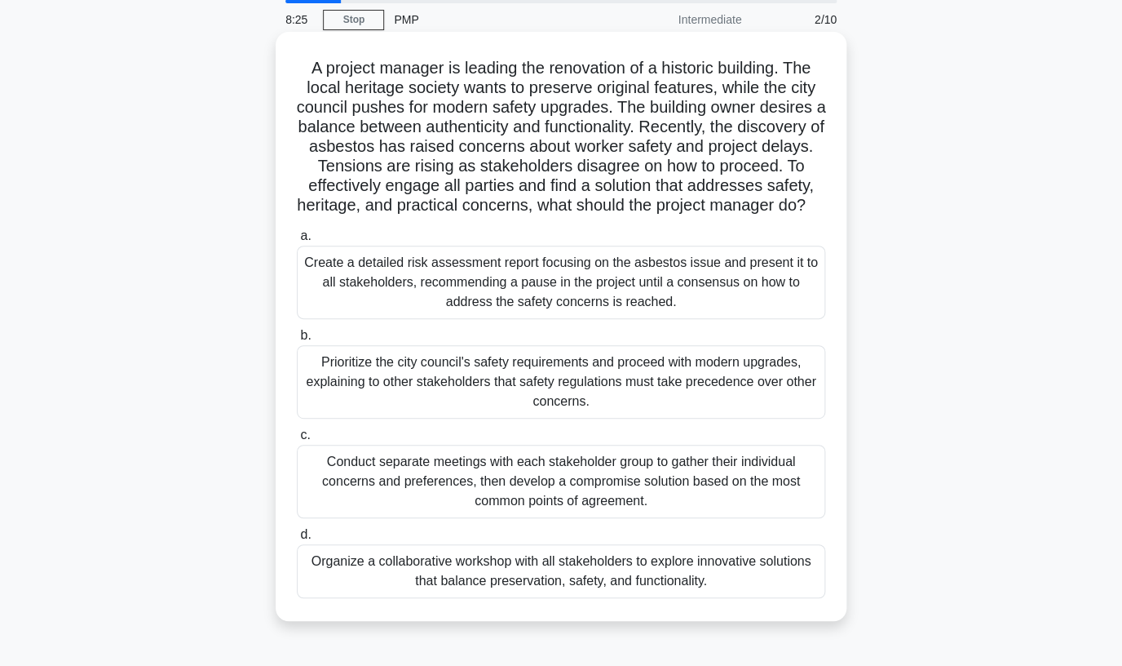
click at [663, 319] on div "Create a detailed risk assessment report focusing on the asbestos issue and pre…" at bounding box center [561, 282] width 529 height 73
click at [297, 241] on input "a. Create a detailed risk assessment report focusing on the asbestos issue and …" at bounding box center [297, 236] width 0 height 11
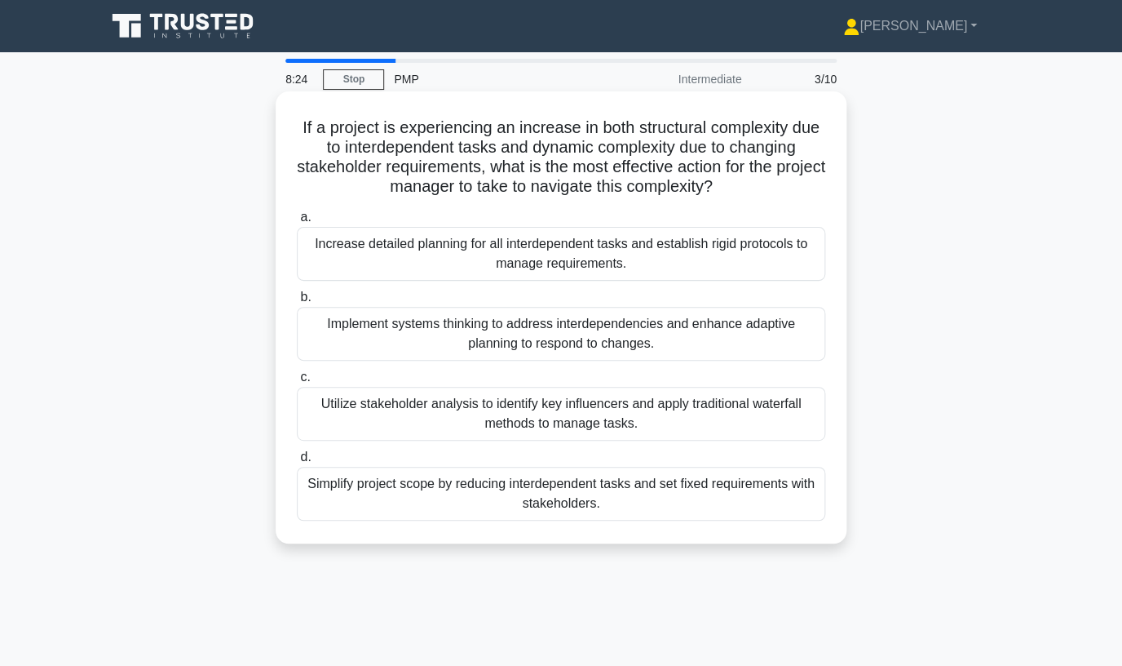
scroll to position [0, 0]
click at [621, 421] on div "Utilize stakeholder analysis to identify key influencers and apply traditional …" at bounding box center [561, 414] width 529 height 54
click at [297, 383] on input "c. Utilize stakeholder analysis to identify key influencers and apply tradition…" at bounding box center [297, 377] width 0 height 11
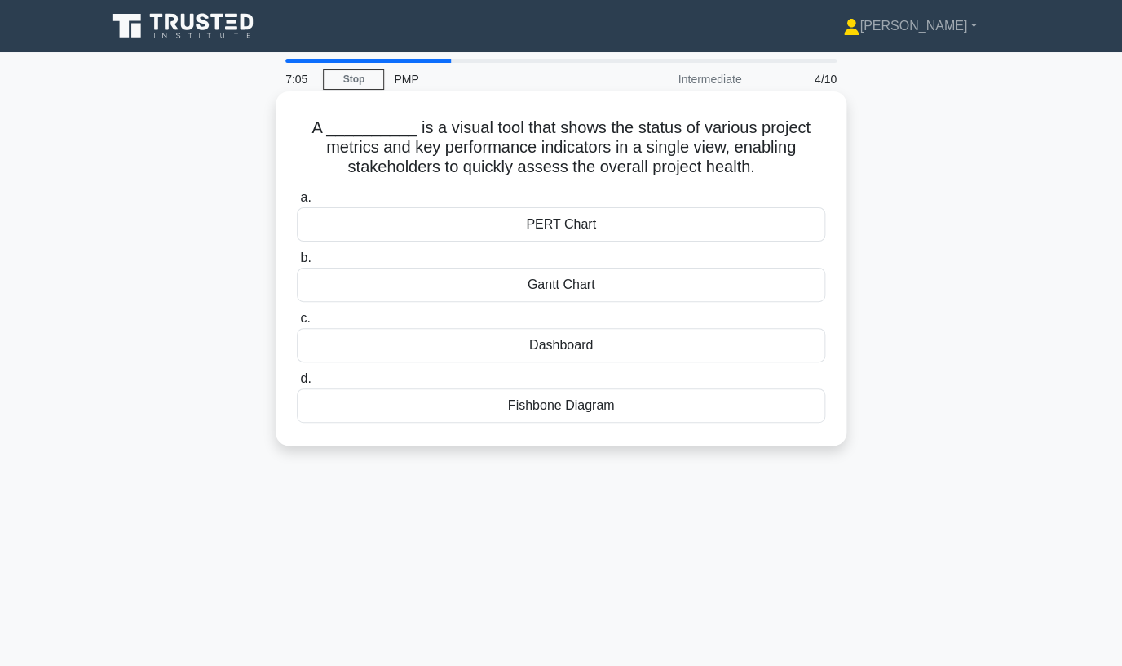
click at [588, 350] on div "Dashboard" at bounding box center [561, 345] width 529 height 34
click at [297, 324] on input "c. Dashboard" at bounding box center [297, 318] width 0 height 11
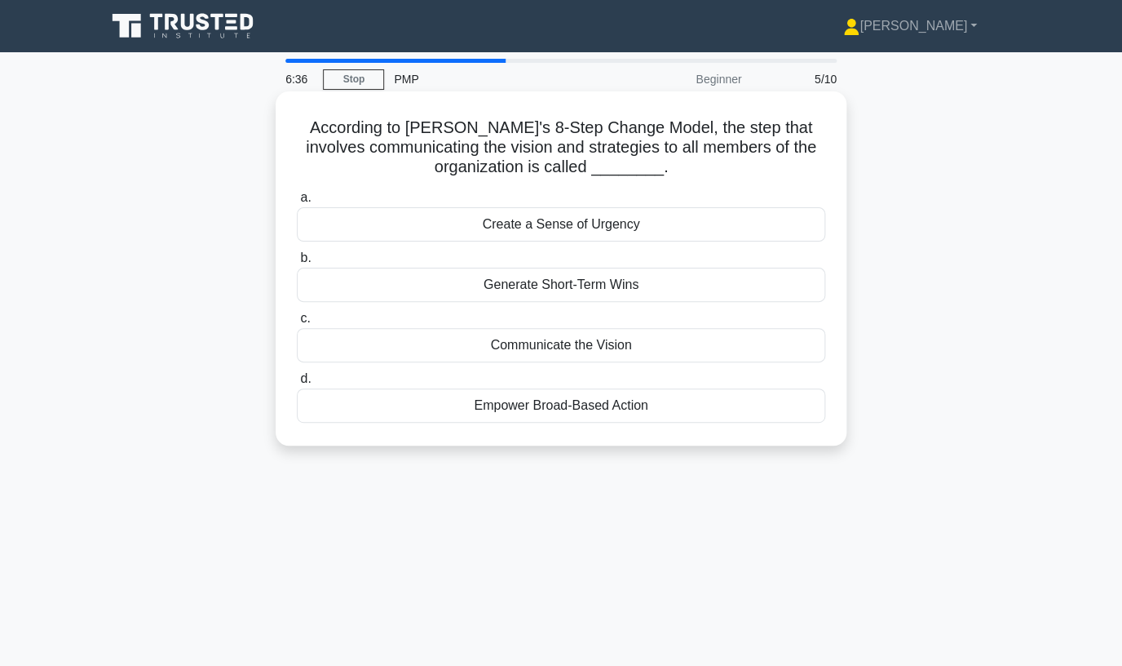
click at [533, 347] on div "Communicate the Vision" at bounding box center [561, 345] width 529 height 34
click at [297, 324] on input "c. Communicate the Vision" at bounding box center [297, 318] width 0 height 11
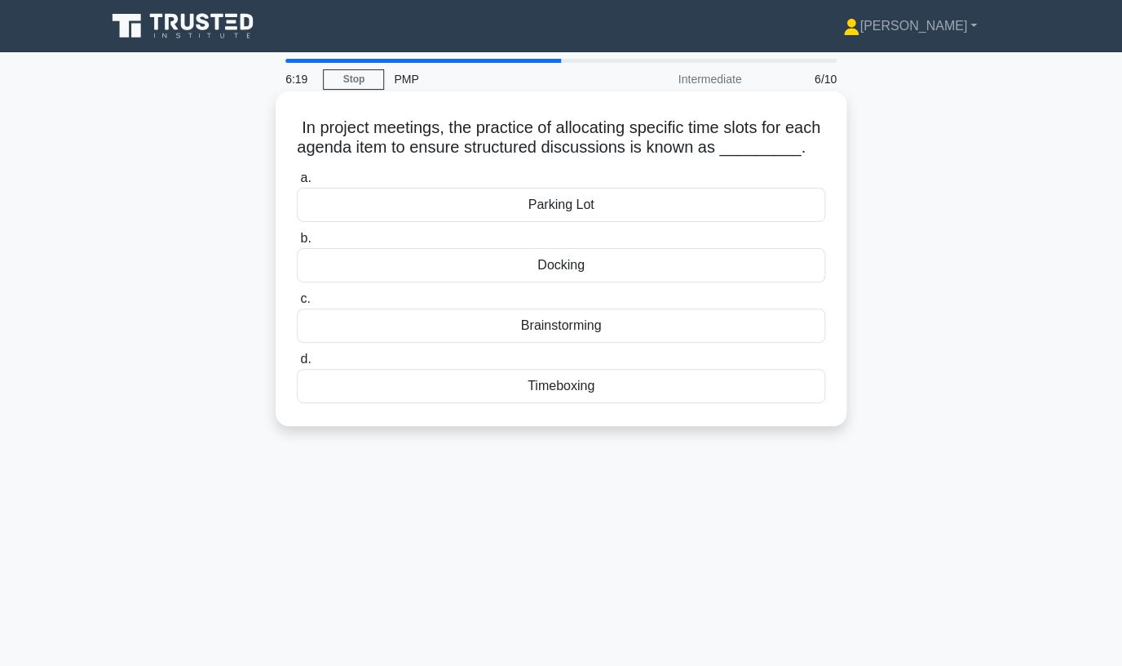
click at [571, 383] on div "Timeboxing" at bounding box center [561, 386] width 529 height 34
click at [297, 365] on input "d. Timeboxing" at bounding box center [297, 359] width 0 height 11
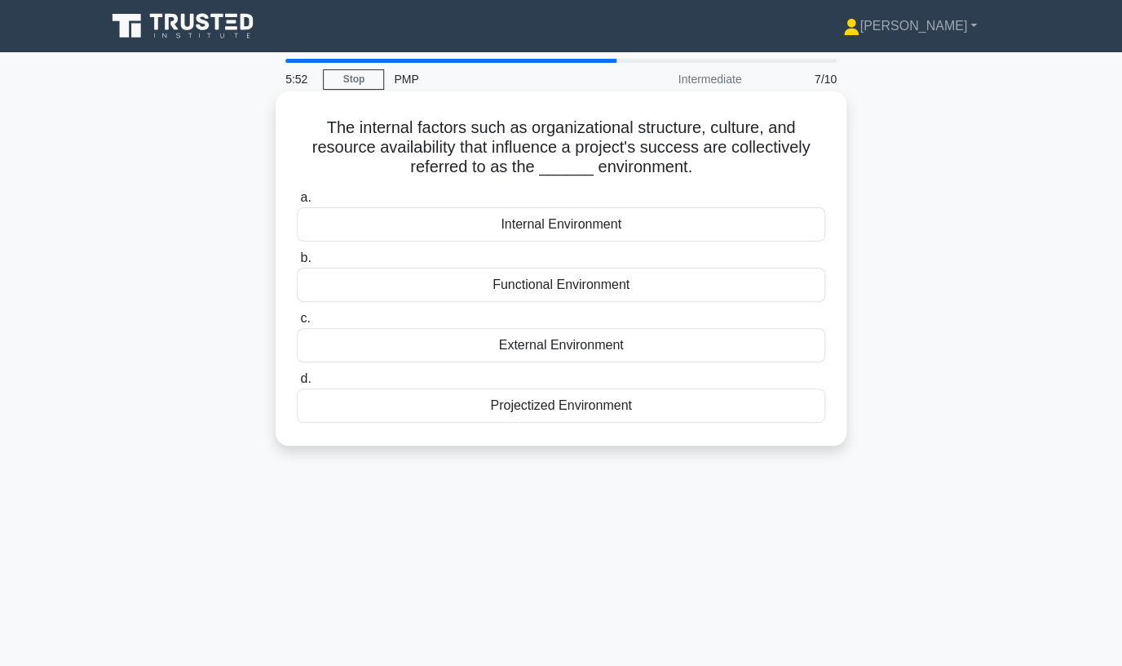
click at [608, 223] on div "Internal Environment" at bounding box center [561, 224] width 529 height 34
click at [297, 203] on input "a. Internal Environment" at bounding box center [297, 198] width 0 height 11
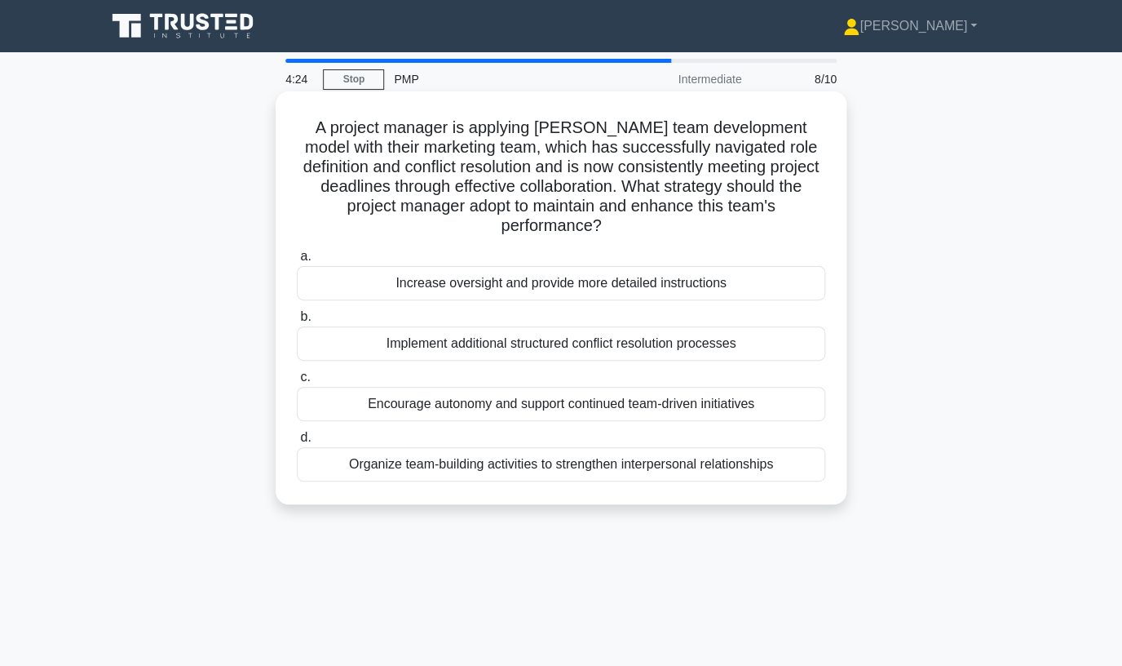
click at [656, 447] on div "Organize team-building activities to strengthen interpersonal relationships" at bounding box center [561, 464] width 529 height 34
click at [297, 443] on input "d. Organize team-building activities to strengthen interpersonal relationships" at bounding box center [297, 437] width 0 height 11
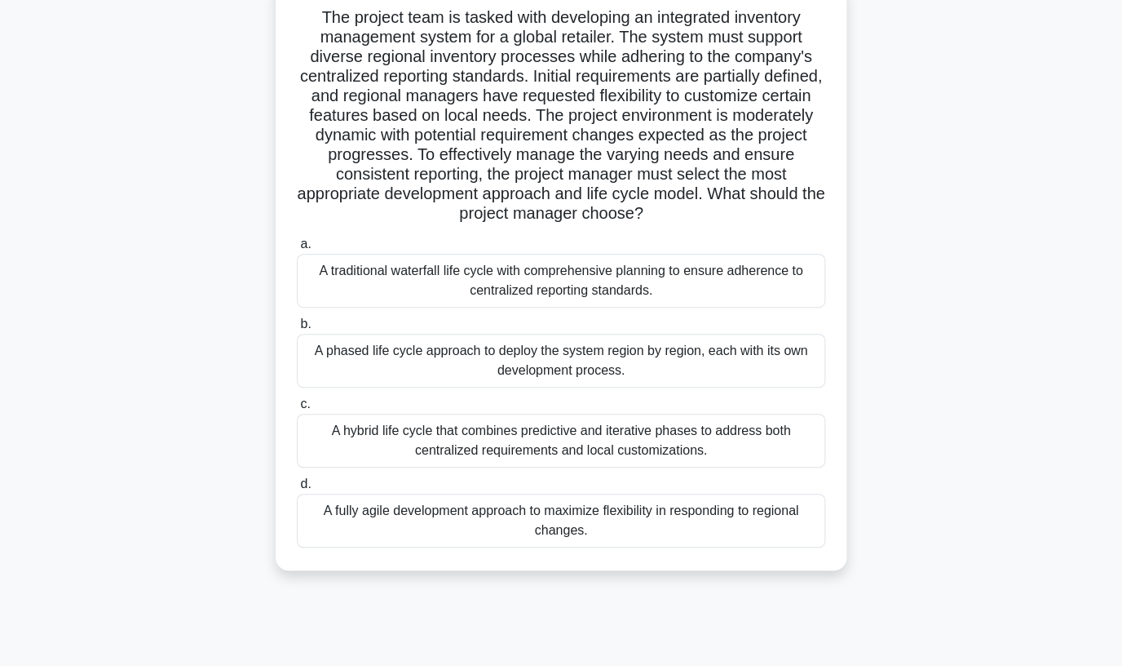
scroll to position [113, 0]
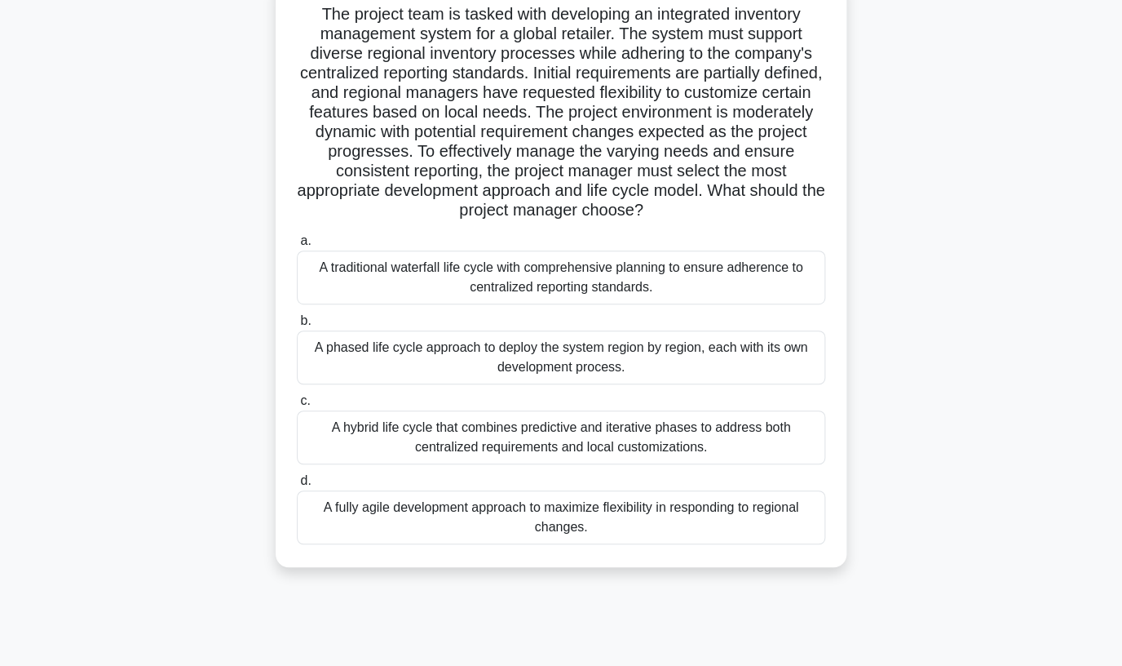
click at [758, 511] on div "A fully agile development approach to maximize flexibility in responding to reg…" at bounding box center [561, 517] width 529 height 54
click at [297, 486] on input "d. A fully agile development approach to maximize flexibility in responding to …" at bounding box center [297, 481] width 0 height 11
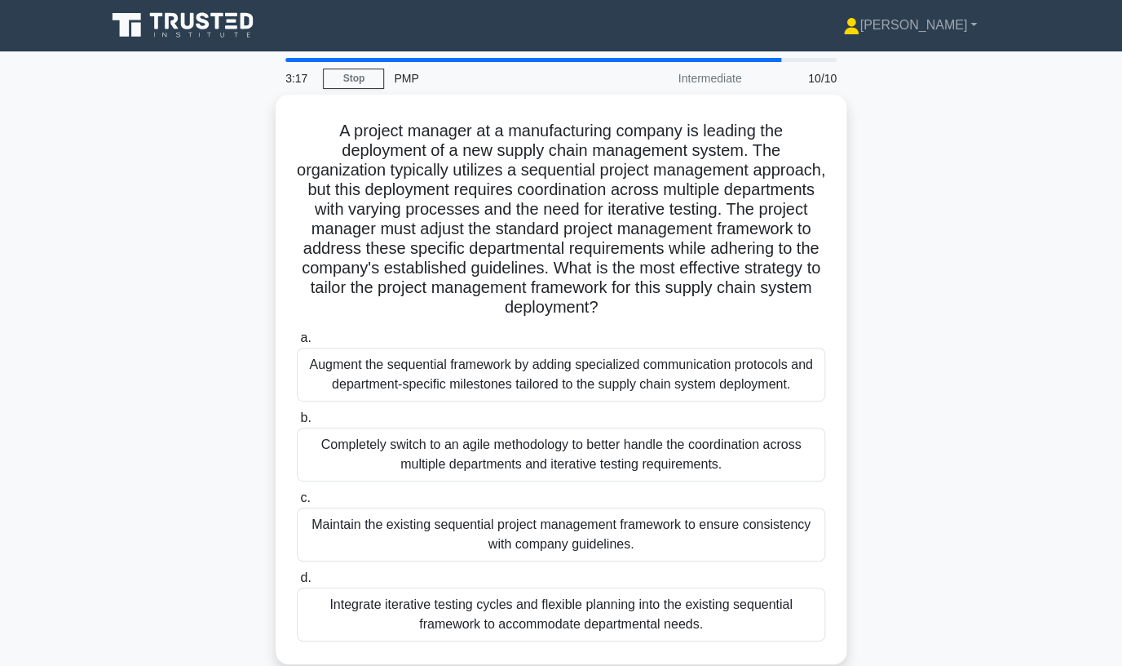
scroll to position [0, 0]
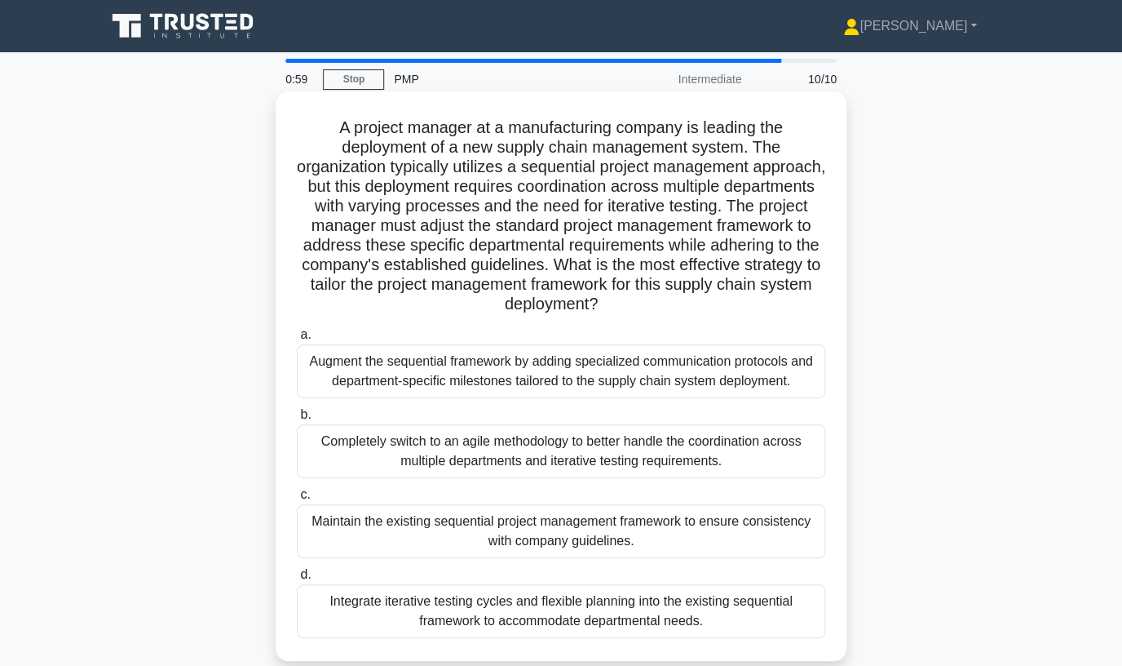
click at [697, 614] on div "Integrate iterative testing cycles and flexible planning into the existing sequ…" at bounding box center [561, 611] width 529 height 54
click at [297, 580] on input "d. Integrate iterative testing cycles and flexible planning into the existing s…" at bounding box center [297, 574] width 0 height 11
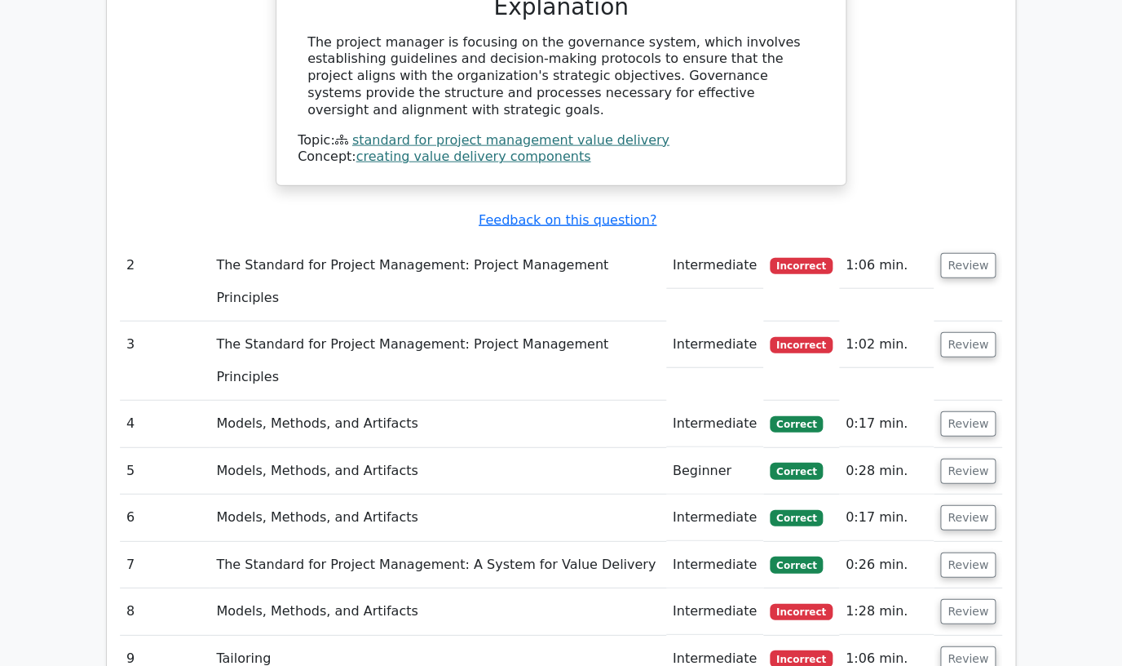
scroll to position [1272, 0]
click at [965, 253] on button "Review" at bounding box center [968, 265] width 55 height 25
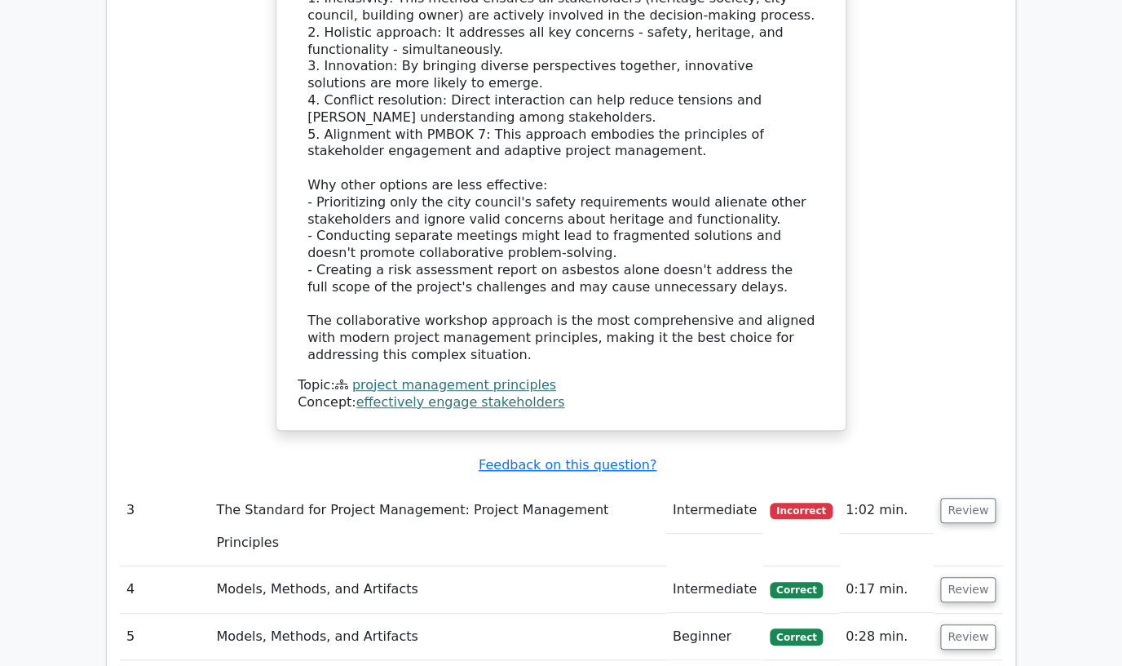
scroll to position [2393, 0]
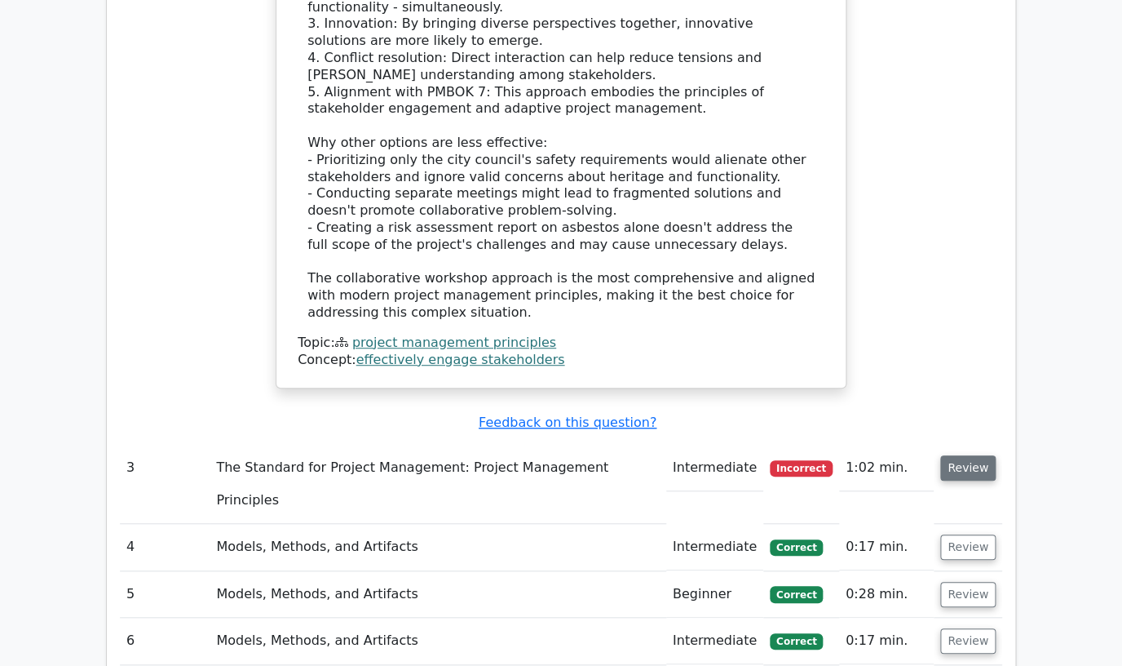
click at [974, 455] on button "Review" at bounding box center [968, 467] width 55 height 25
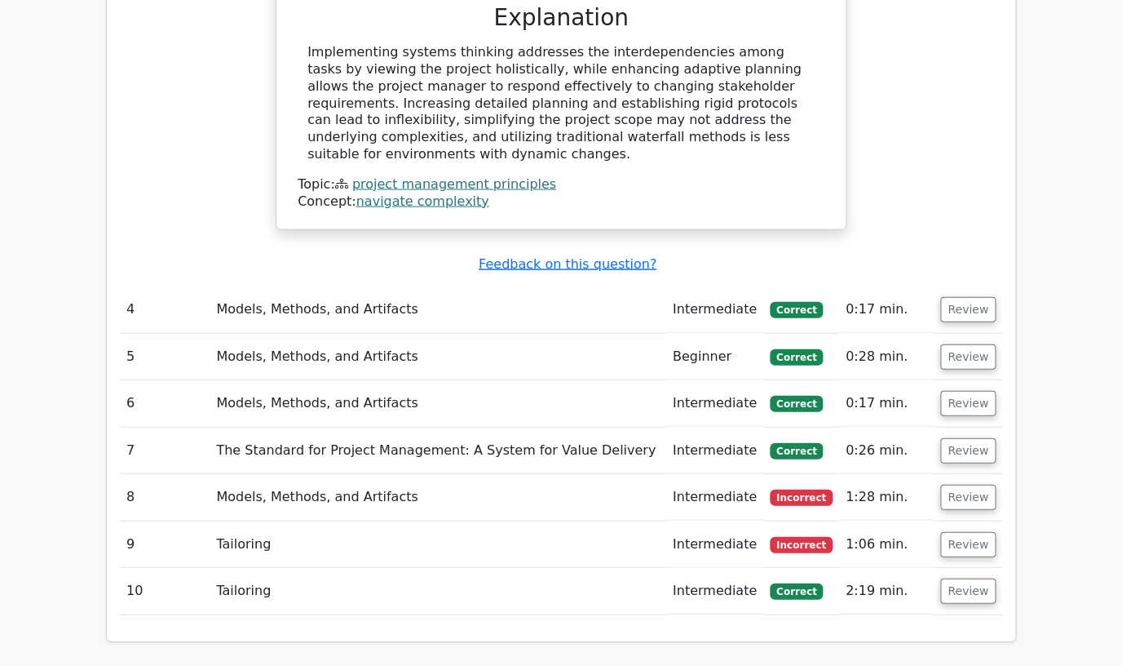
scroll to position [3364, 0]
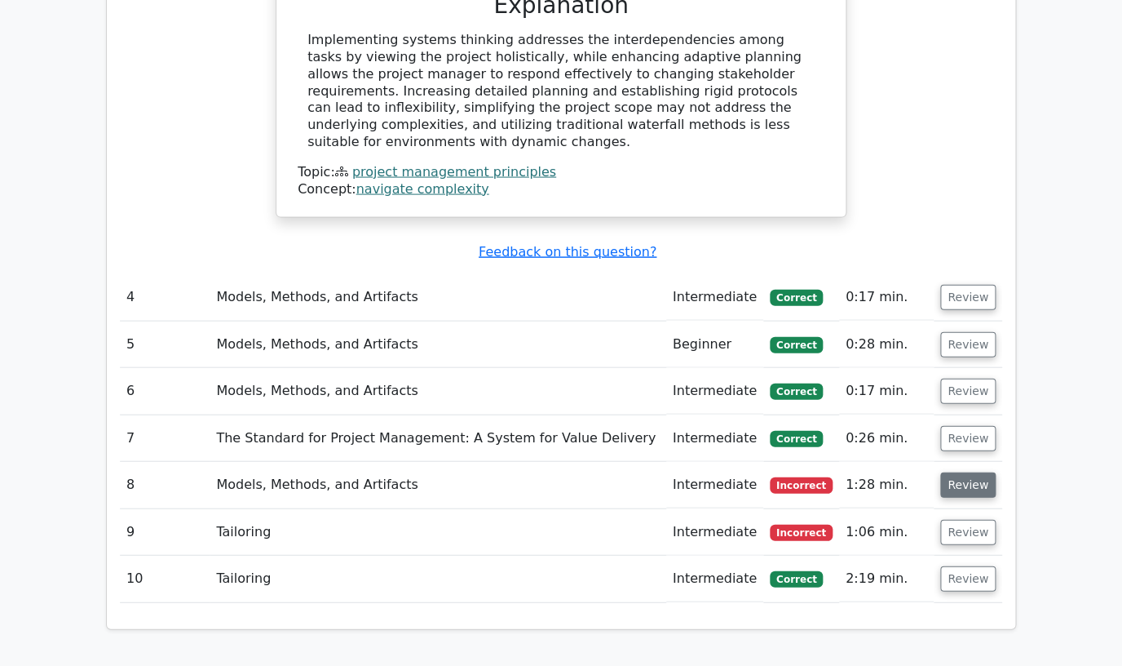
click at [968, 472] on button "Review" at bounding box center [968, 484] width 55 height 25
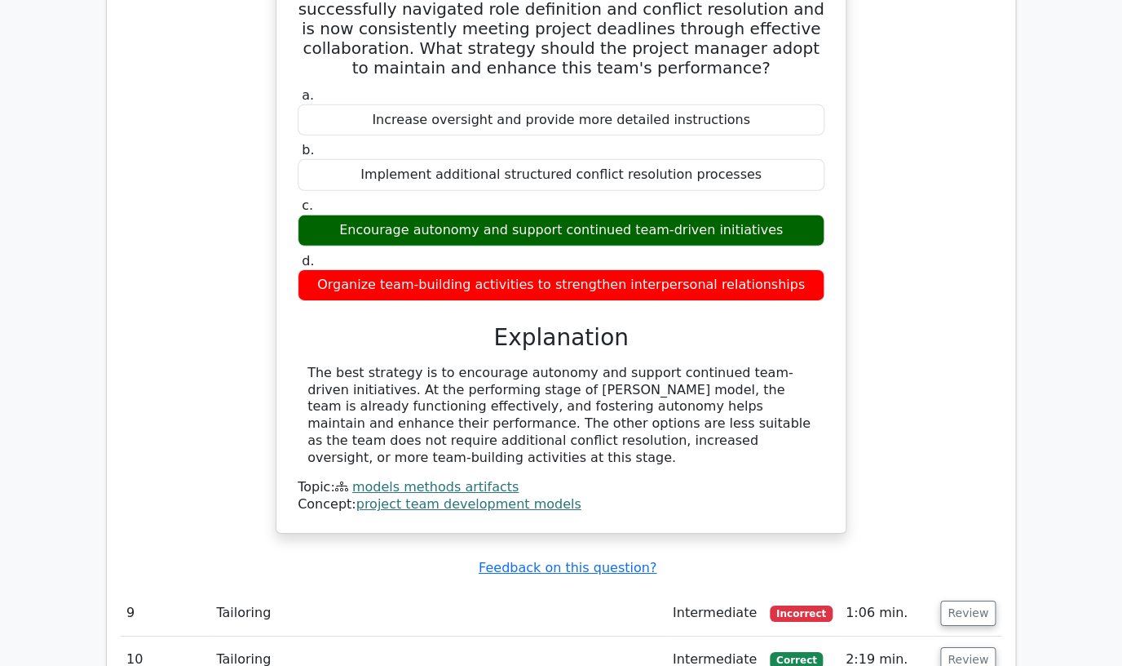
scroll to position [3959, 0]
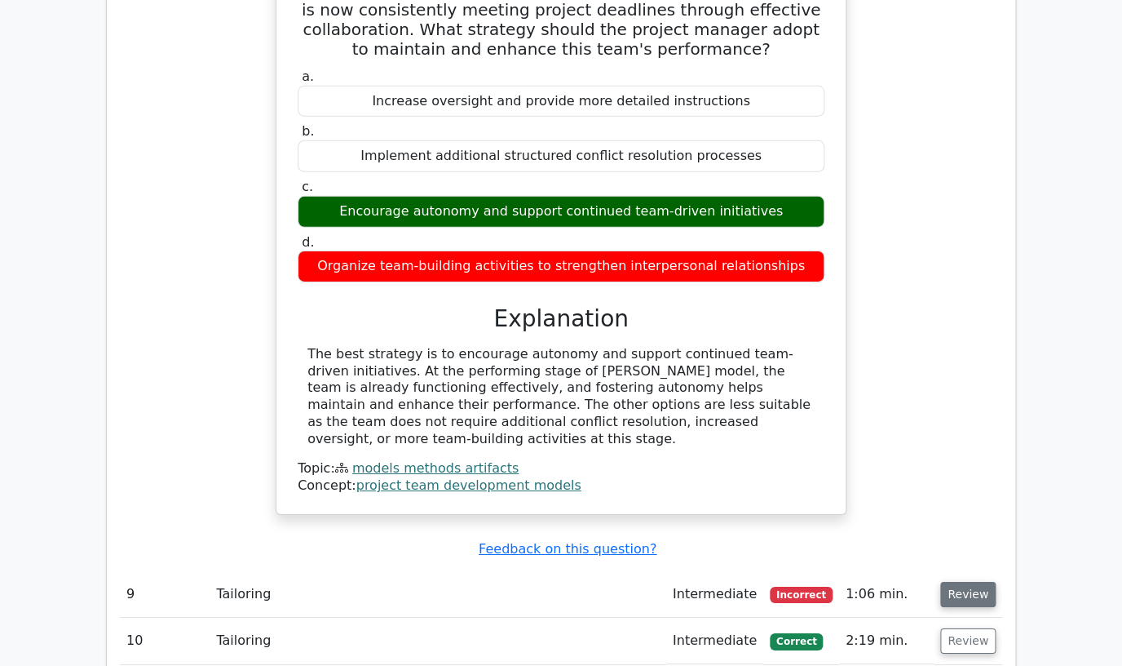
click at [963, 582] on button "Review" at bounding box center [968, 594] width 55 height 25
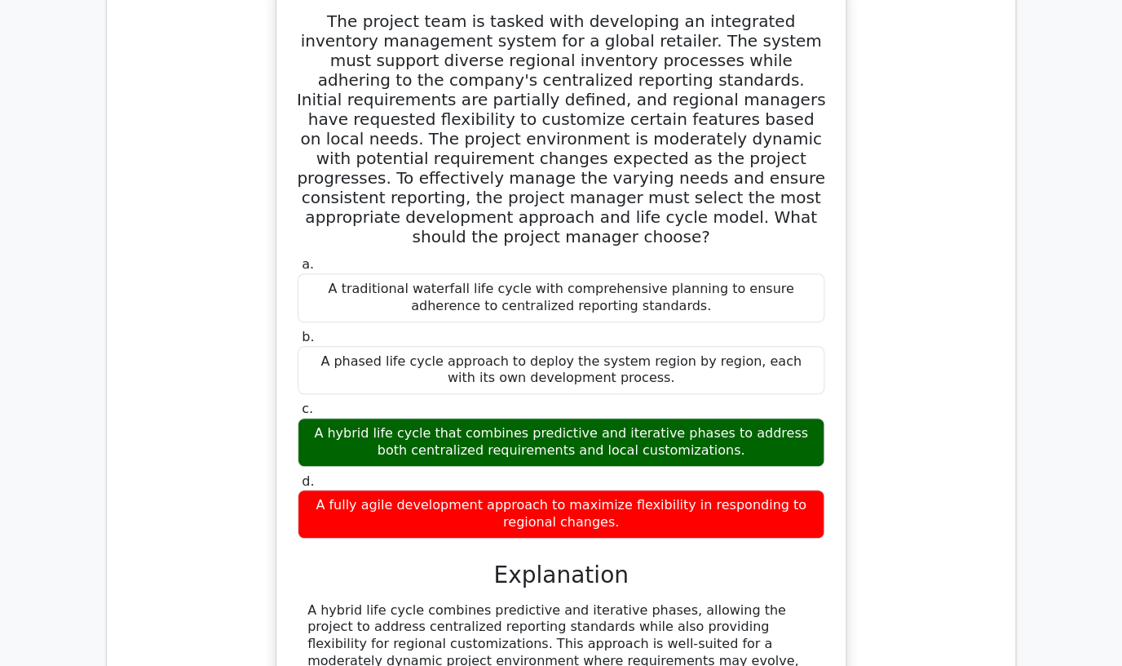
scroll to position [4955, 0]
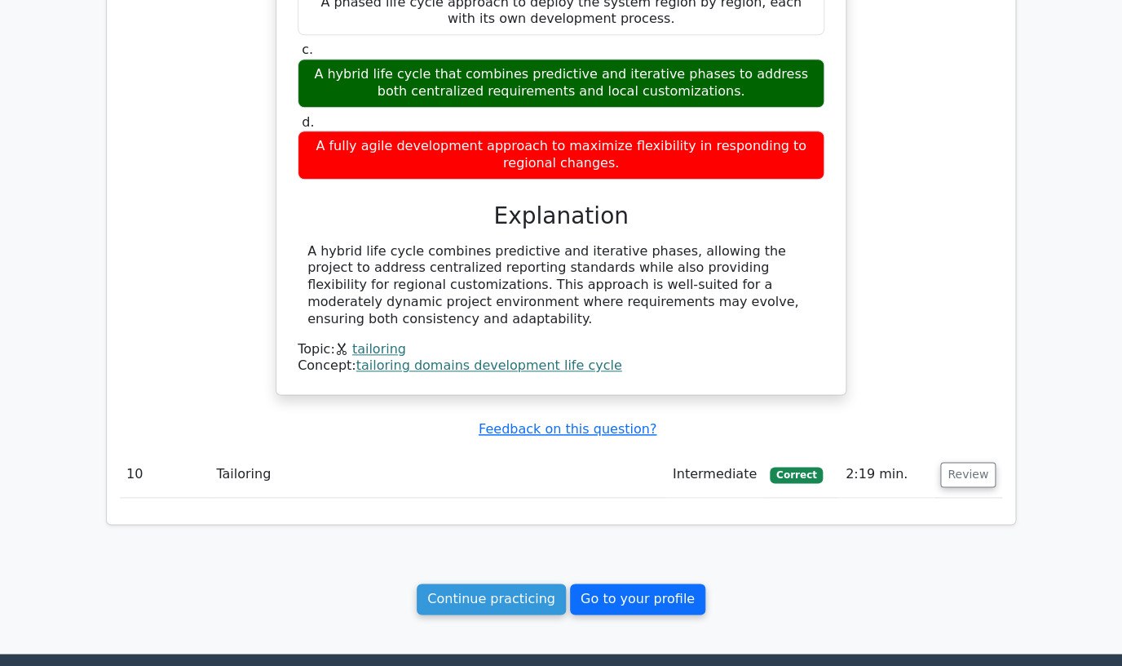
click at [638, 583] on link "Go to your profile" at bounding box center [637, 598] width 135 height 31
